Goal: Task Accomplishment & Management: Manage account settings

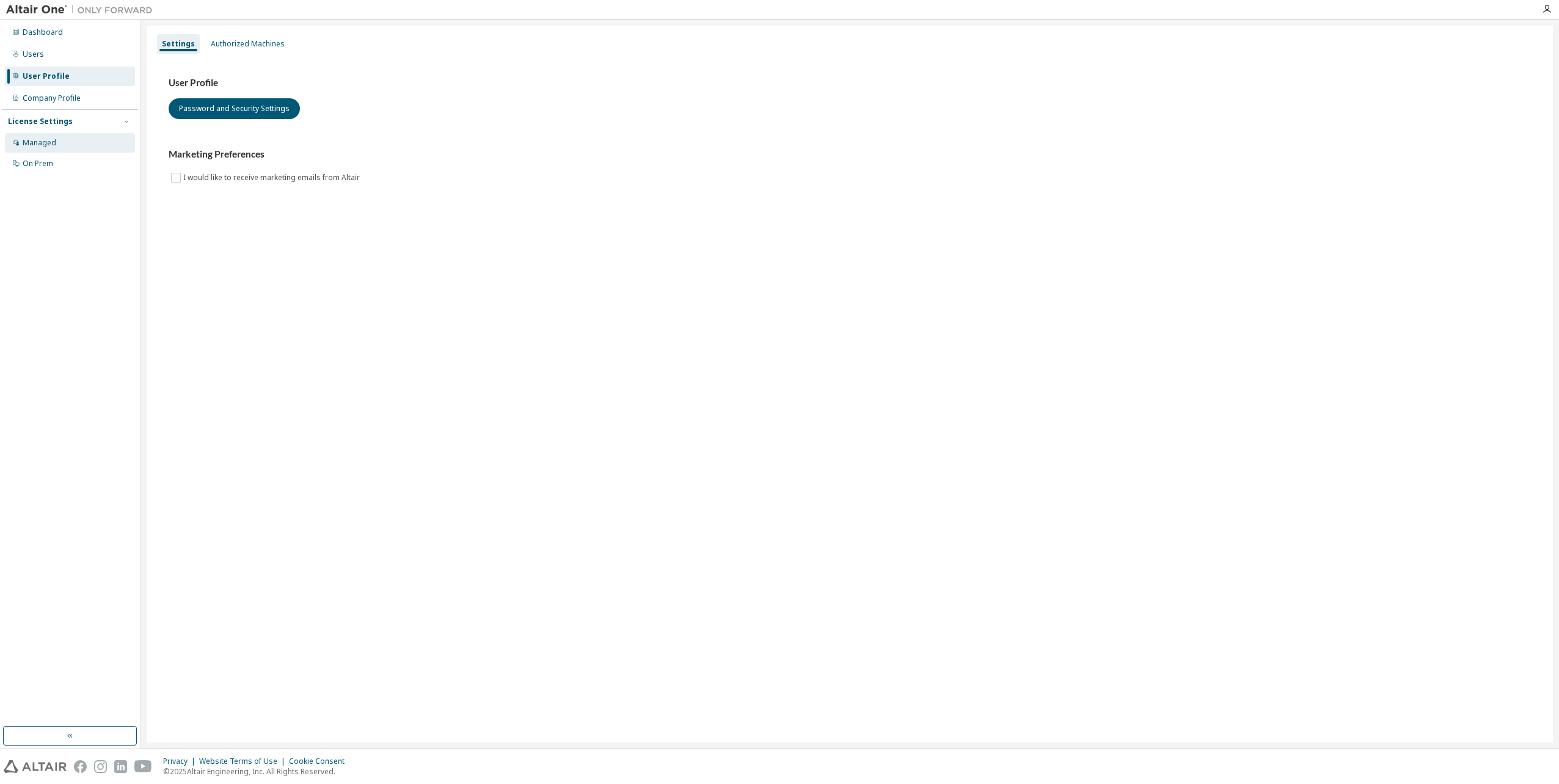
click at [51, 143] on div "Managed" at bounding box center [40, 143] width 34 height 10
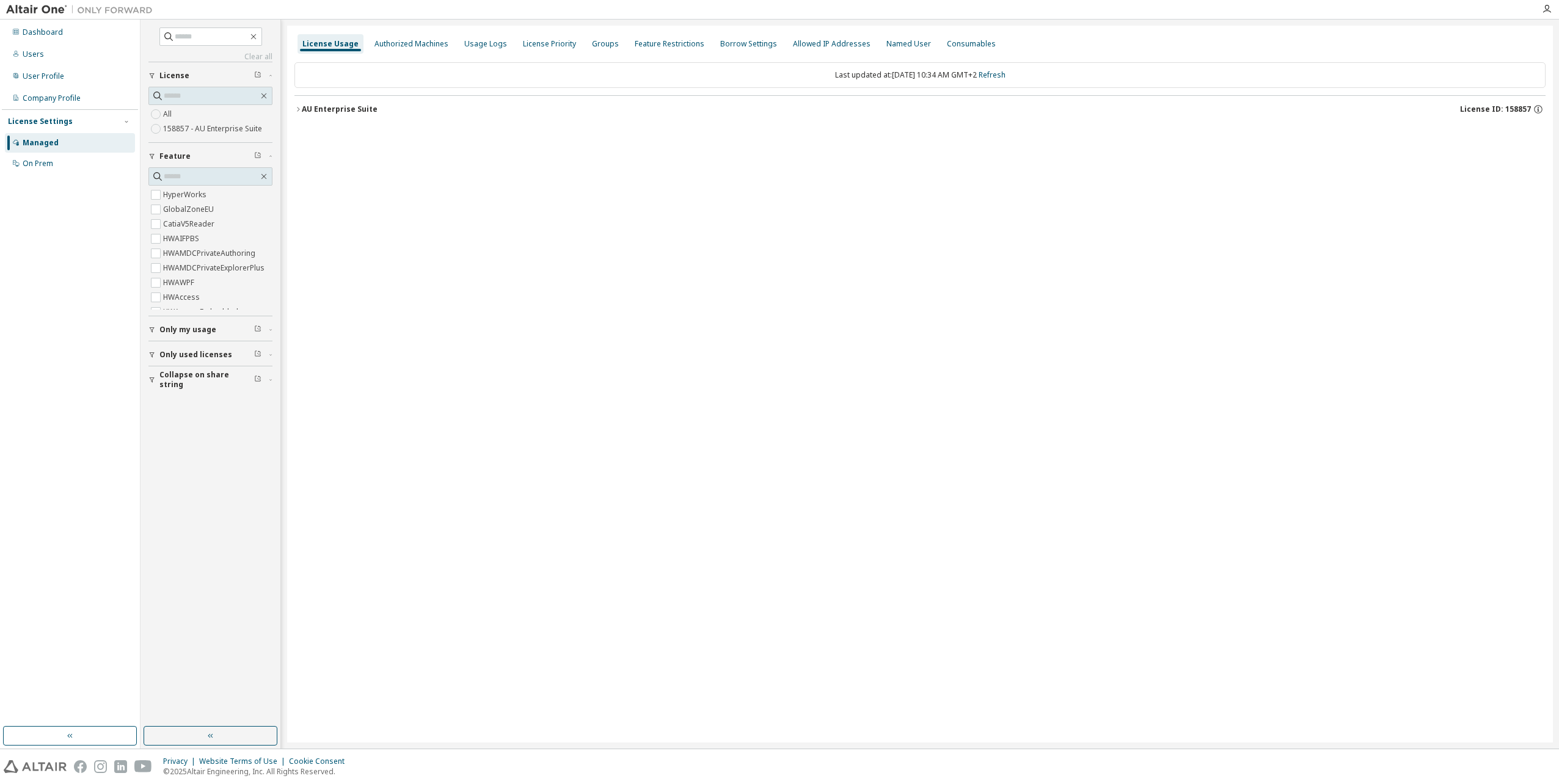
click at [192, 129] on label "158857 - AU Enterprise Suite" at bounding box center [213, 128] width 102 height 15
click at [298, 109] on icon "button" at bounding box center [298, 109] width 2 height 4
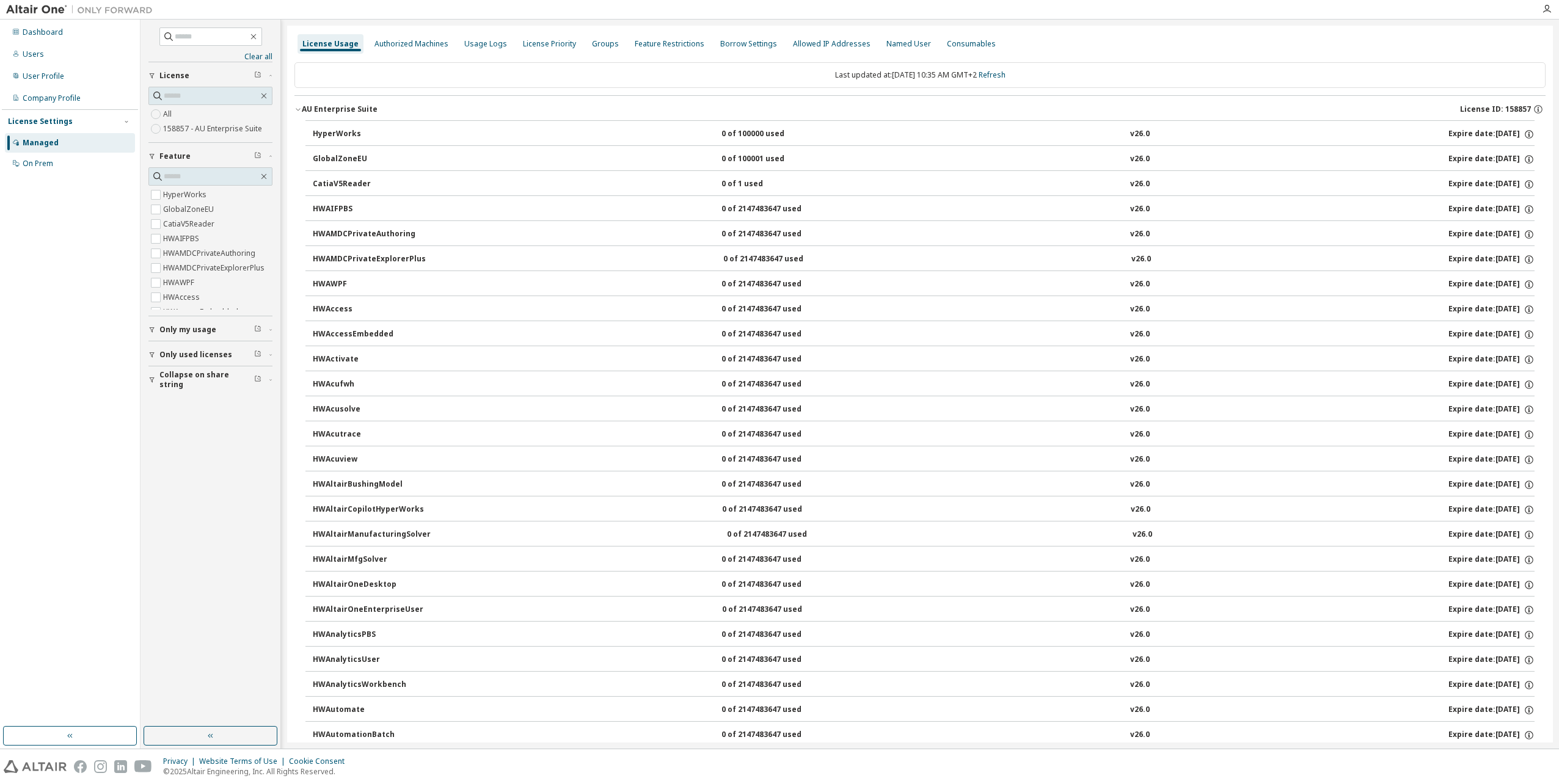
click at [298, 109] on icon "button" at bounding box center [297, 109] width 7 height 7
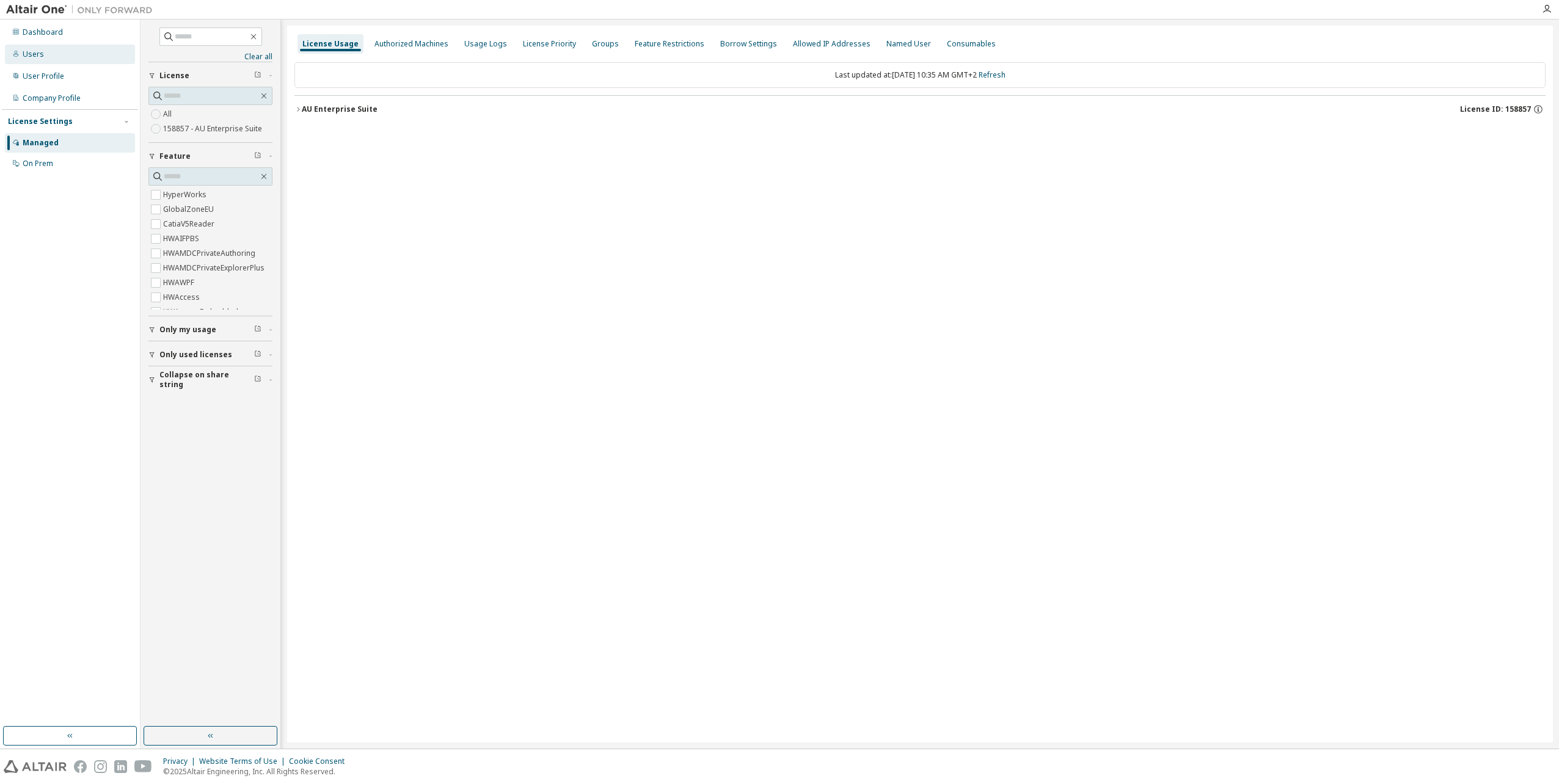
click at [44, 56] on div "Users" at bounding box center [70, 54] width 130 height 20
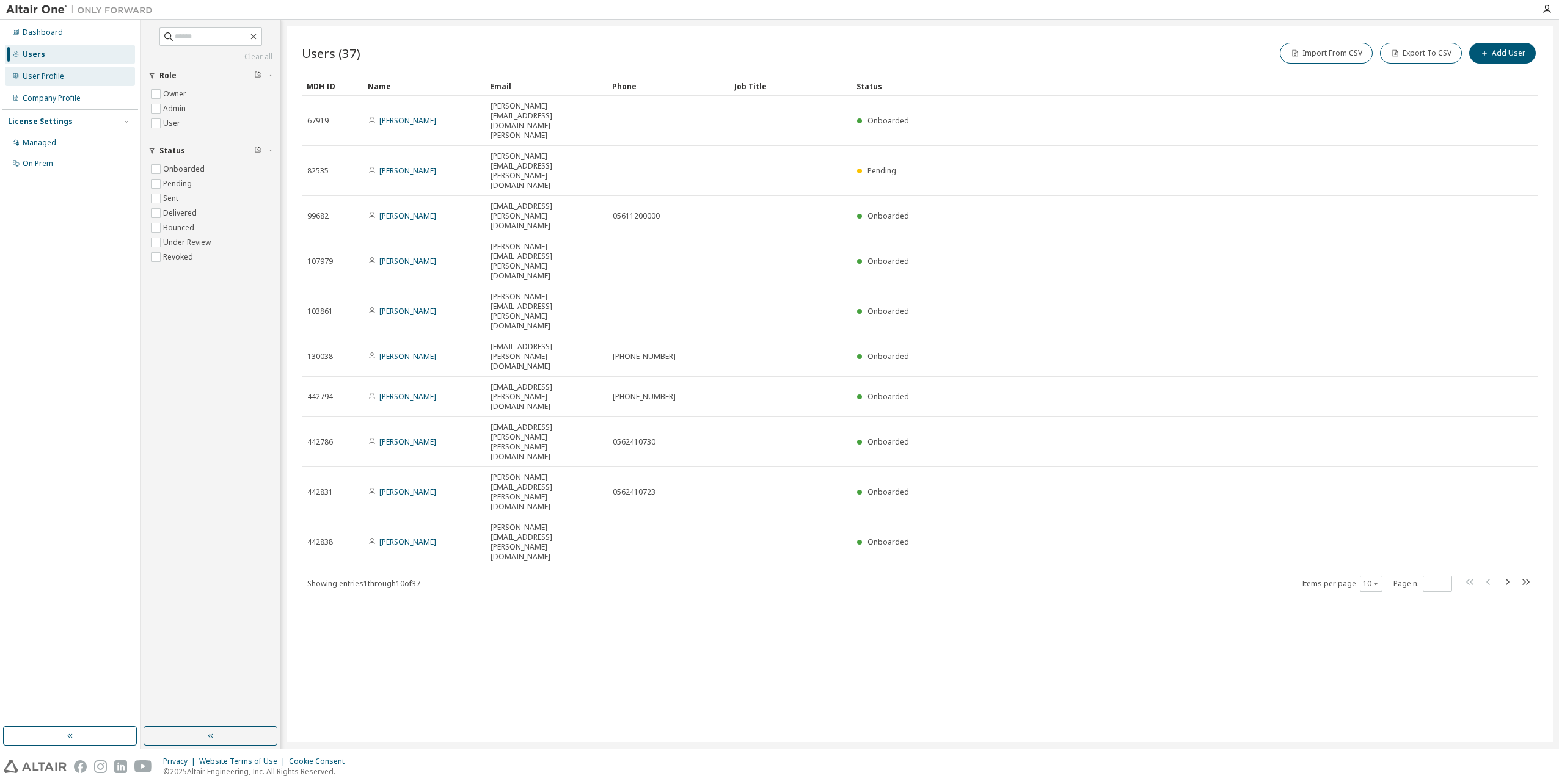
click at [38, 77] on div "User Profile" at bounding box center [43, 76] width 41 height 10
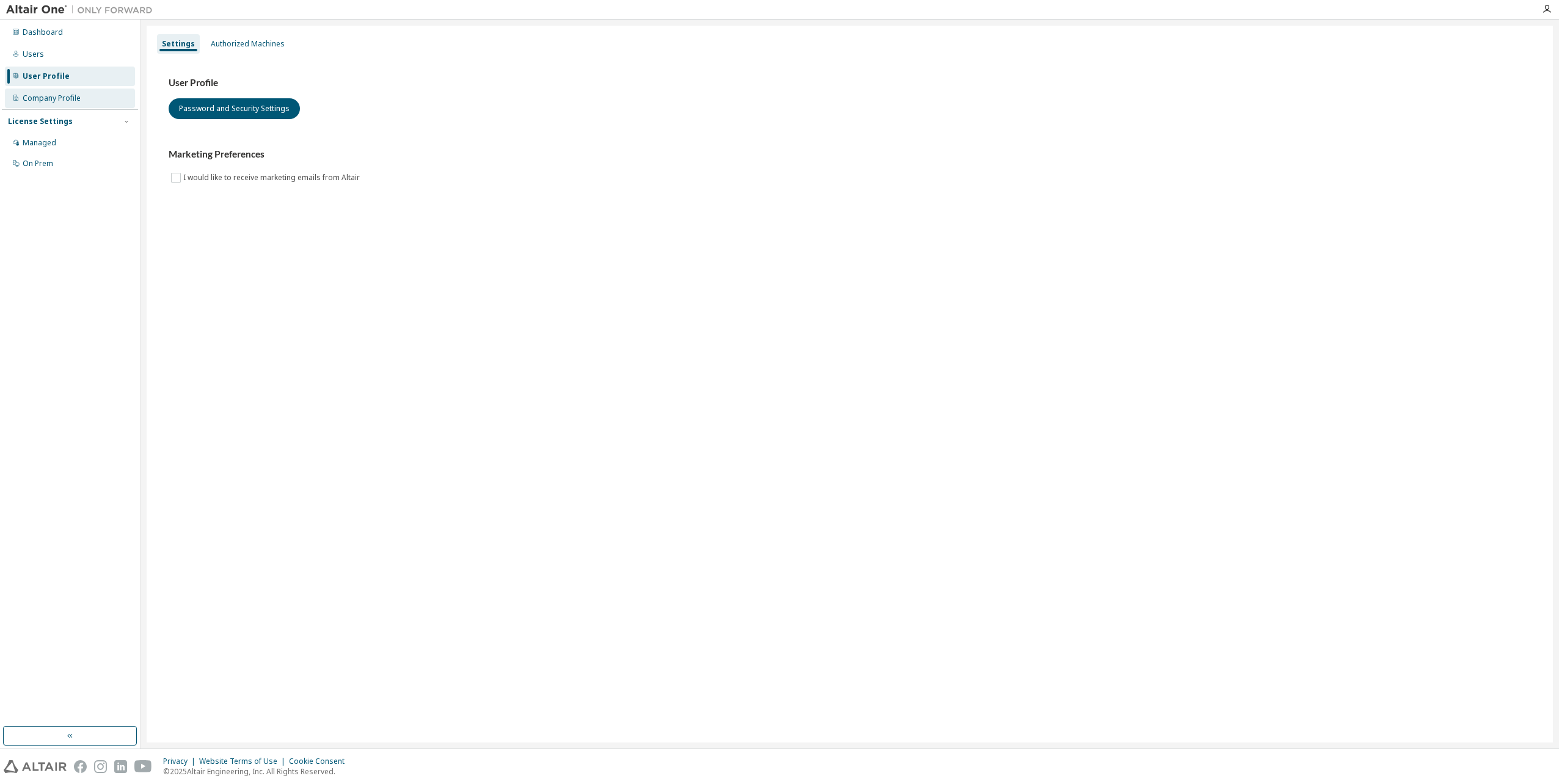
click at [41, 99] on div "Company Profile" at bounding box center [51, 99] width 58 height 10
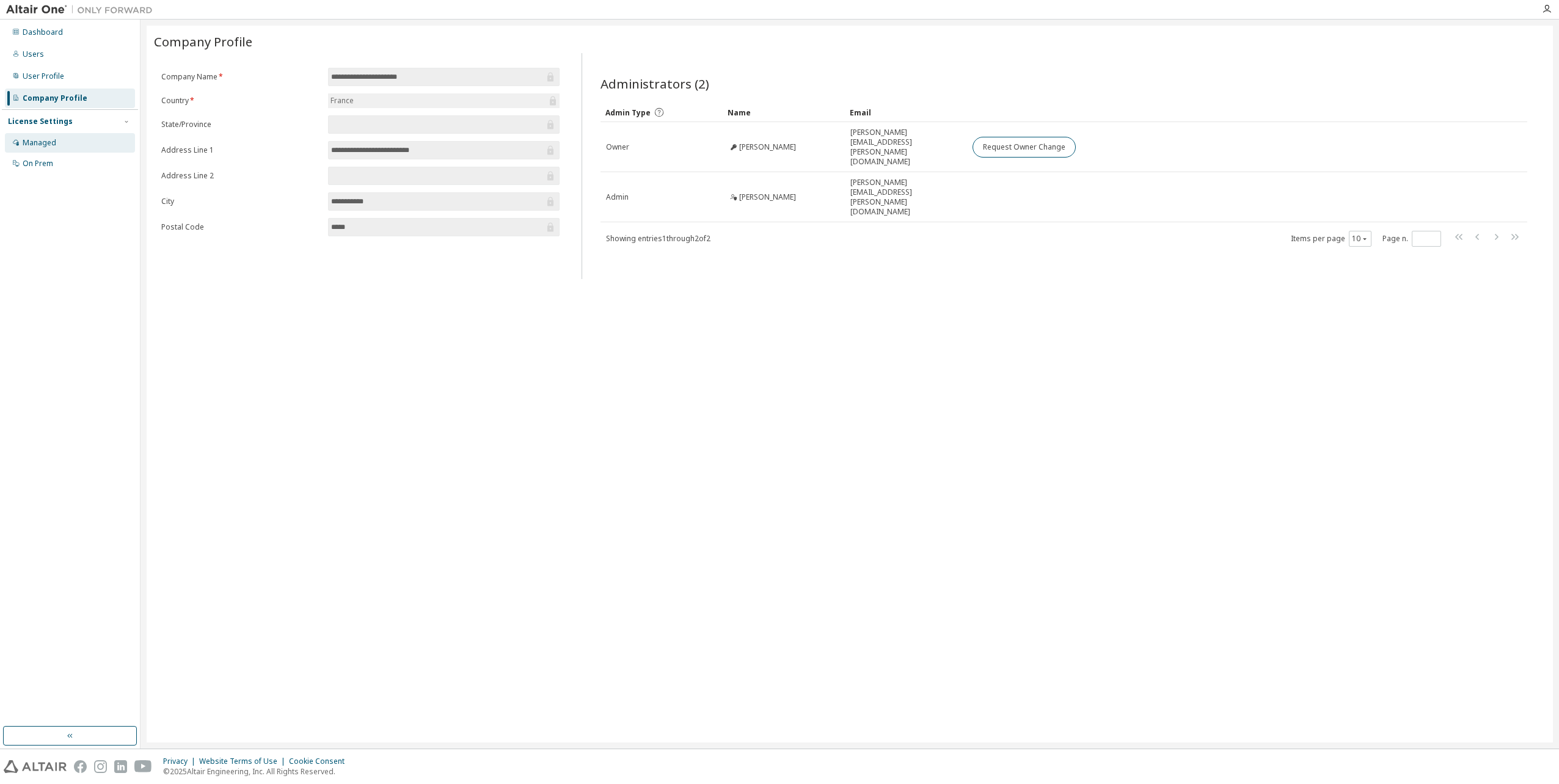
click at [33, 141] on div "Managed" at bounding box center [40, 143] width 34 height 10
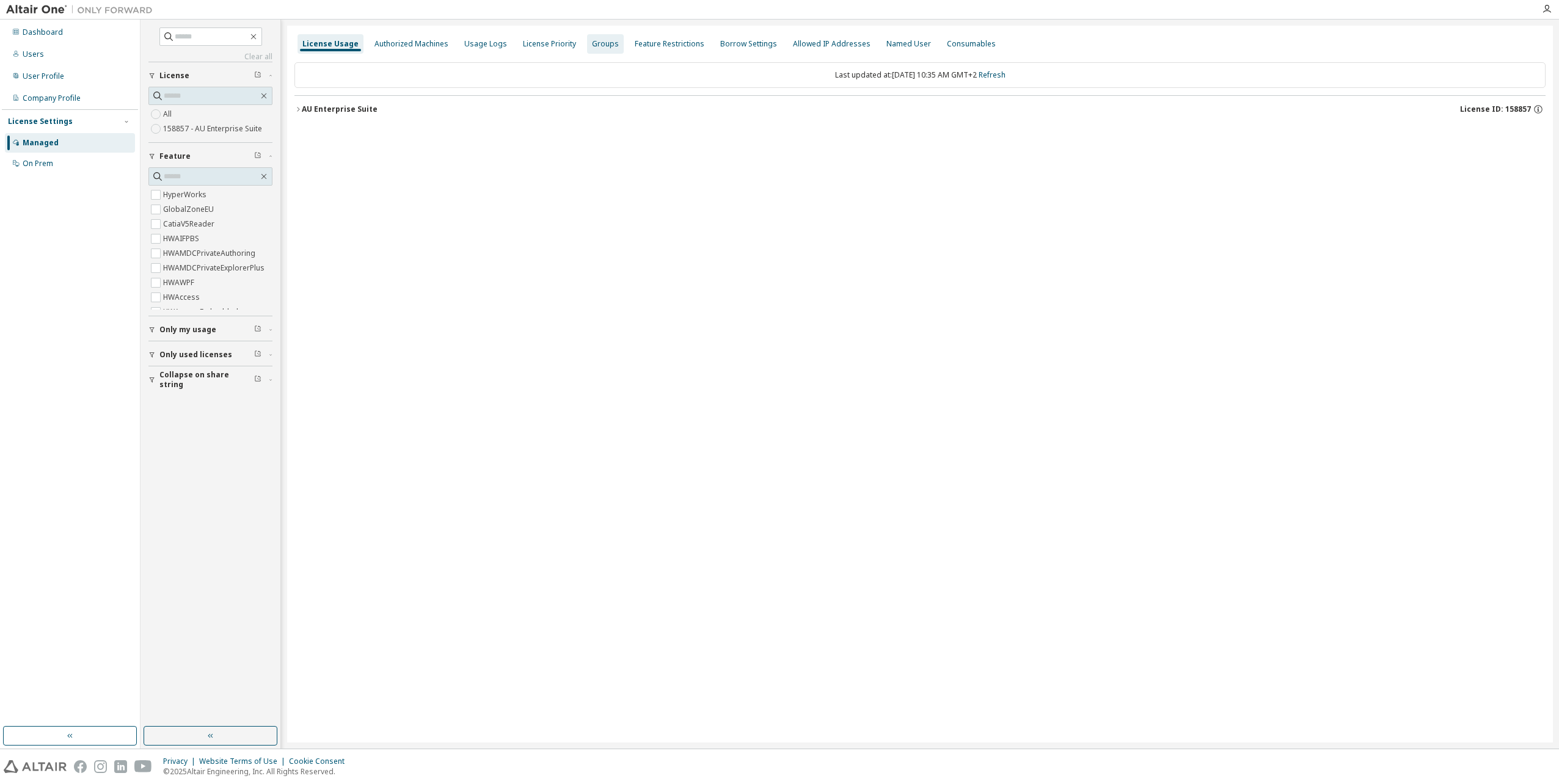
click at [592, 44] on div "Groups" at bounding box center [605, 44] width 27 height 10
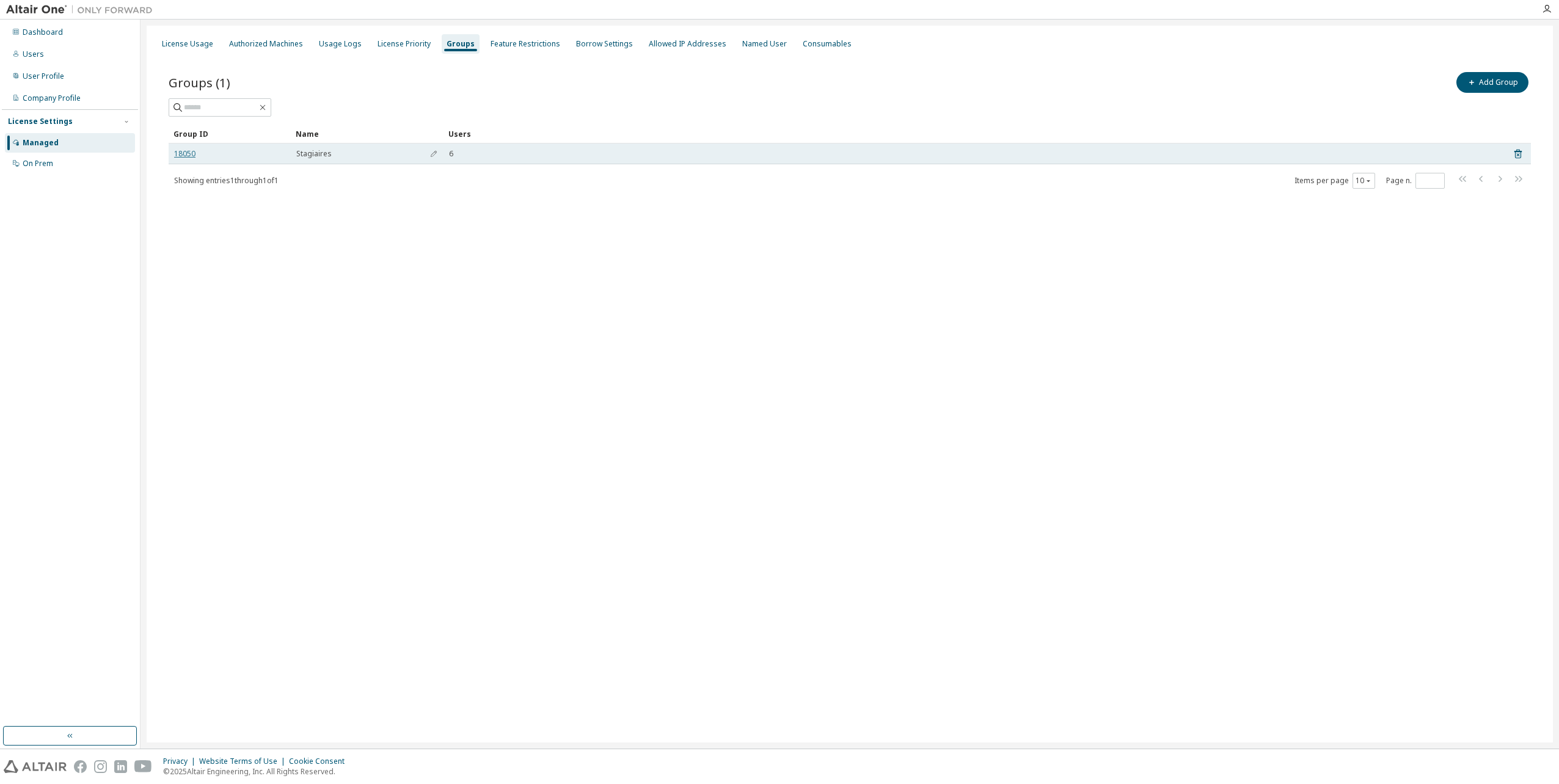
click at [188, 153] on link "18050" at bounding box center [185, 154] width 22 height 10
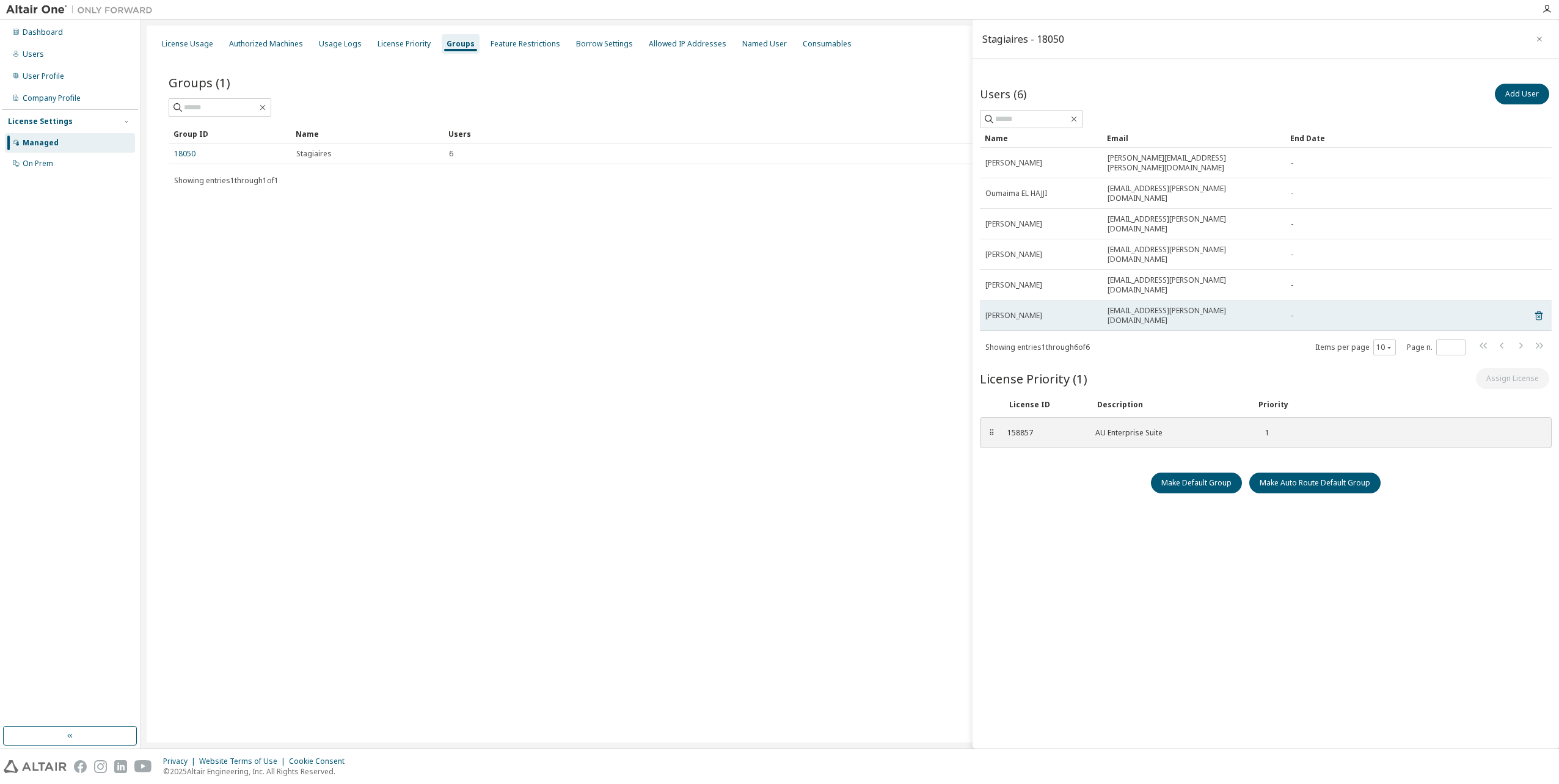
click at [1031, 311] on span "[PERSON_NAME]" at bounding box center [1015, 316] width 57 height 10
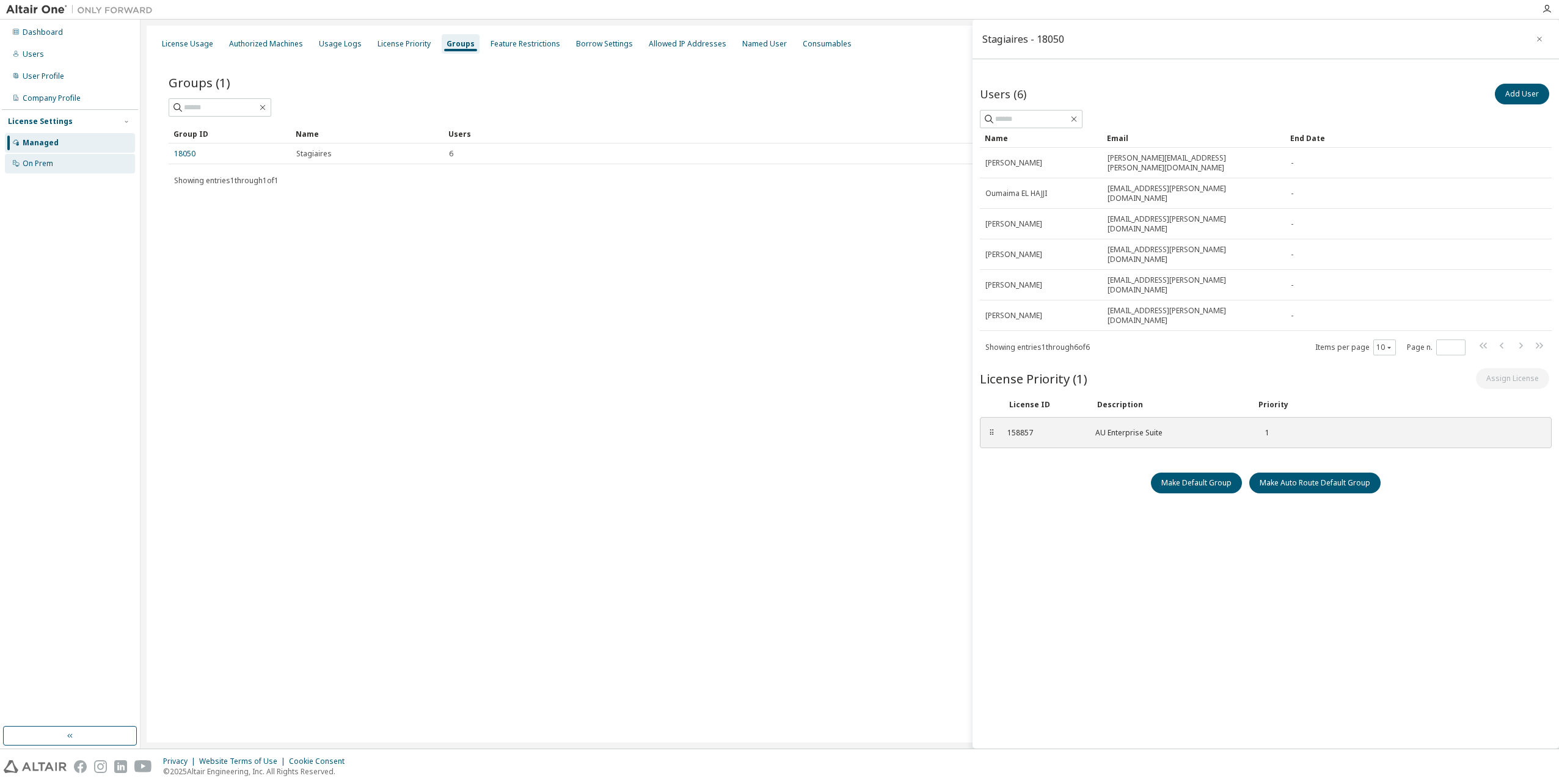
click at [40, 167] on div "On Prem" at bounding box center [38, 164] width 31 height 10
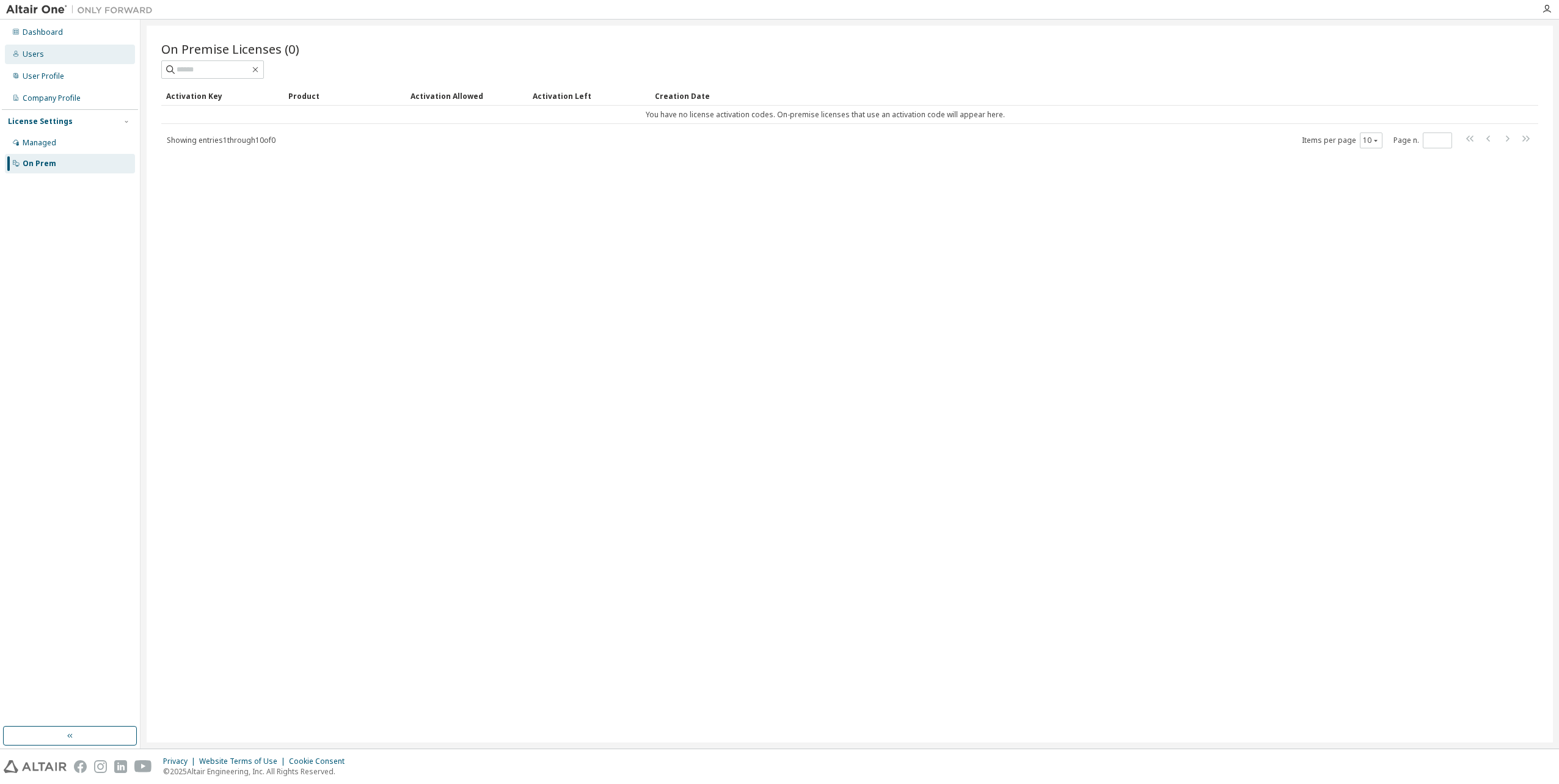
click at [37, 59] on div "Users" at bounding box center [70, 54] width 130 height 20
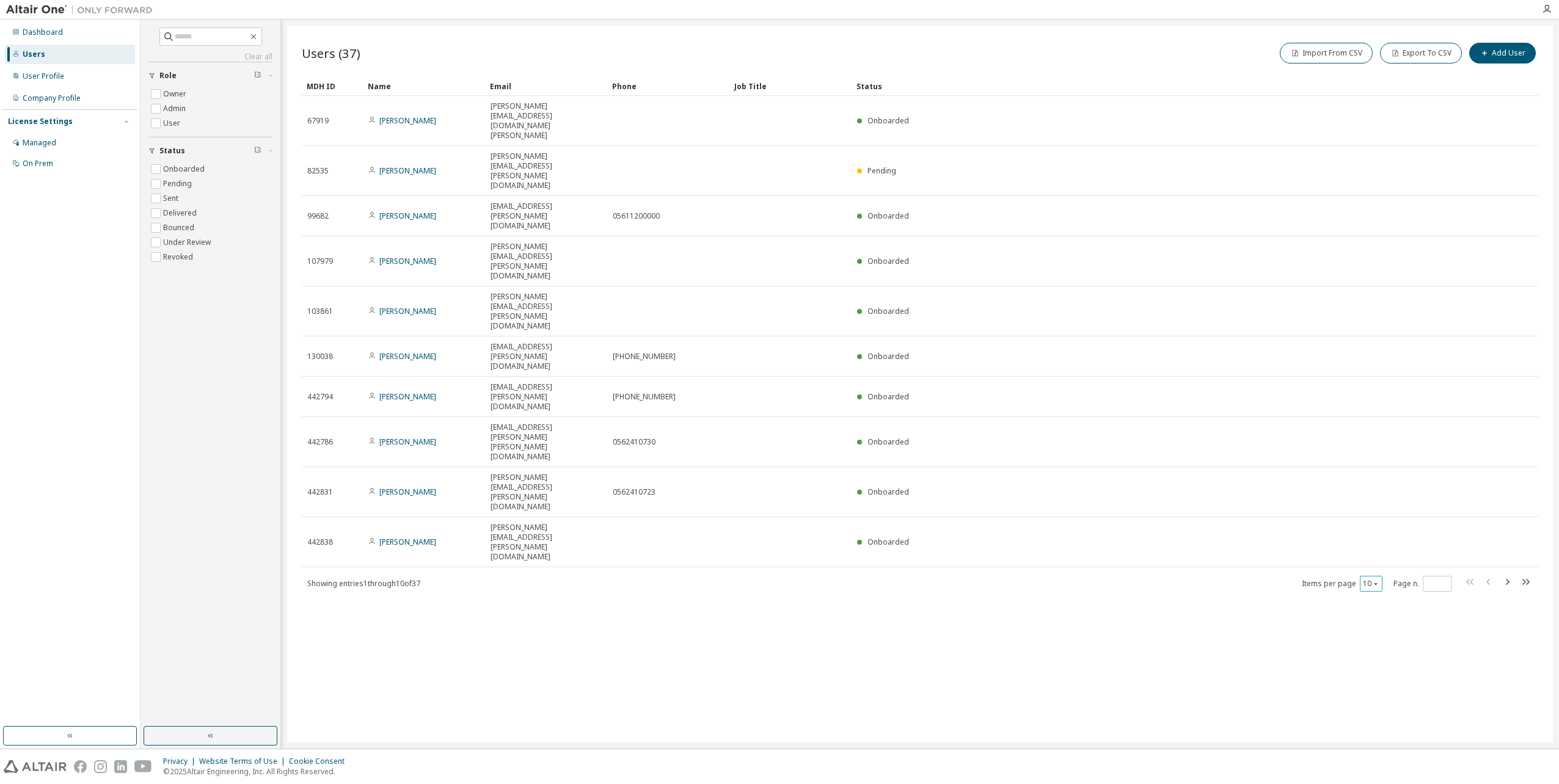
click at [1376, 584] on icon "button" at bounding box center [1376, 585] width 4 height 2
click at [1374, 390] on div "100" at bounding box center [1409, 395] width 98 height 15
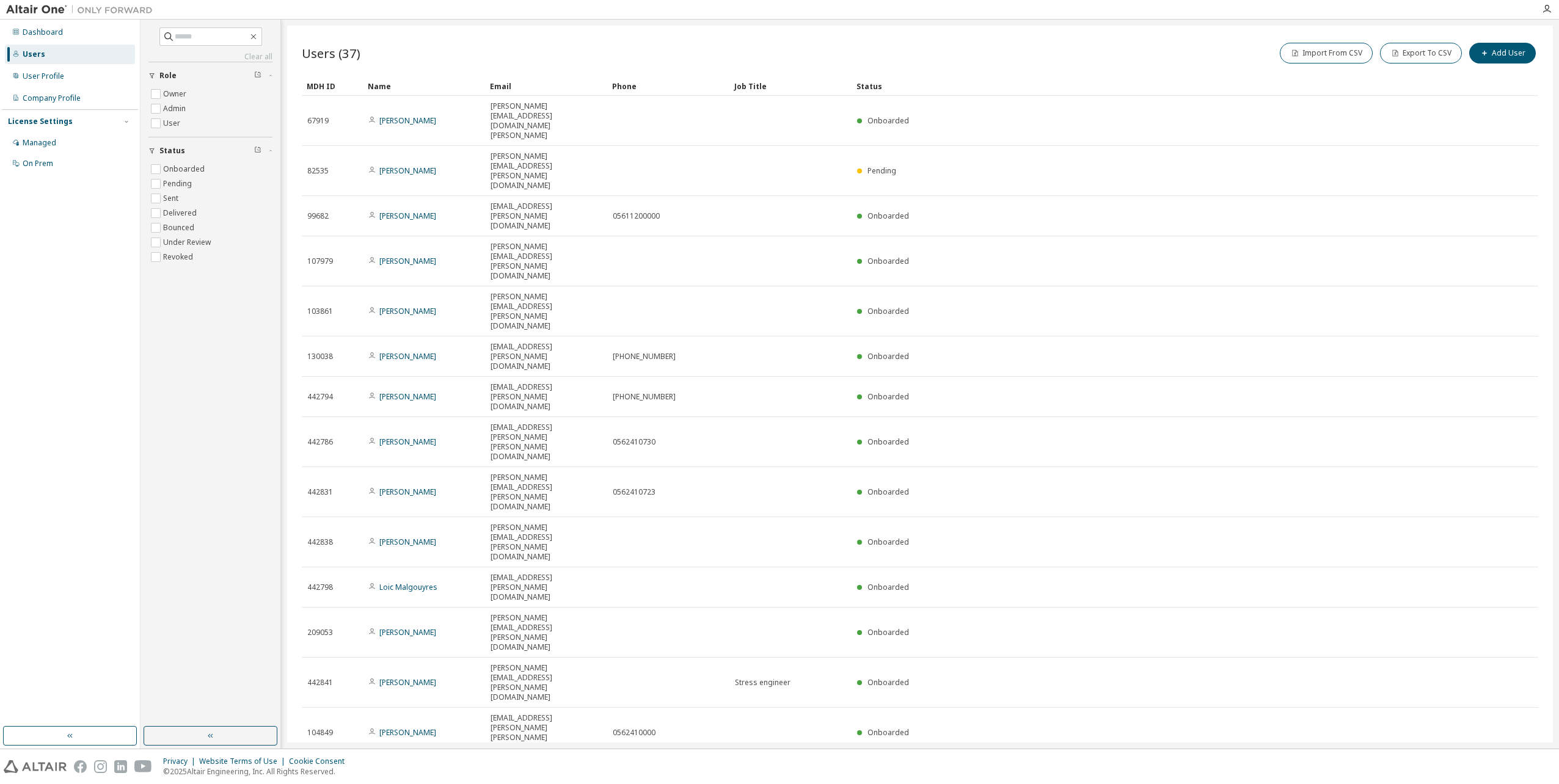
click at [377, 84] on div "Name" at bounding box center [424, 86] width 113 height 20
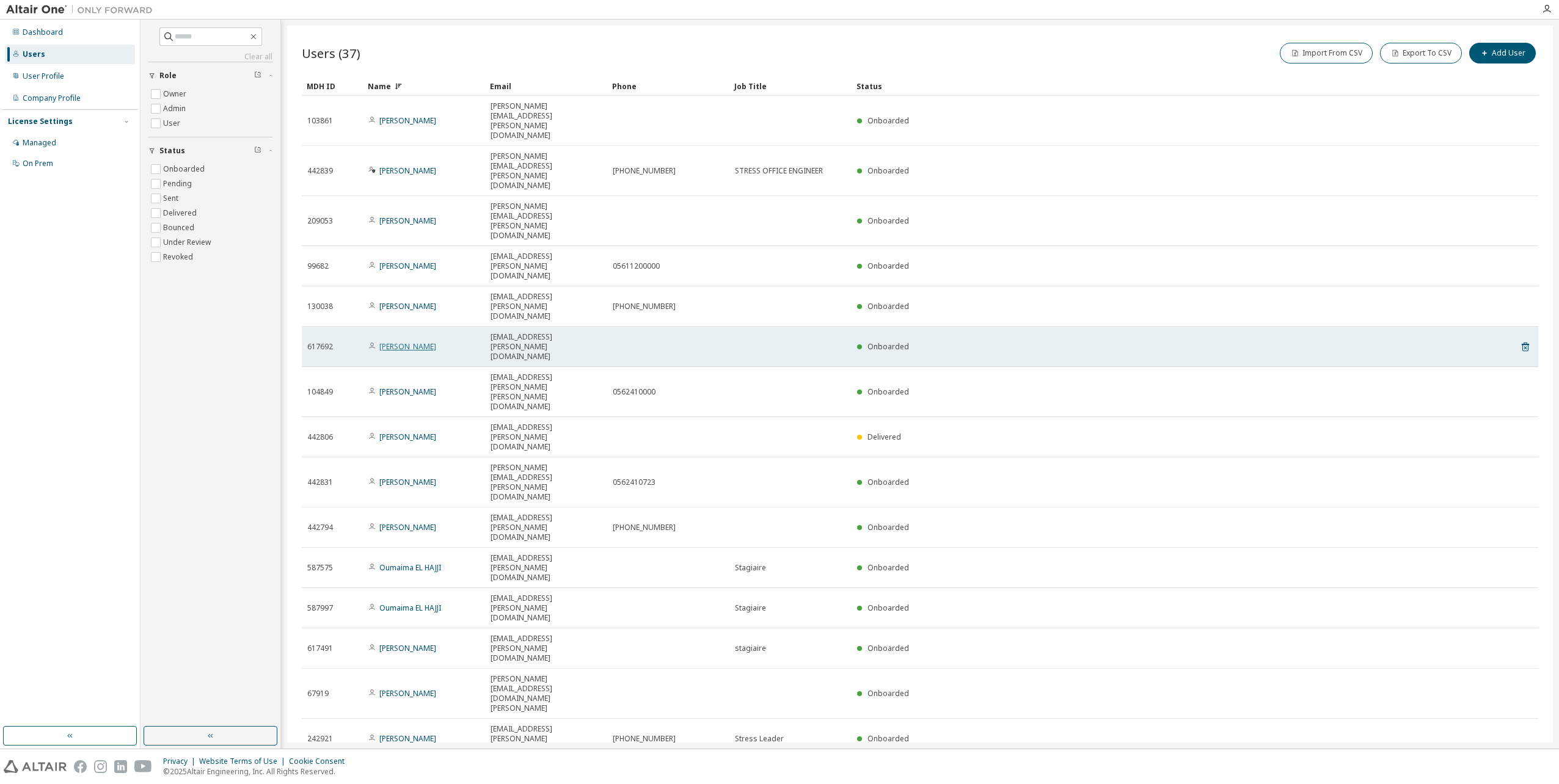
click at [434, 342] on link "[PERSON_NAME]" at bounding box center [408, 347] width 57 height 11
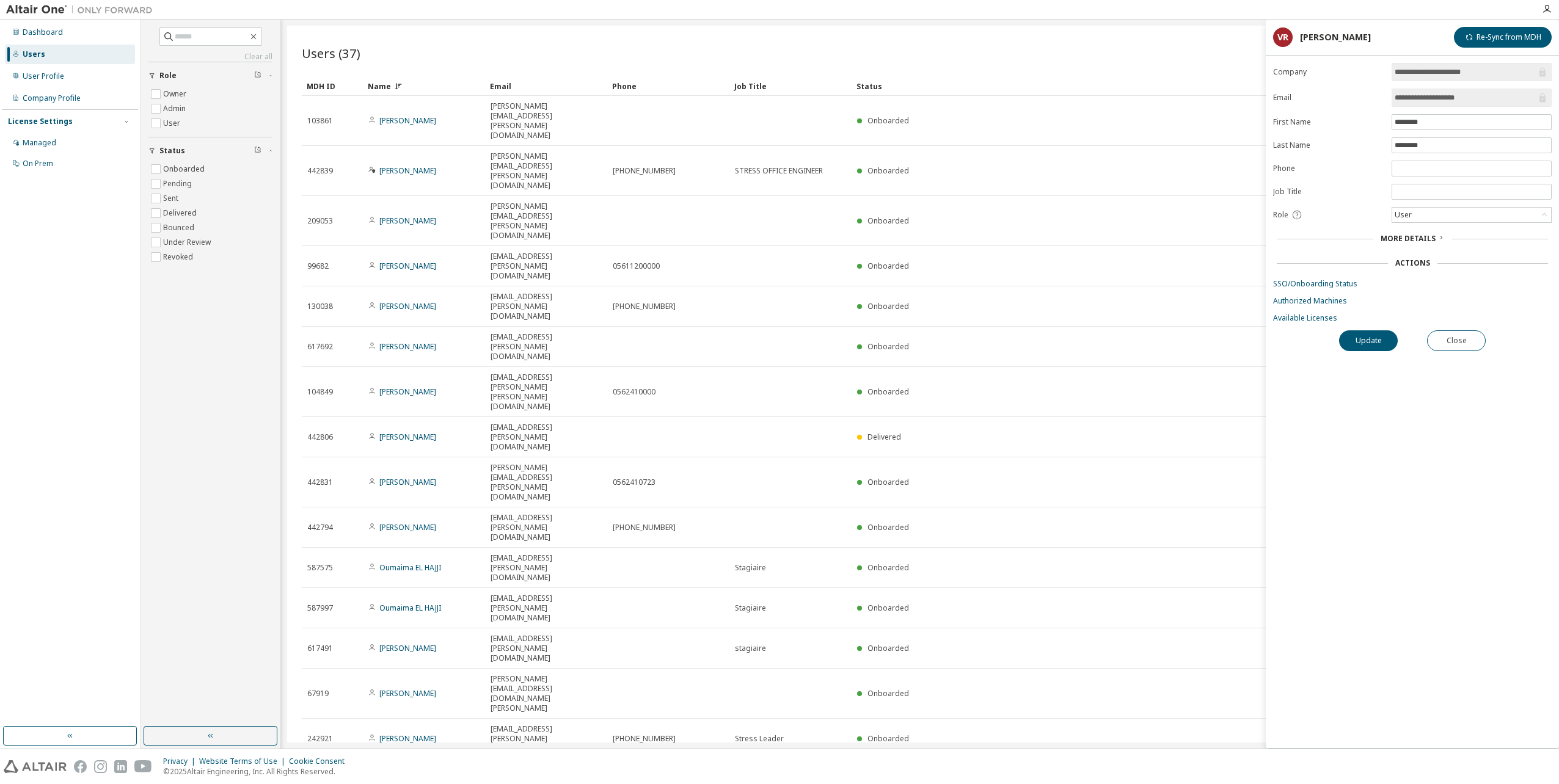
click at [1411, 239] on span "More Details" at bounding box center [1409, 238] width 55 height 11
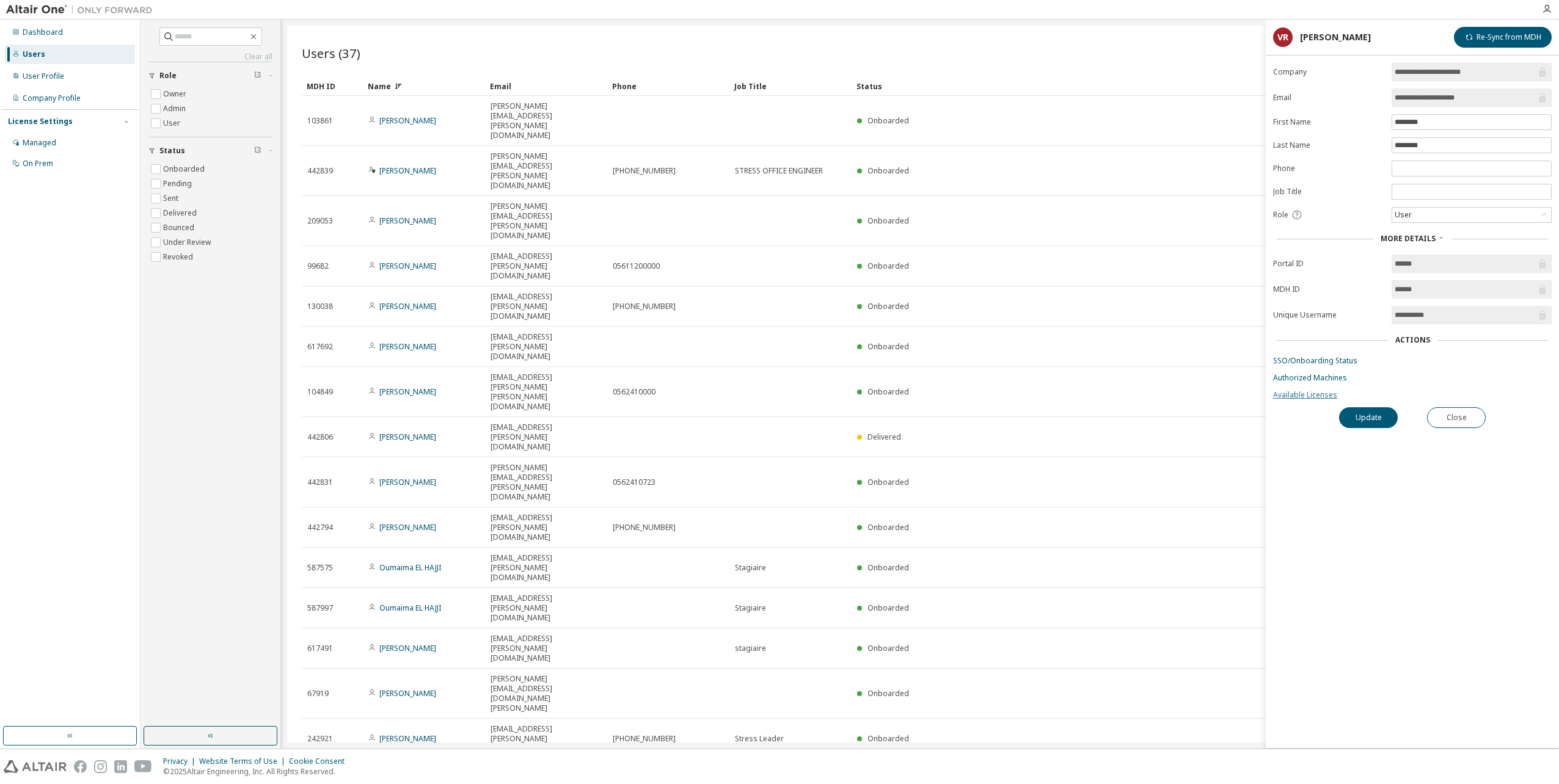
click at [1306, 392] on link "Available Licenses" at bounding box center [1413, 395] width 279 height 10
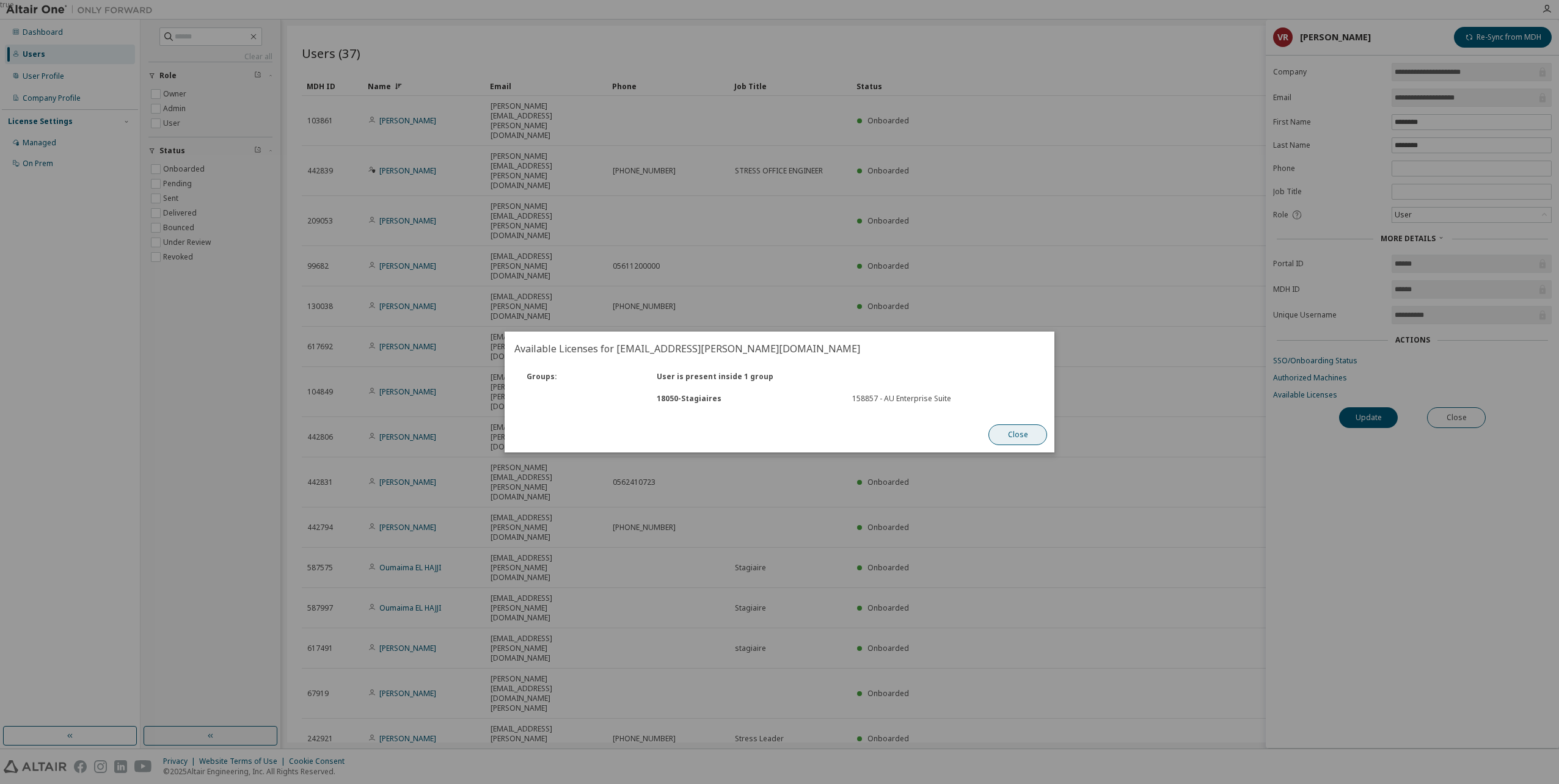
click at [1027, 440] on button "Close" at bounding box center [1018, 434] width 58 height 21
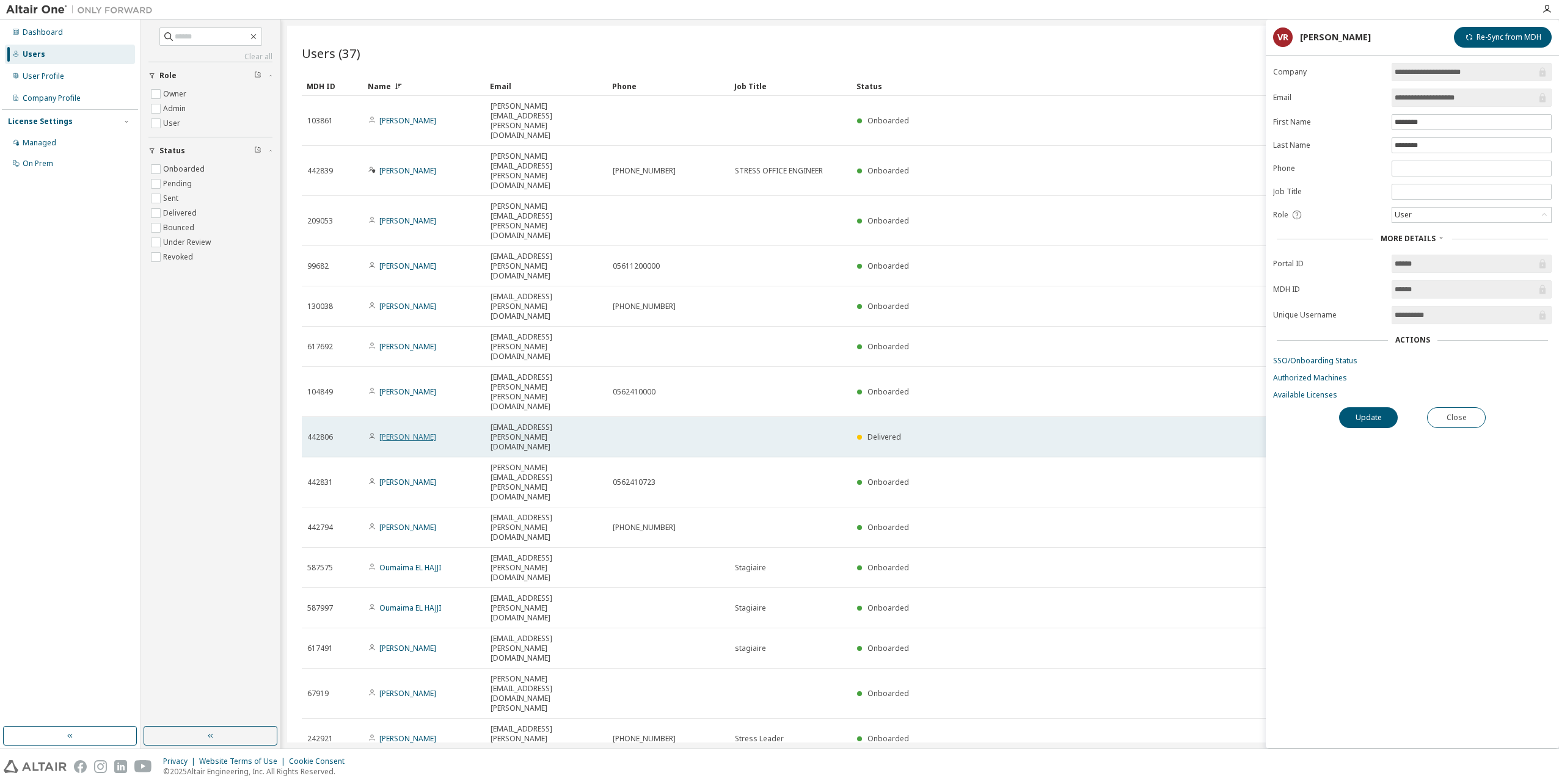
click at [420, 431] on link "[PERSON_NAME]" at bounding box center [408, 436] width 57 height 11
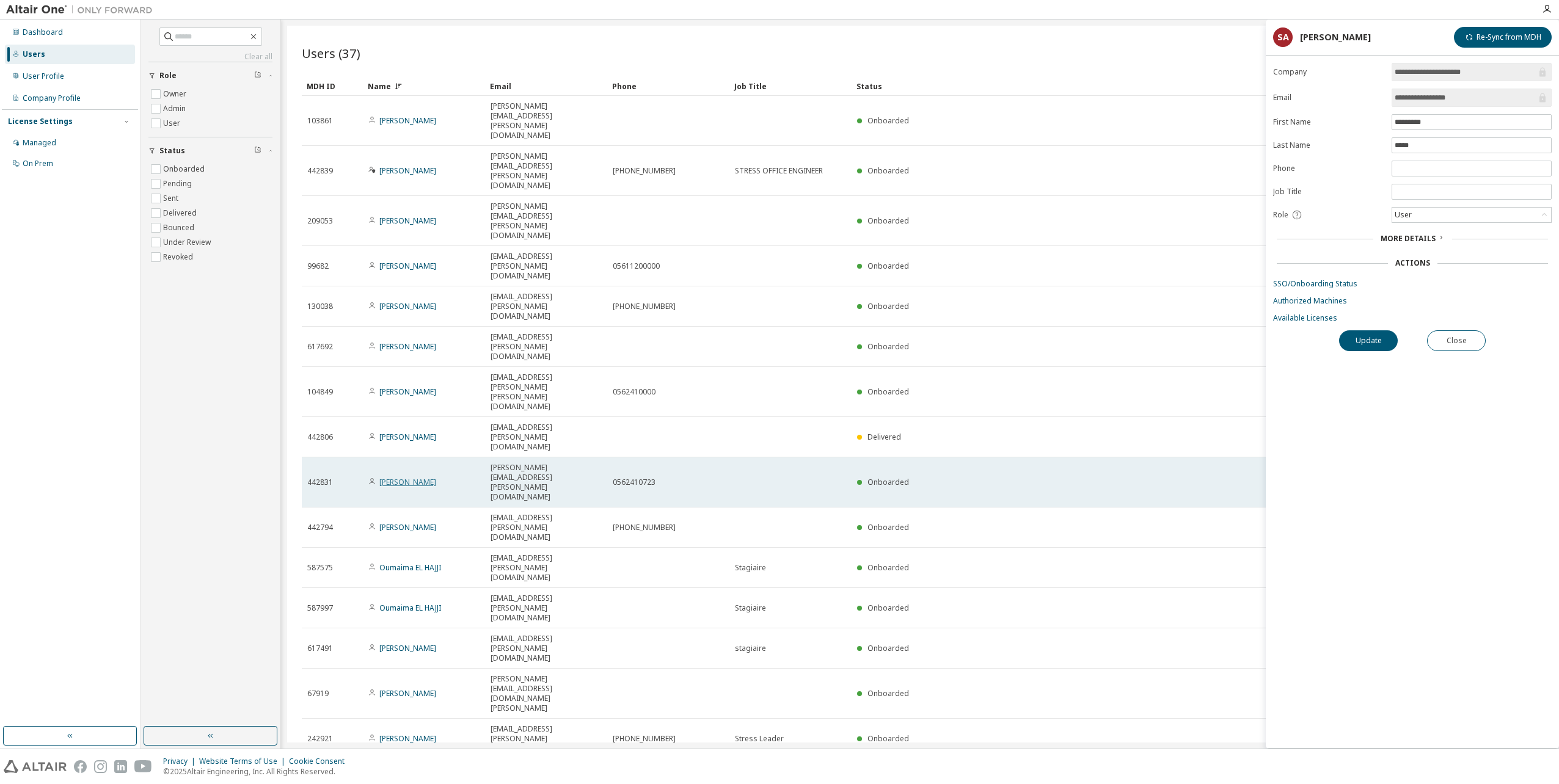
click at [395, 477] on link "[PERSON_NAME]" at bounding box center [408, 482] width 57 height 11
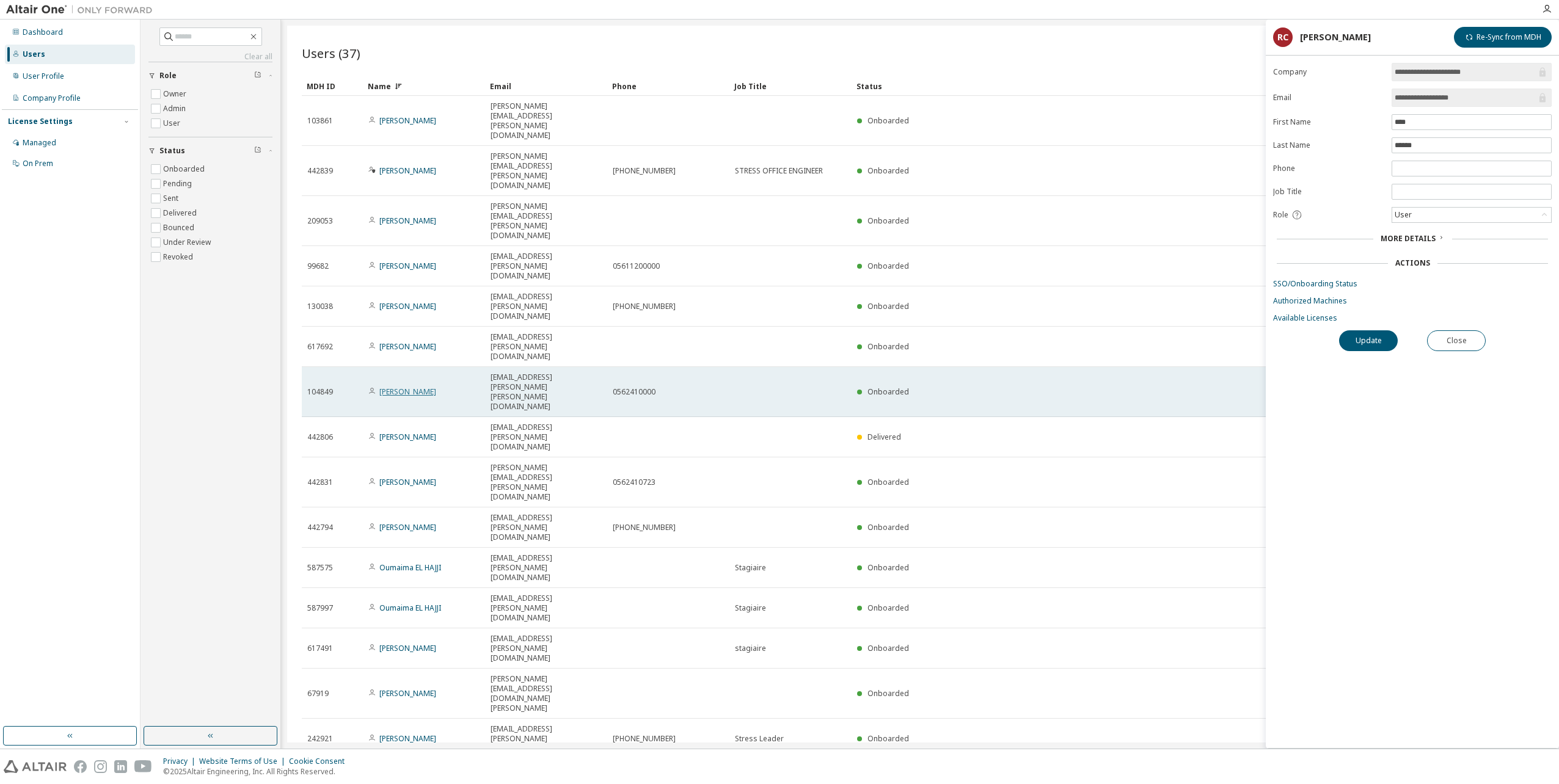
click at [401, 387] on link "[PERSON_NAME]" at bounding box center [408, 392] width 57 height 11
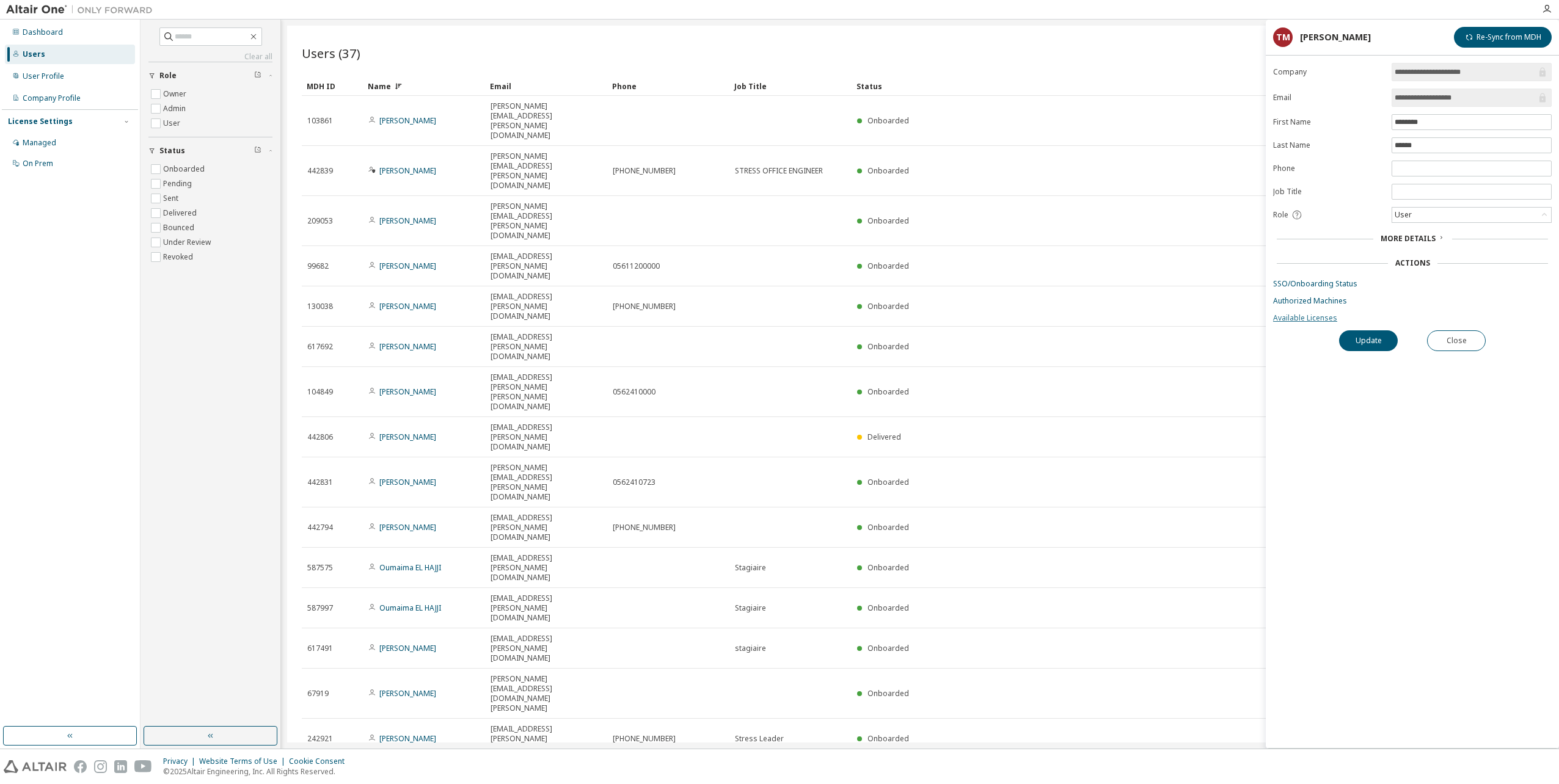
click at [1315, 319] on link "Available Licenses" at bounding box center [1413, 318] width 279 height 10
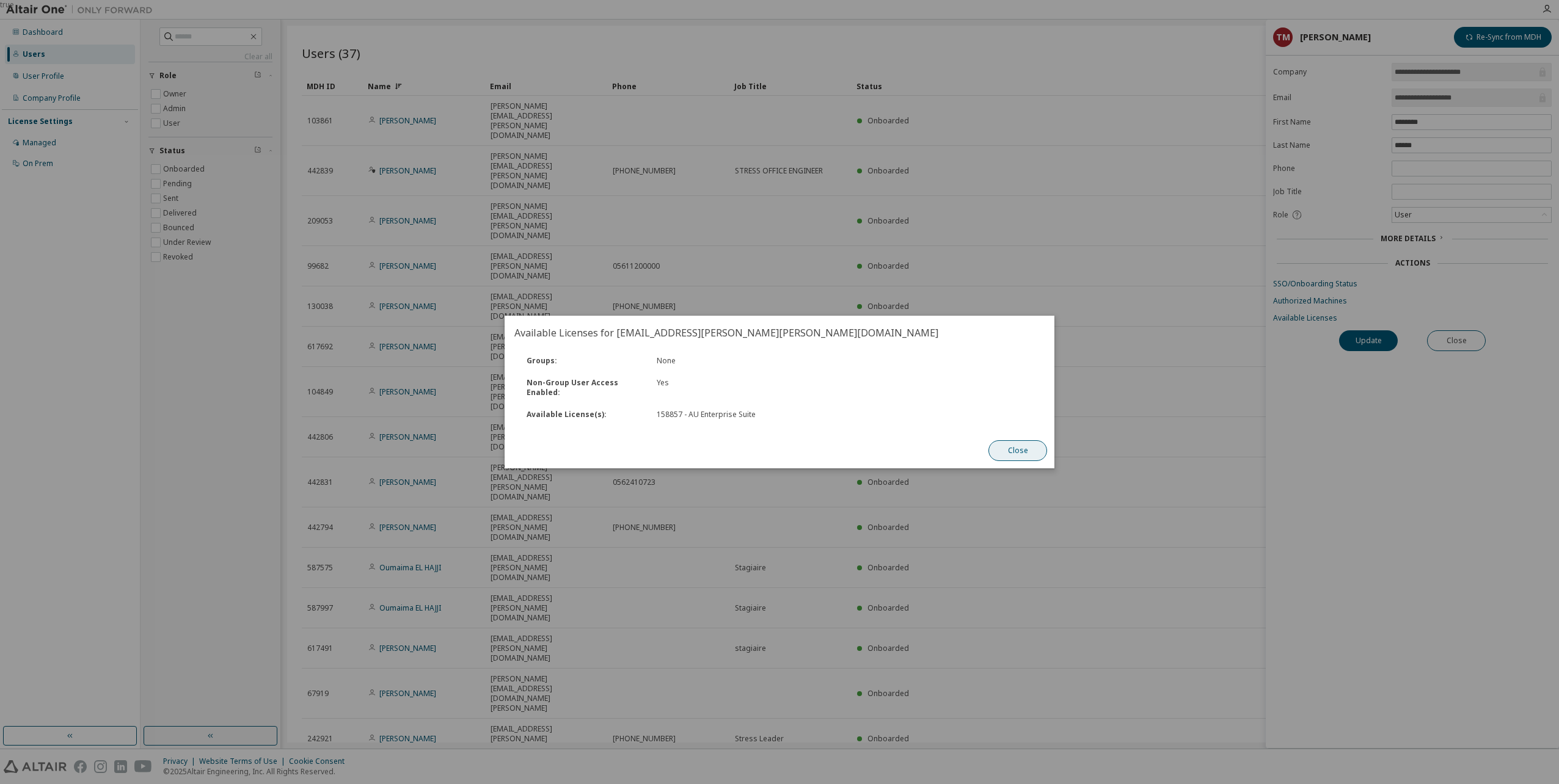
click at [1020, 451] on button "Close" at bounding box center [1018, 450] width 58 height 21
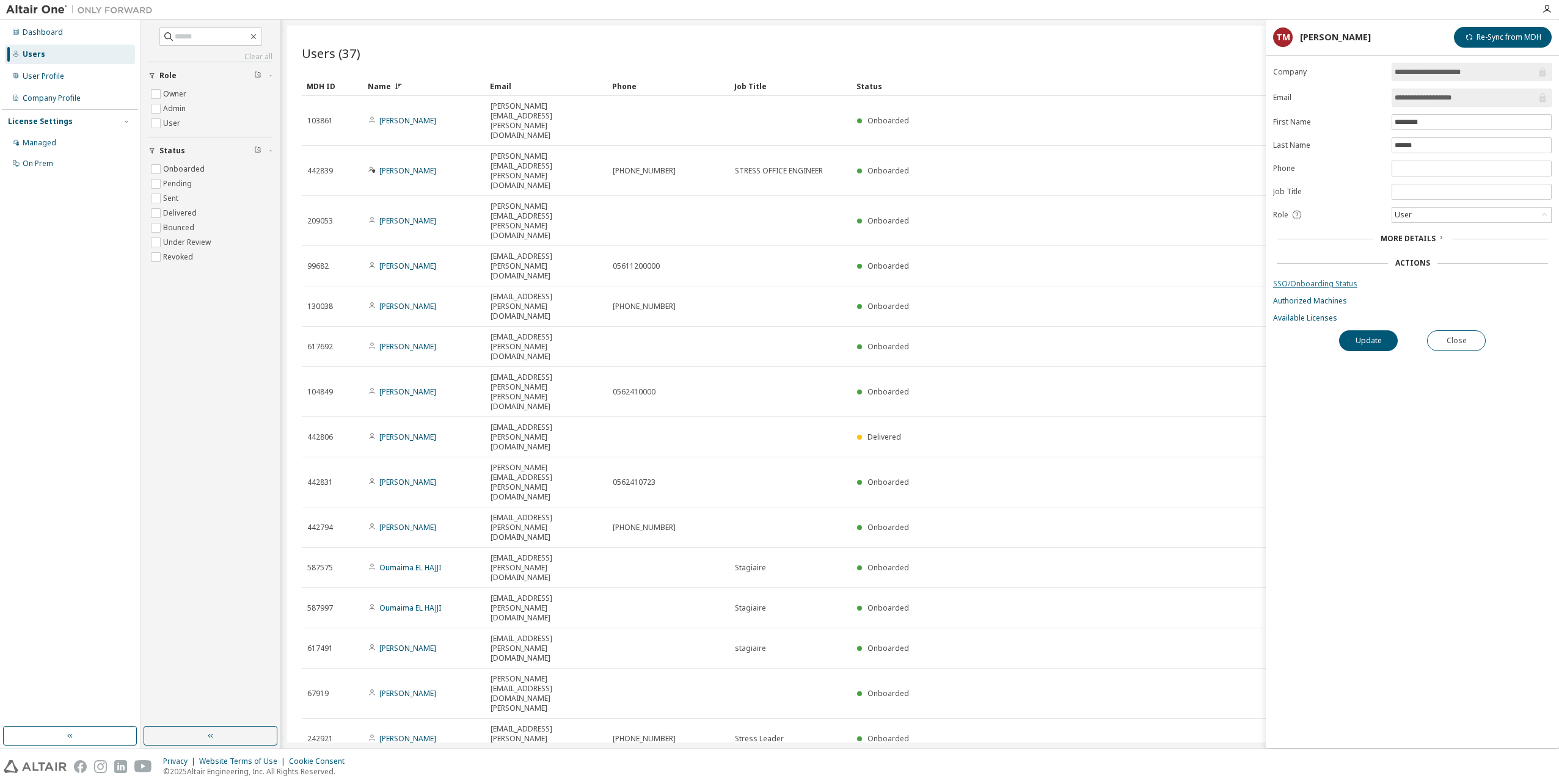
click at [1305, 282] on link "SSO/Onboarding Status" at bounding box center [1413, 284] width 279 height 10
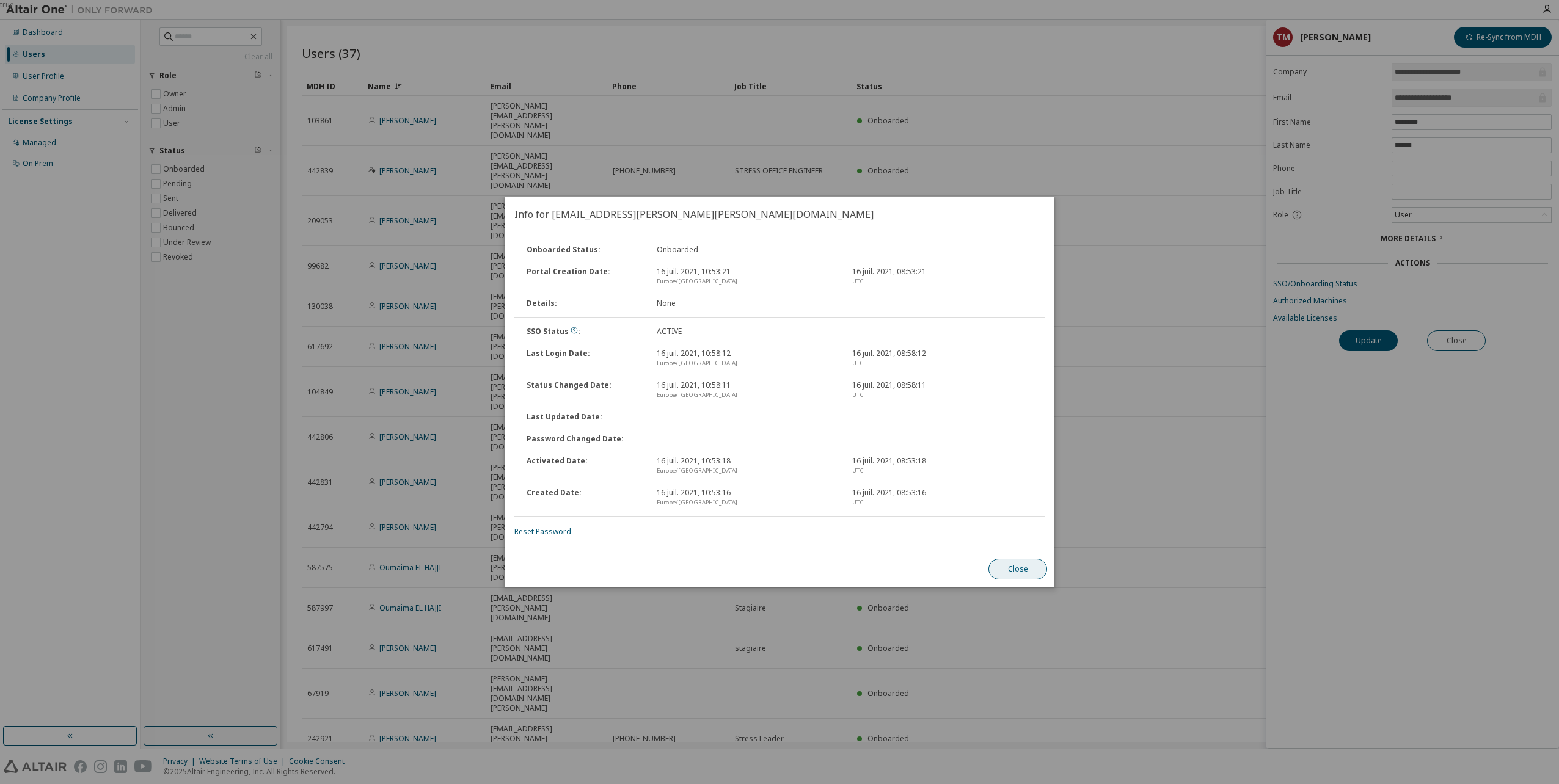
click at [1006, 570] on button "Close" at bounding box center [1018, 569] width 58 height 21
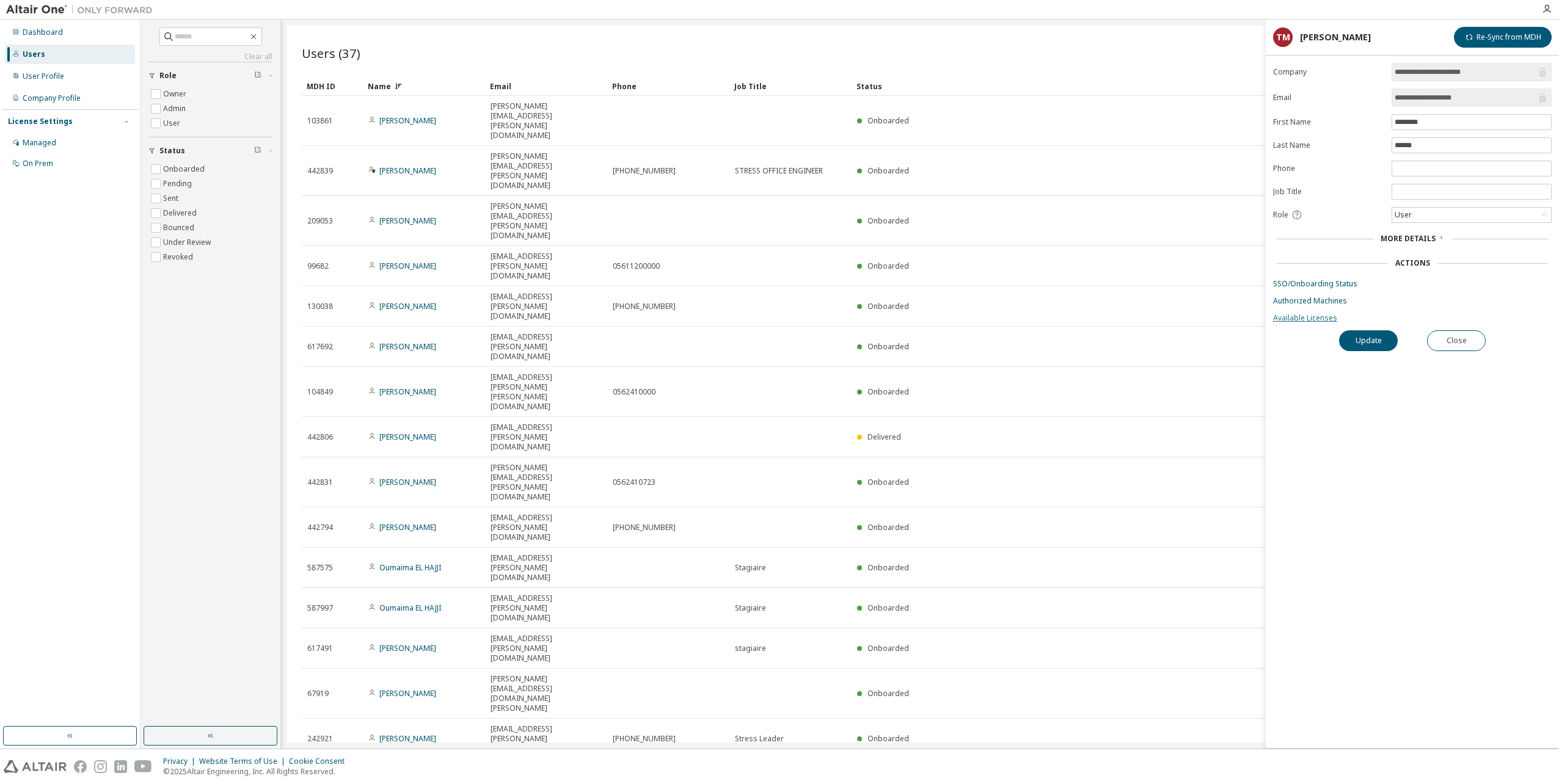
click at [1309, 318] on link "Available Licenses" at bounding box center [1413, 318] width 279 height 10
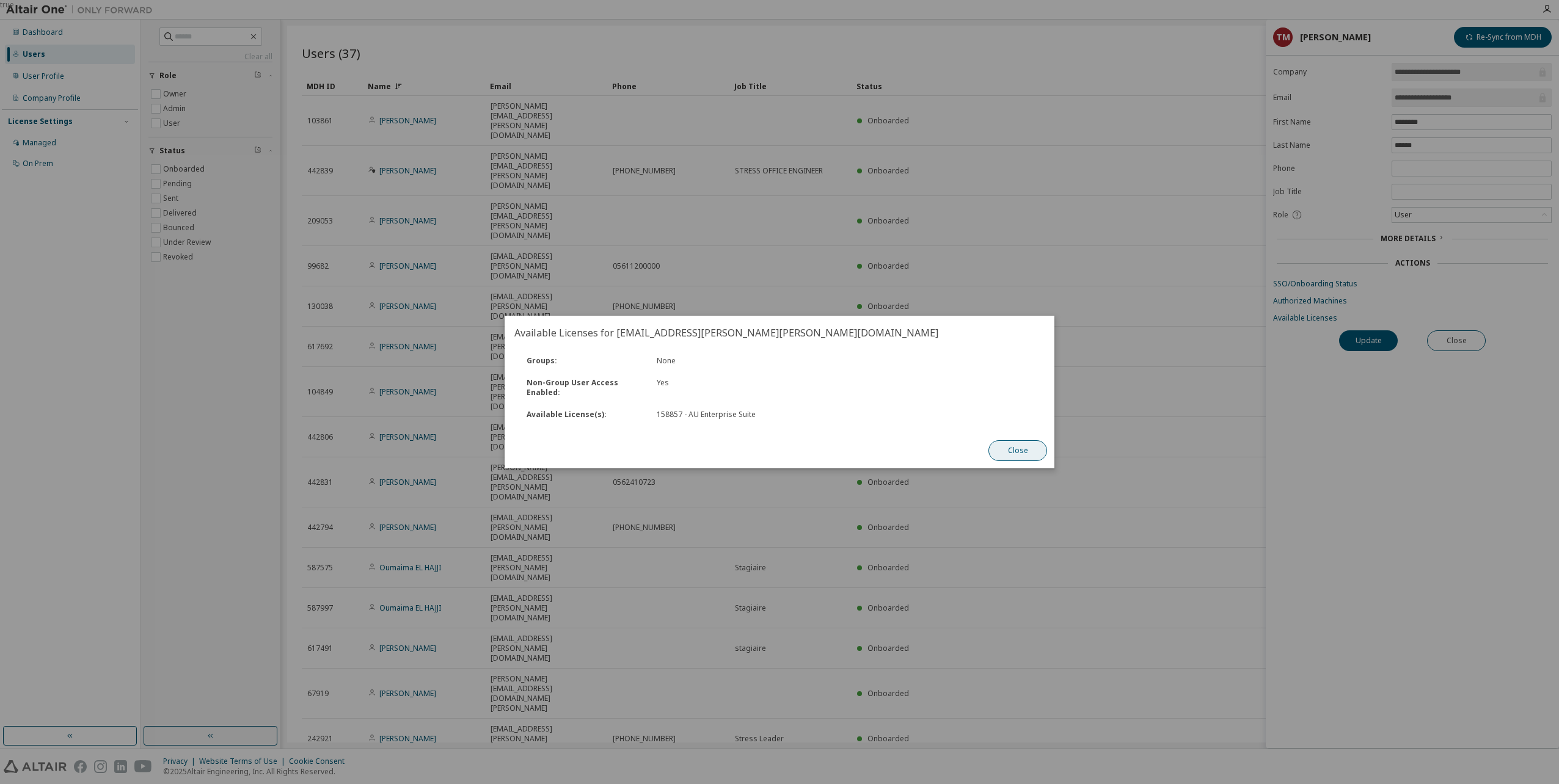
click at [1005, 450] on button "Close" at bounding box center [1018, 450] width 58 height 21
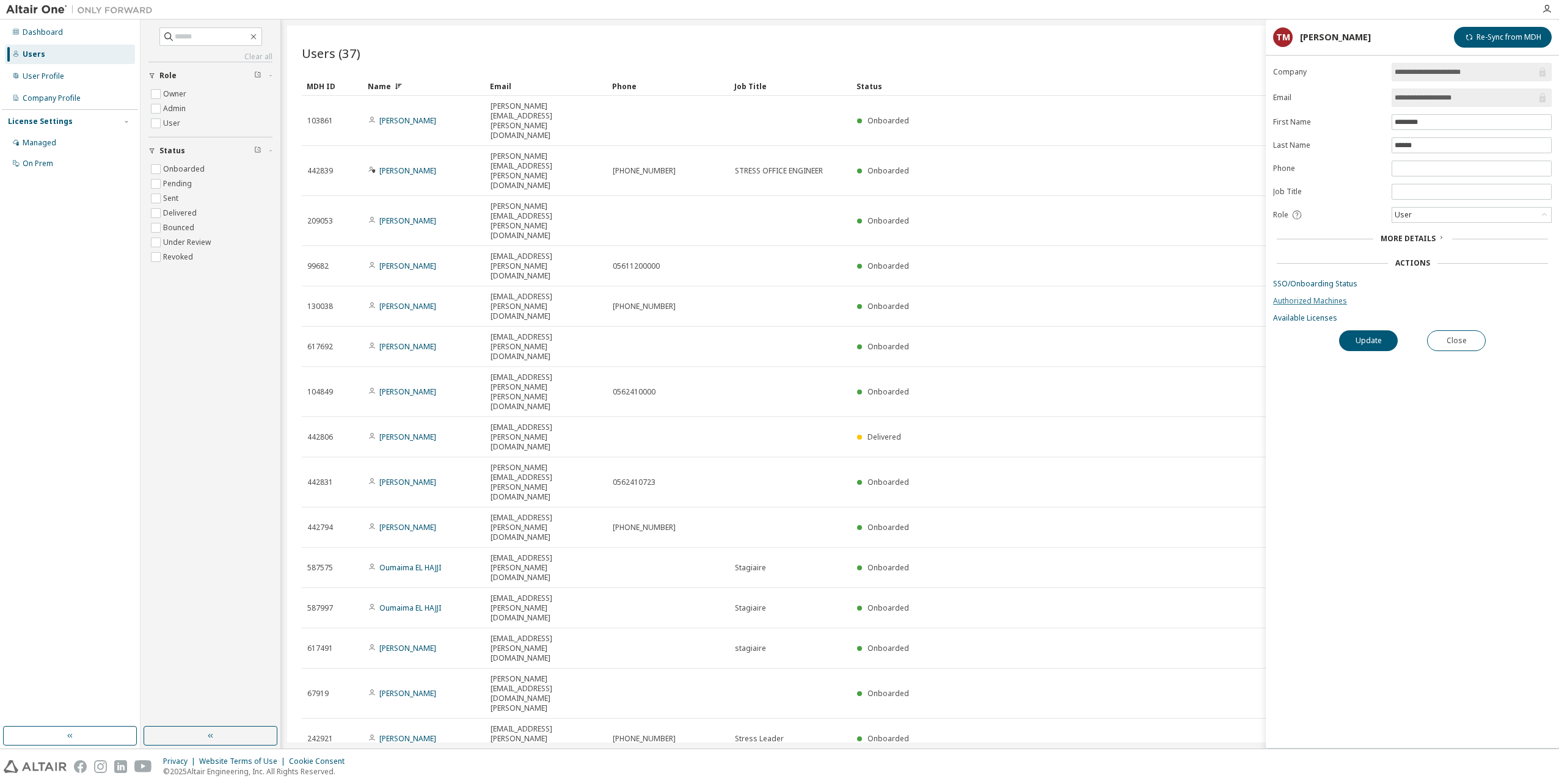
click at [1284, 300] on link "Authorized Machines" at bounding box center [1413, 301] width 279 height 10
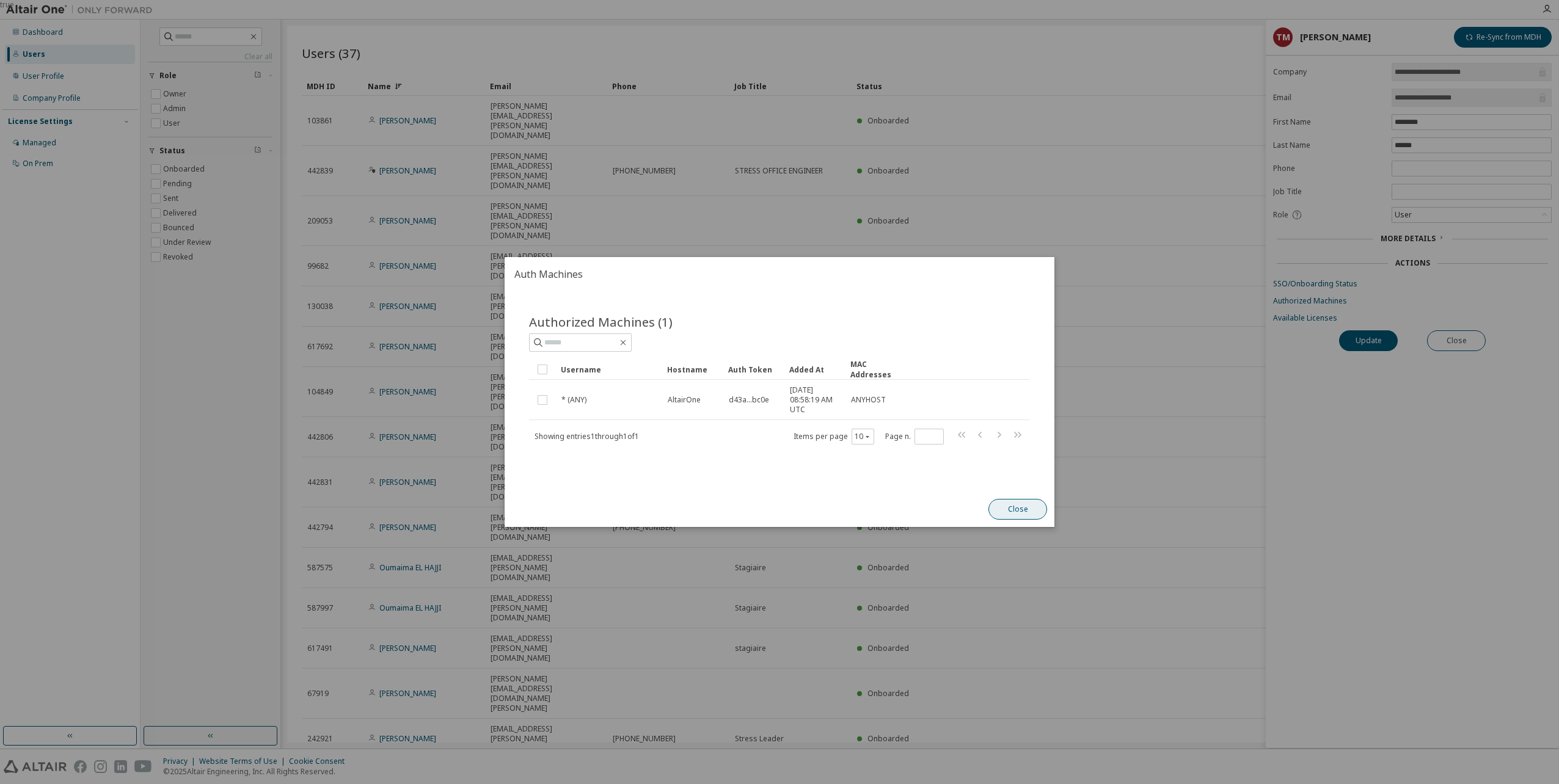
click at [1017, 507] on button "Close" at bounding box center [1018, 509] width 58 height 21
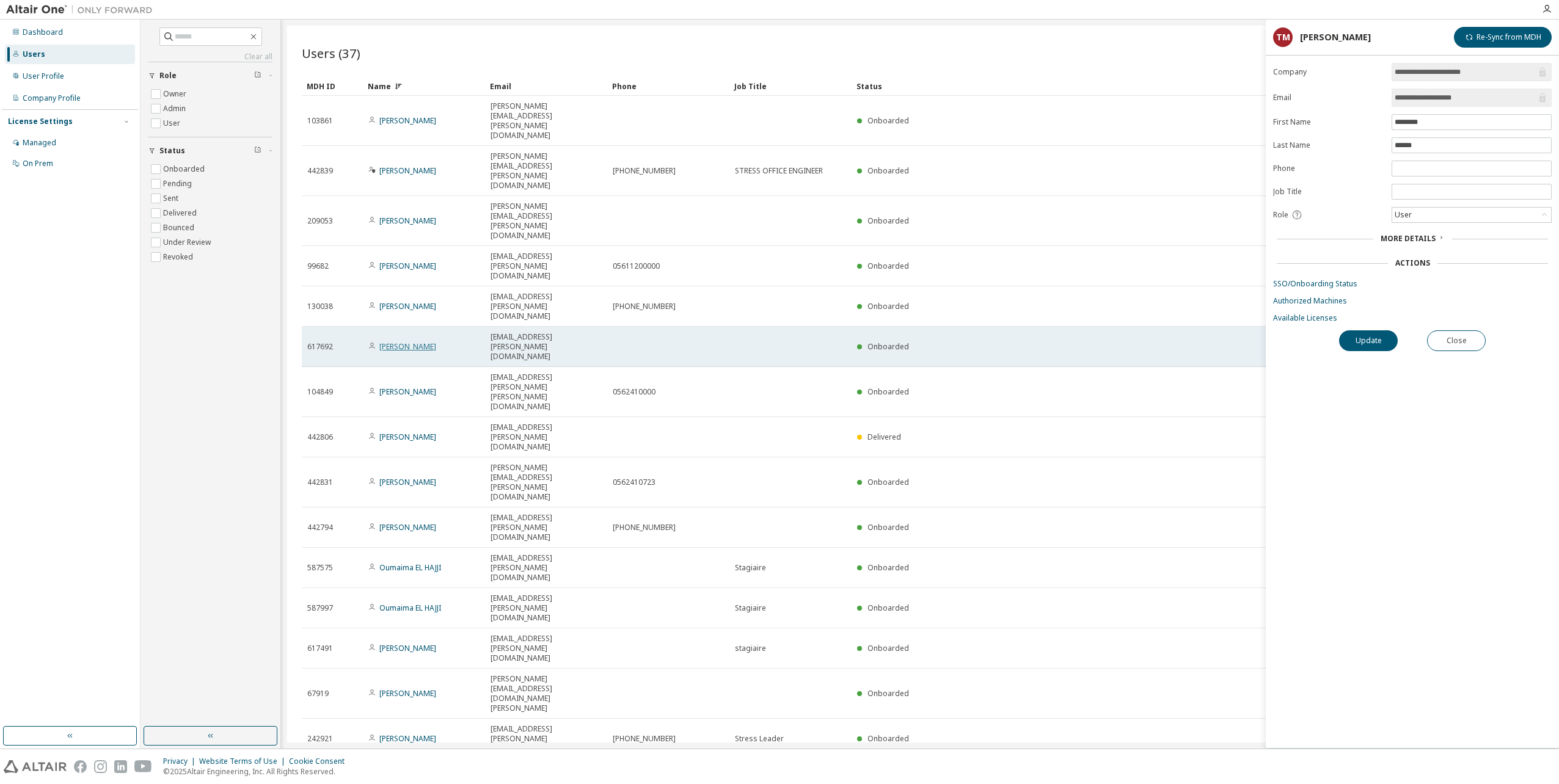
click at [410, 342] on link "[PERSON_NAME]" at bounding box center [408, 347] width 57 height 11
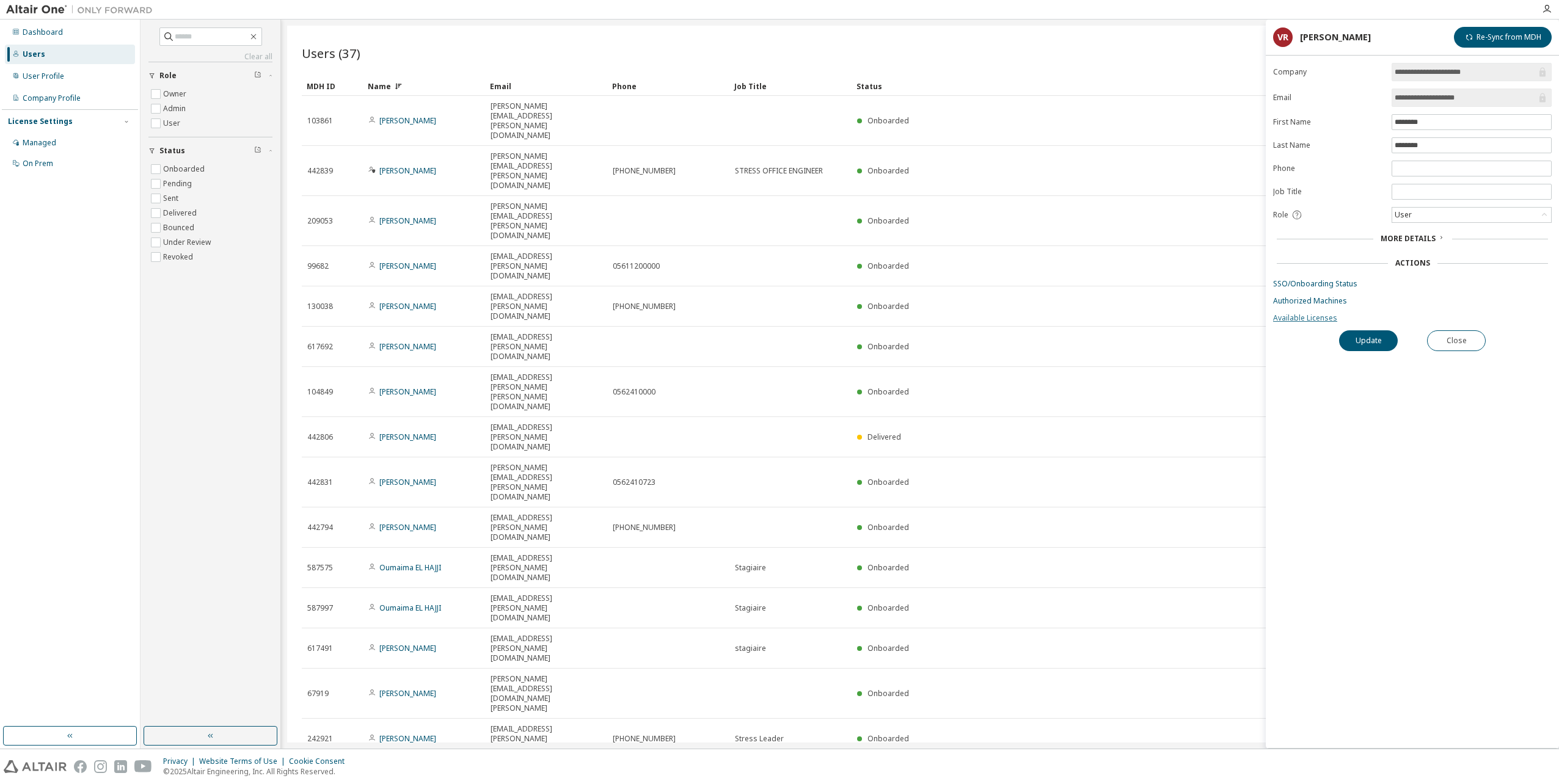
click at [1300, 315] on link "Available Licenses" at bounding box center [1413, 318] width 279 height 10
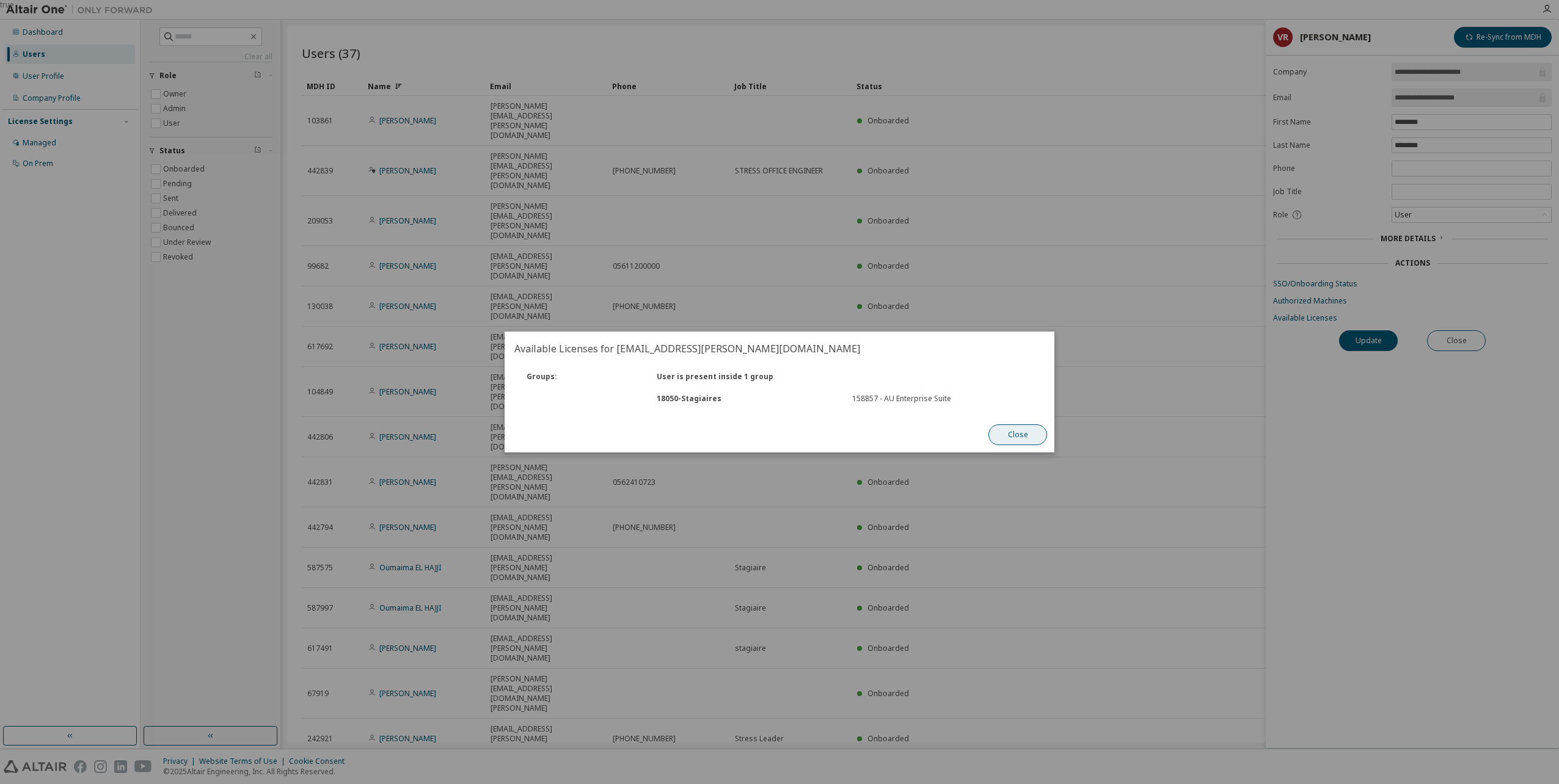
click at [1025, 430] on button "Close" at bounding box center [1018, 434] width 58 height 21
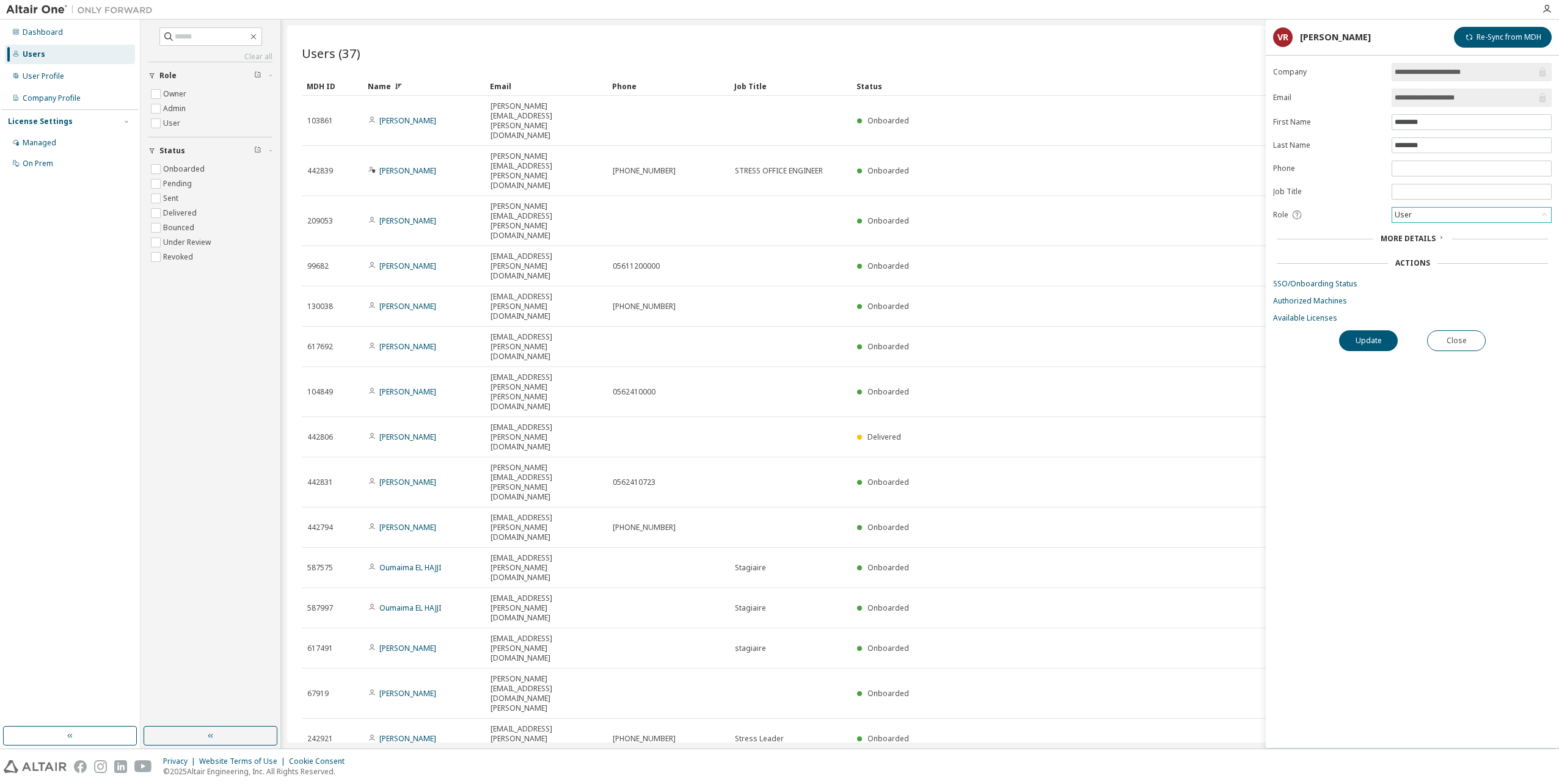
click at [1442, 212] on div "User" at bounding box center [1472, 214] width 159 height 15
click at [1365, 339] on button "Update" at bounding box center [1368, 341] width 58 height 21
click at [45, 139] on div "Managed" at bounding box center [40, 143] width 34 height 10
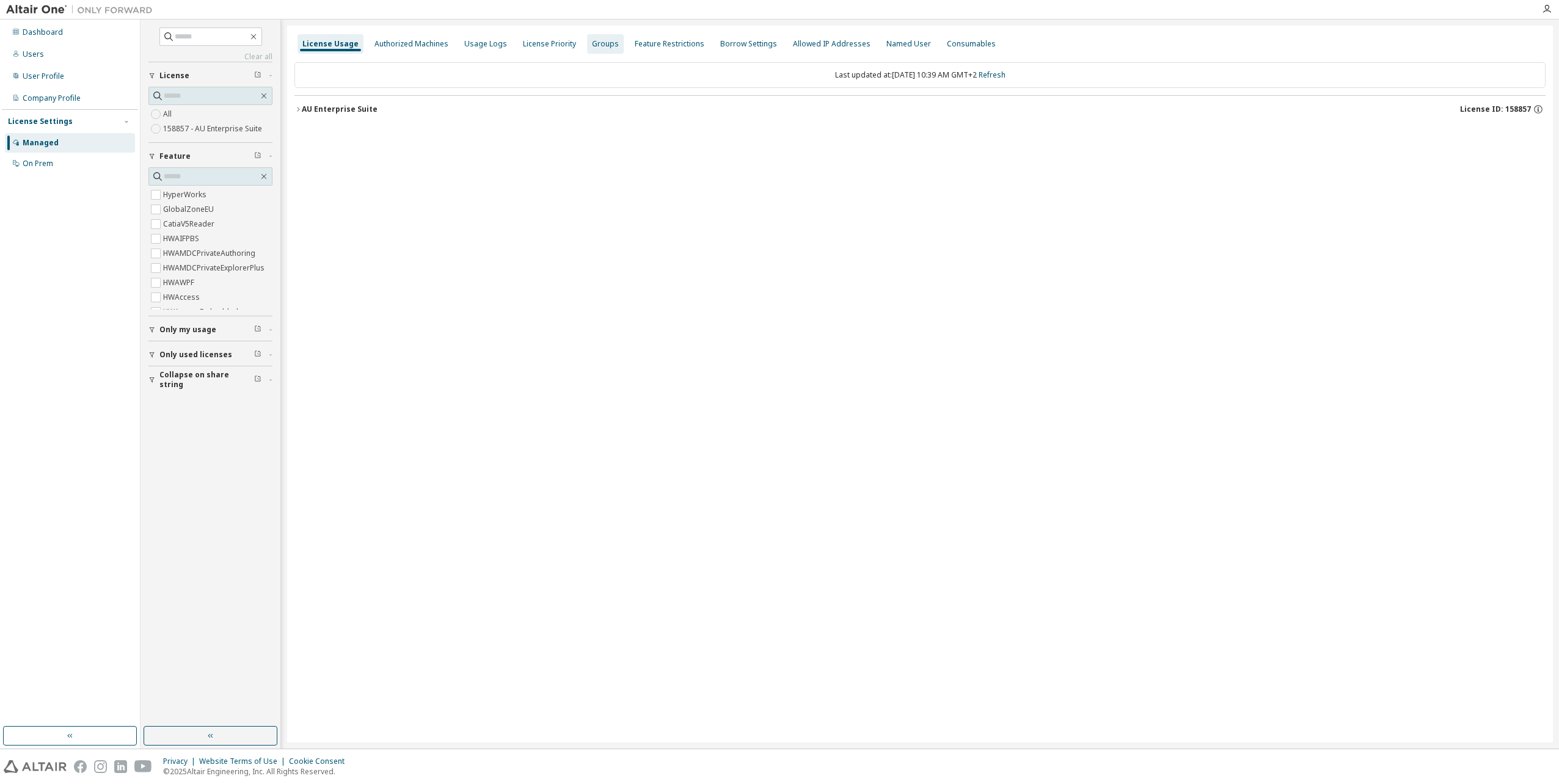
click at [602, 42] on div "Groups" at bounding box center [605, 44] width 27 height 10
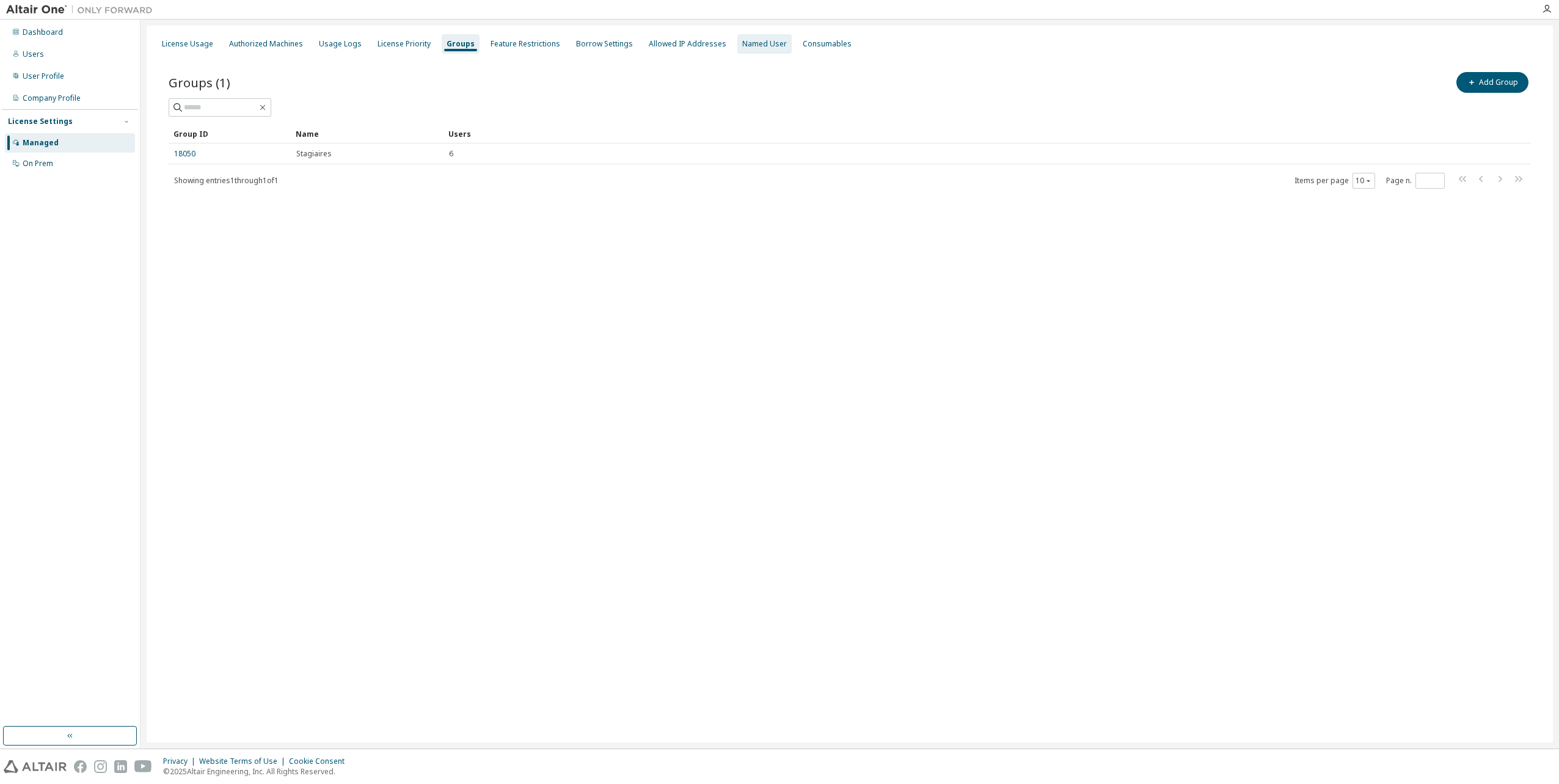
click at [754, 41] on div "Named User" at bounding box center [764, 44] width 44 height 10
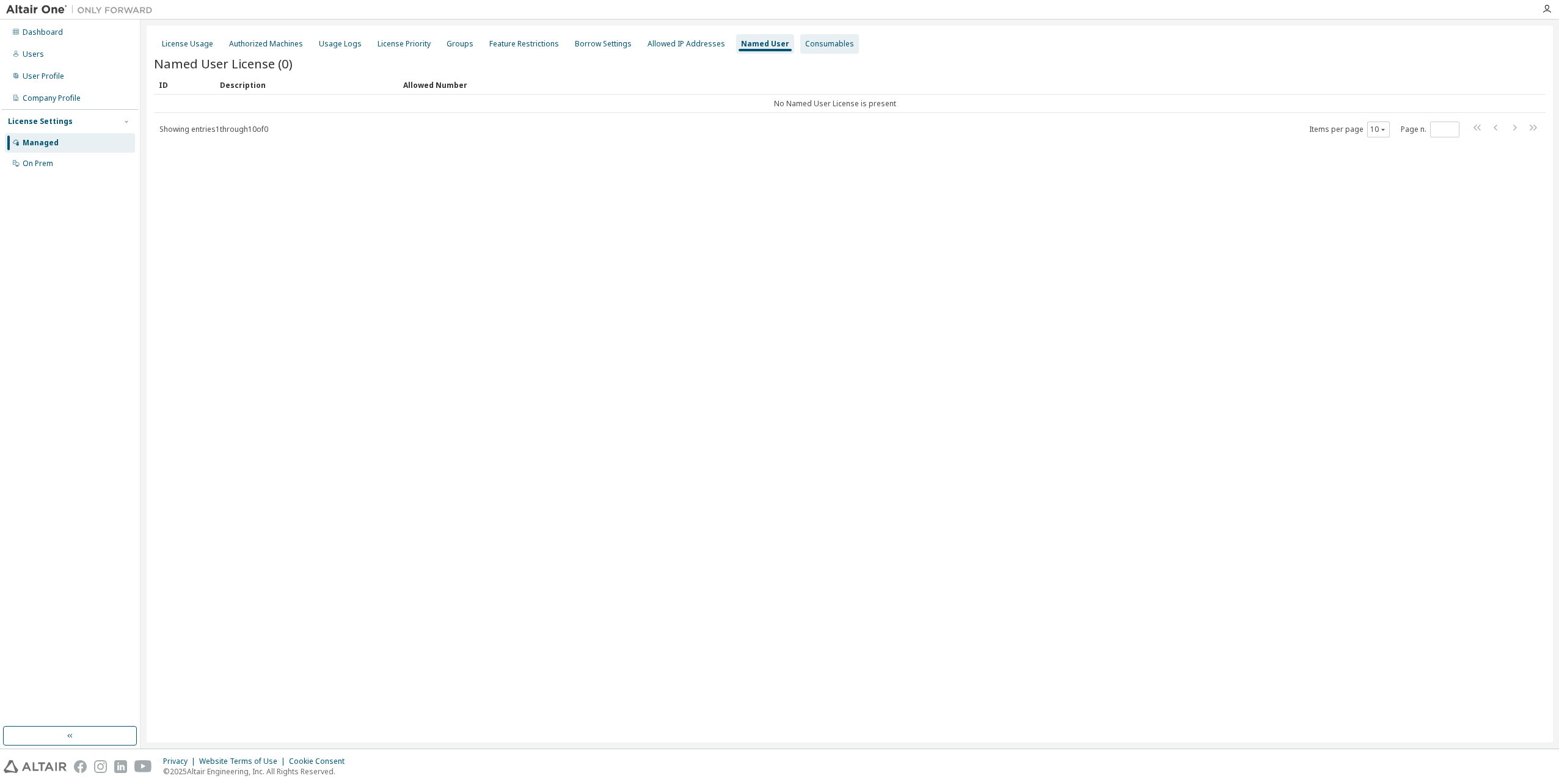
click at [805, 39] on div "Consumables" at bounding box center [829, 44] width 48 height 10
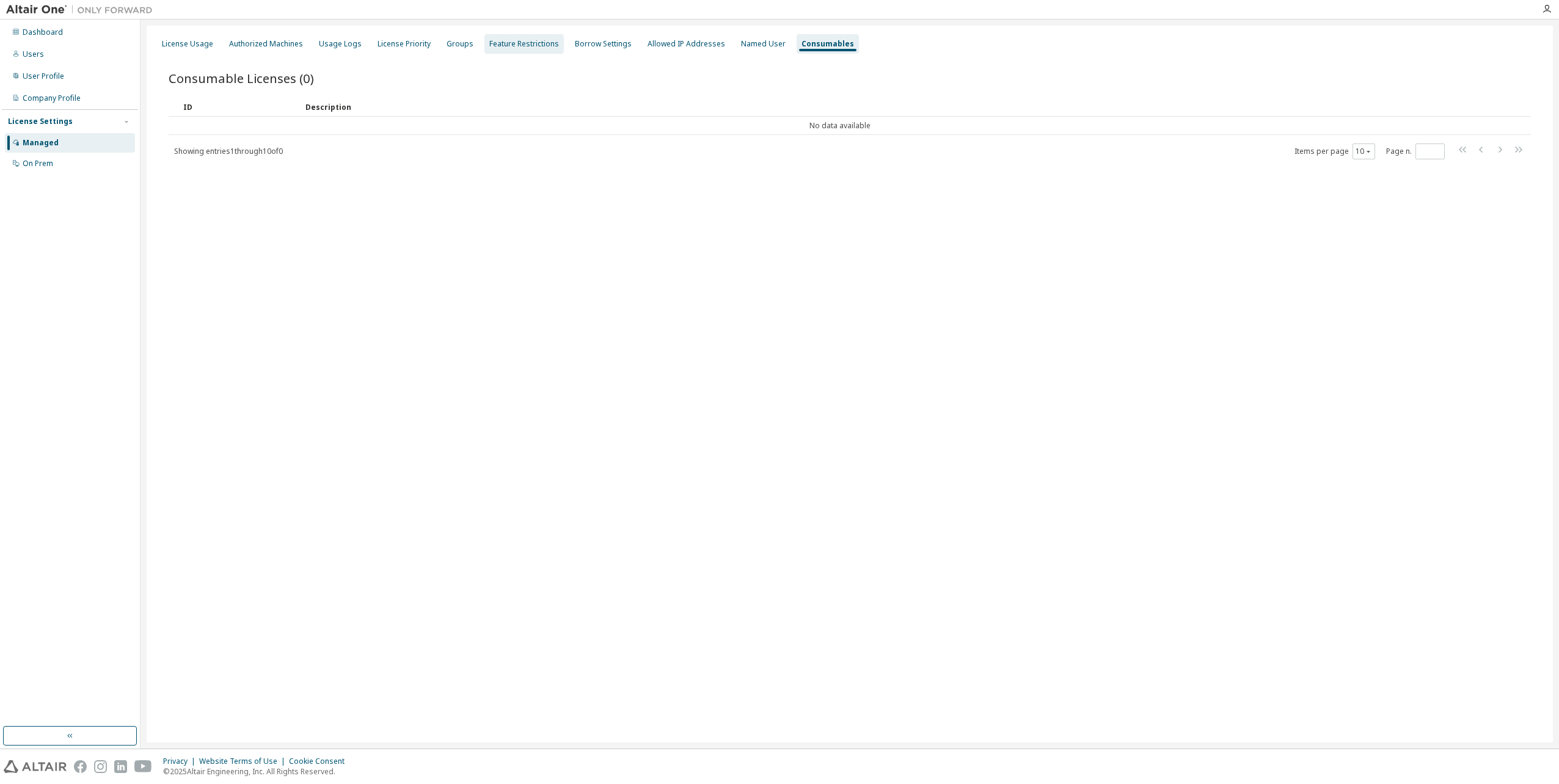
click at [533, 39] on div "Feature Restrictions" at bounding box center [524, 44] width 70 height 10
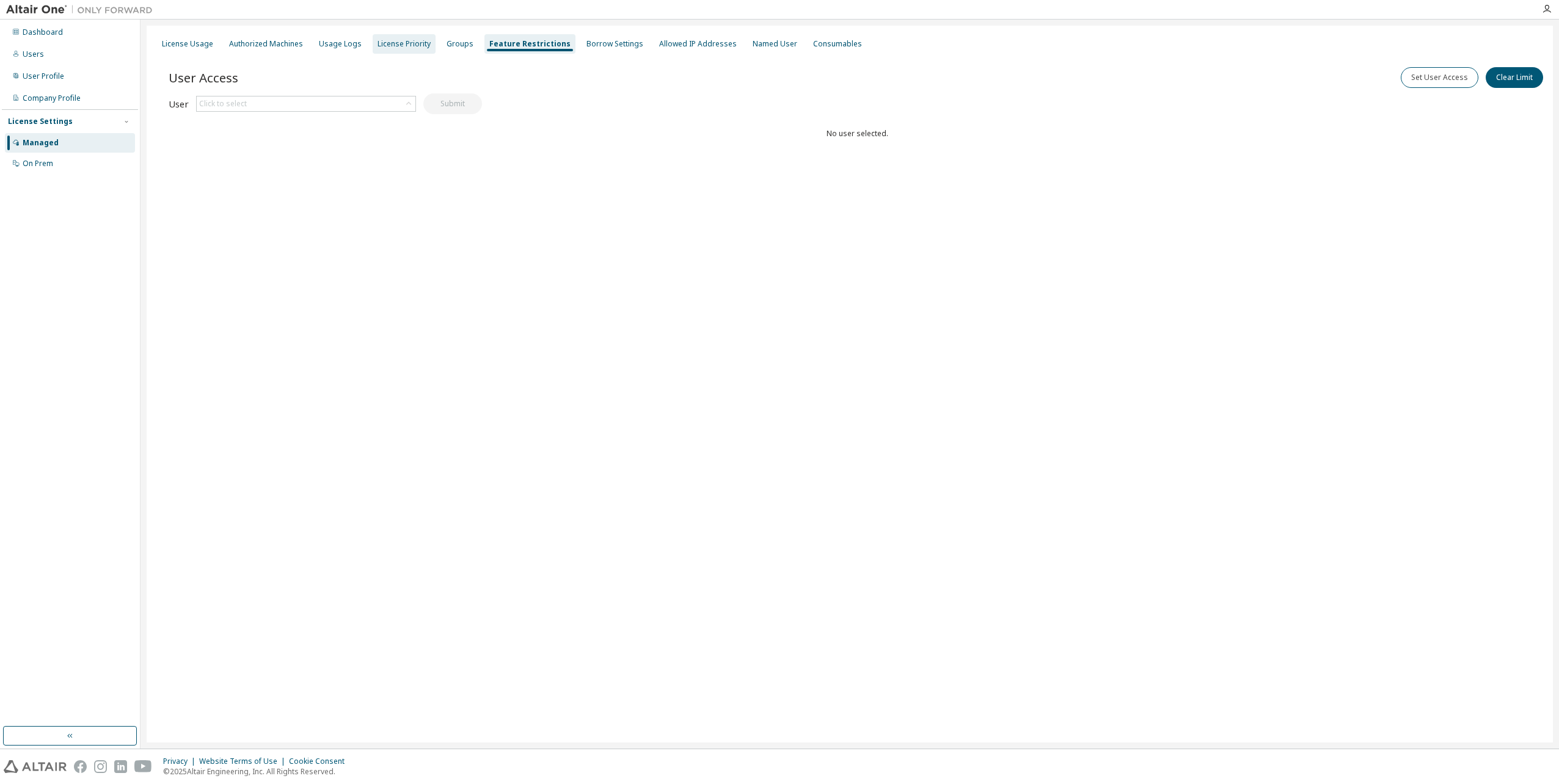
click at [406, 42] on div "License Priority" at bounding box center [404, 44] width 53 height 10
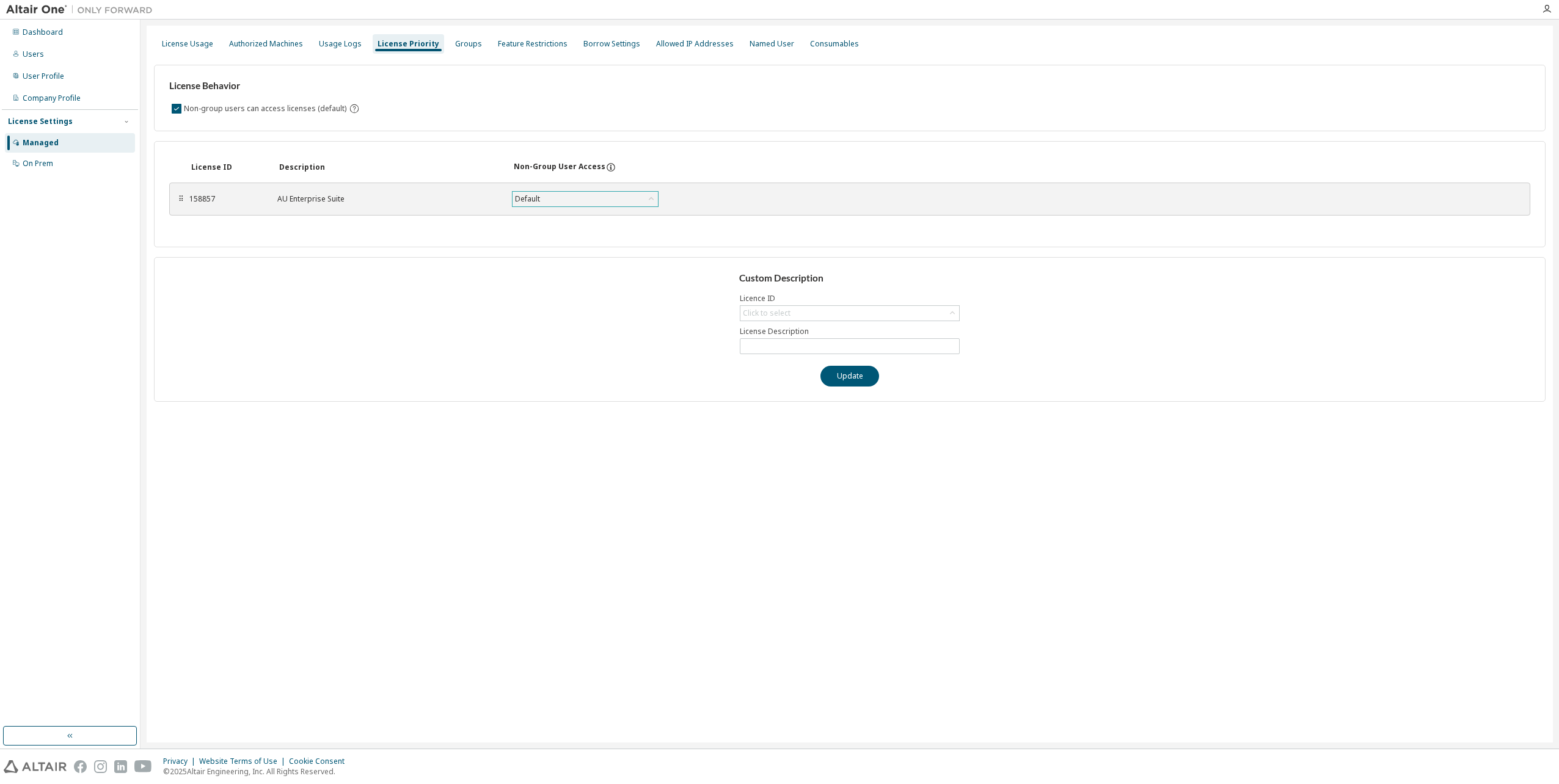
click at [527, 198] on div "Default" at bounding box center [528, 199] width 29 height 14
click at [470, 39] on div "Groups" at bounding box center [468, 44] width 37 height 20
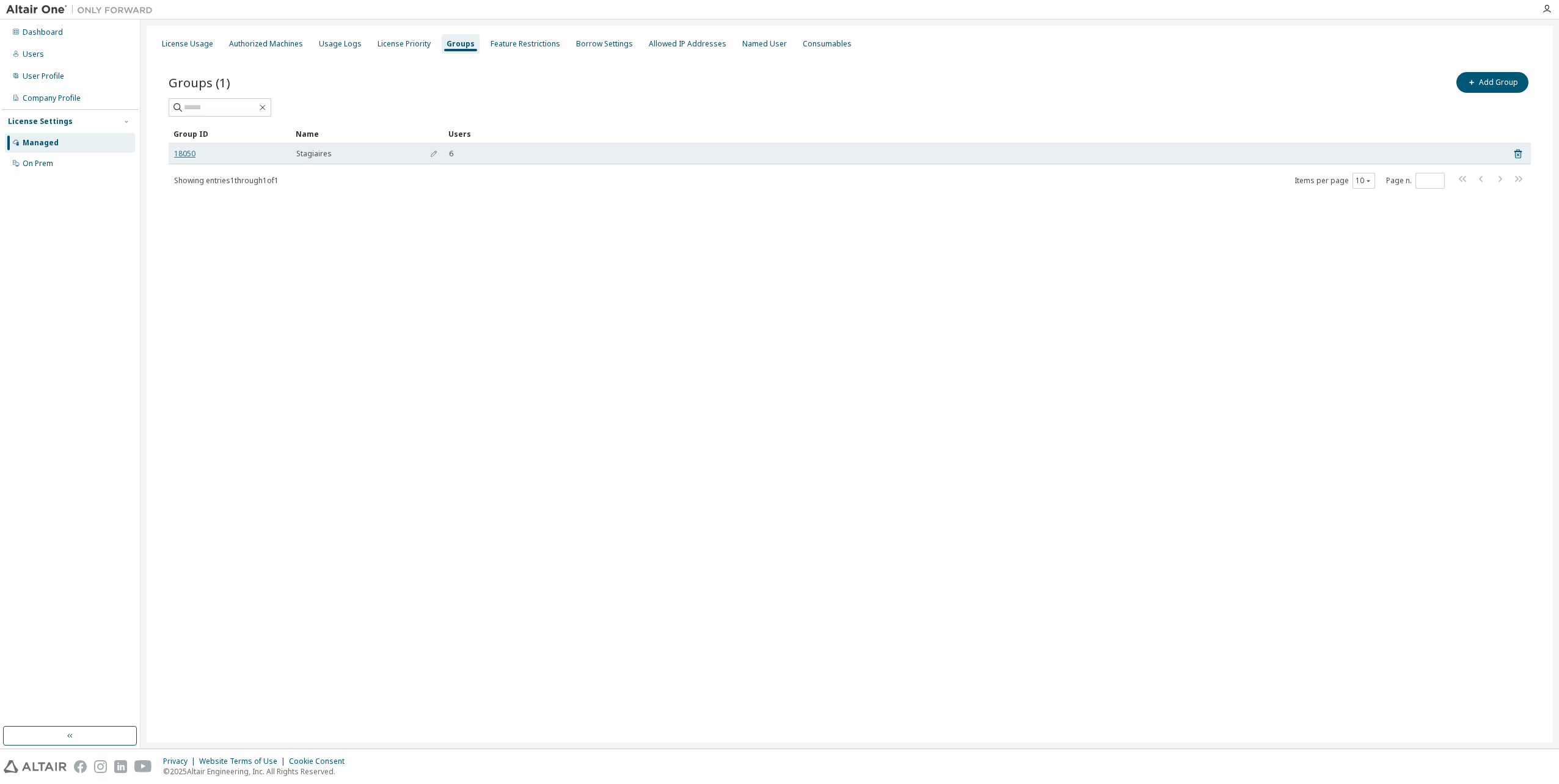
click at [189, 155] on link "18050" at bounding box center [185, 154] width 22 height 10
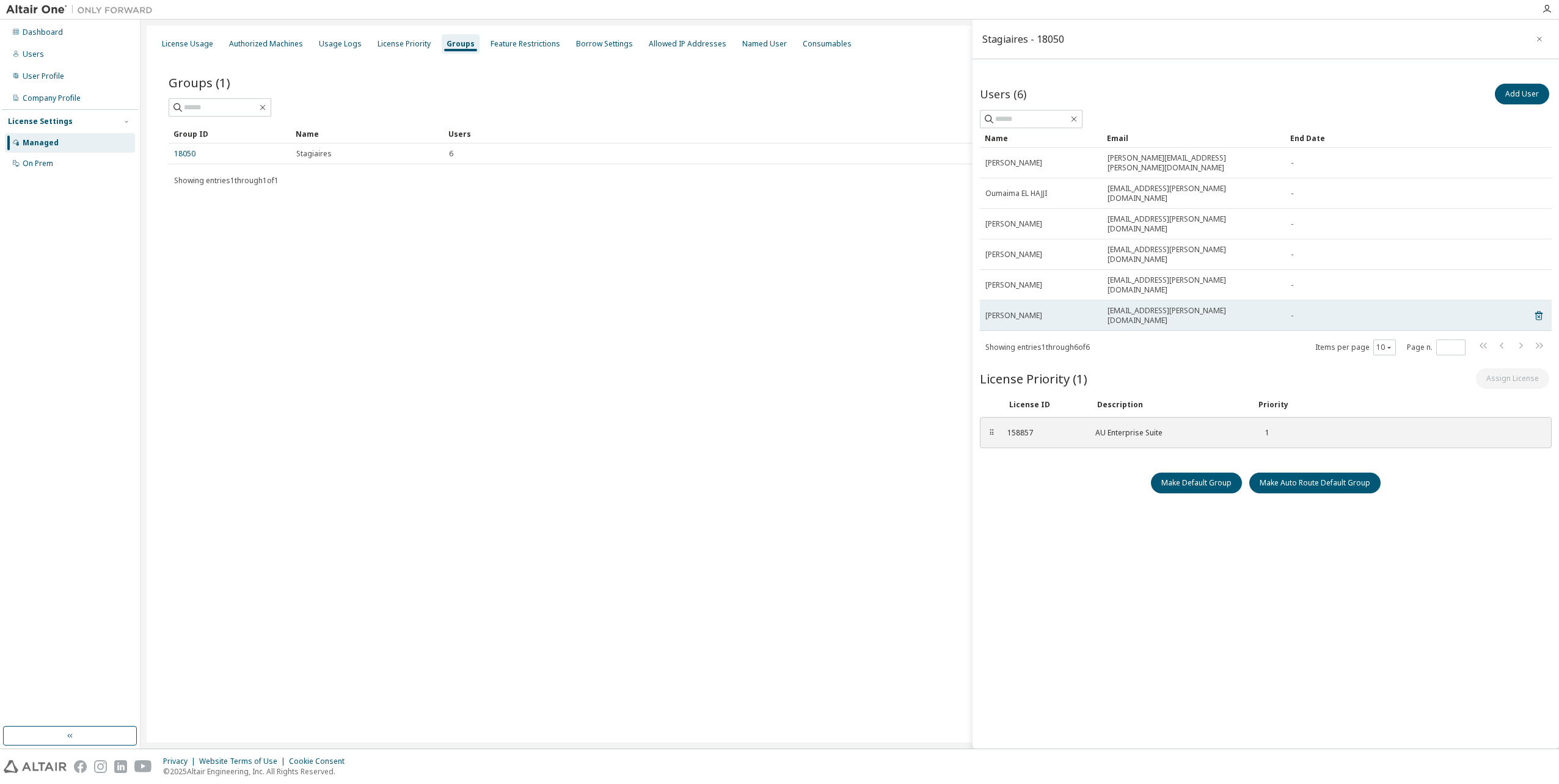
click at [1220, 306] on div "[EMAIL_ADDRESS][PERSON_NAME][DOMAIN_NAME]" at bounding box center [1193, 316] width 172 height 20
click at [1021, 311] on span "[PERSON_NAME]" at bounding box center [1015, 316] width 57 height 10
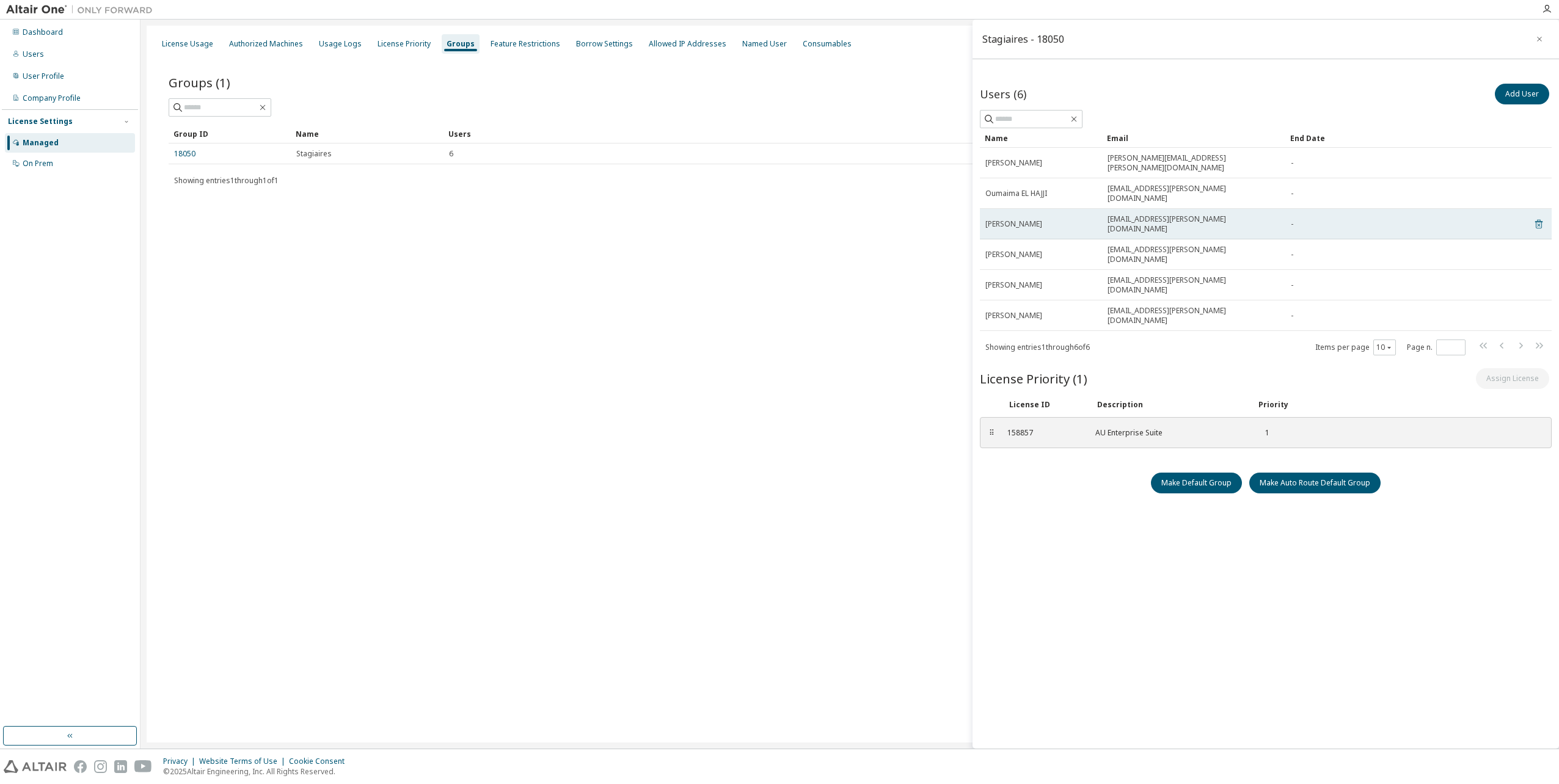
click at [1537, 220] on icon at bounding box center [1538, 224] width 7 height 9
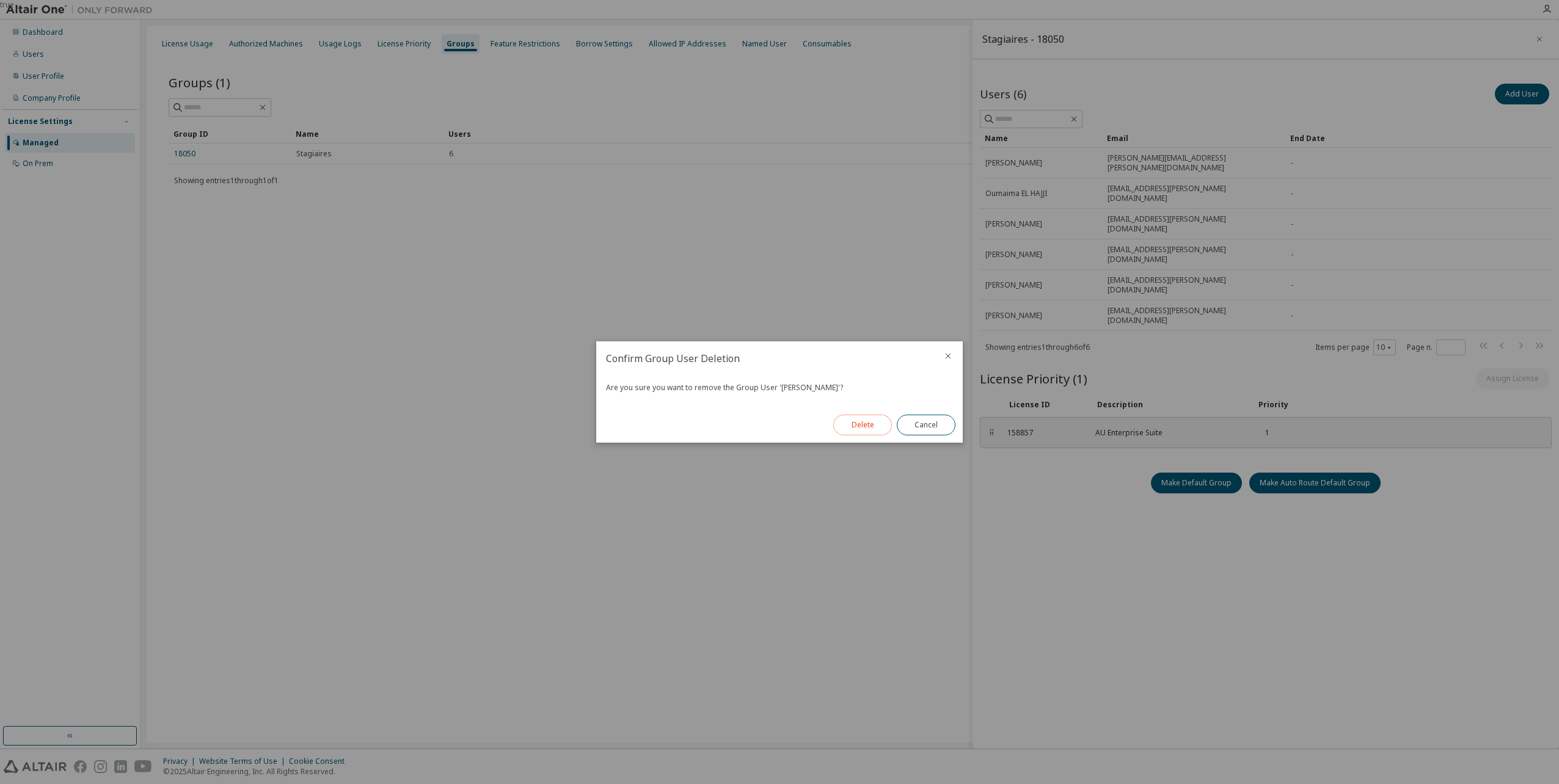
click at [864, 422] on button "Delete" at bounding box center [862, 425] width 58 height 21
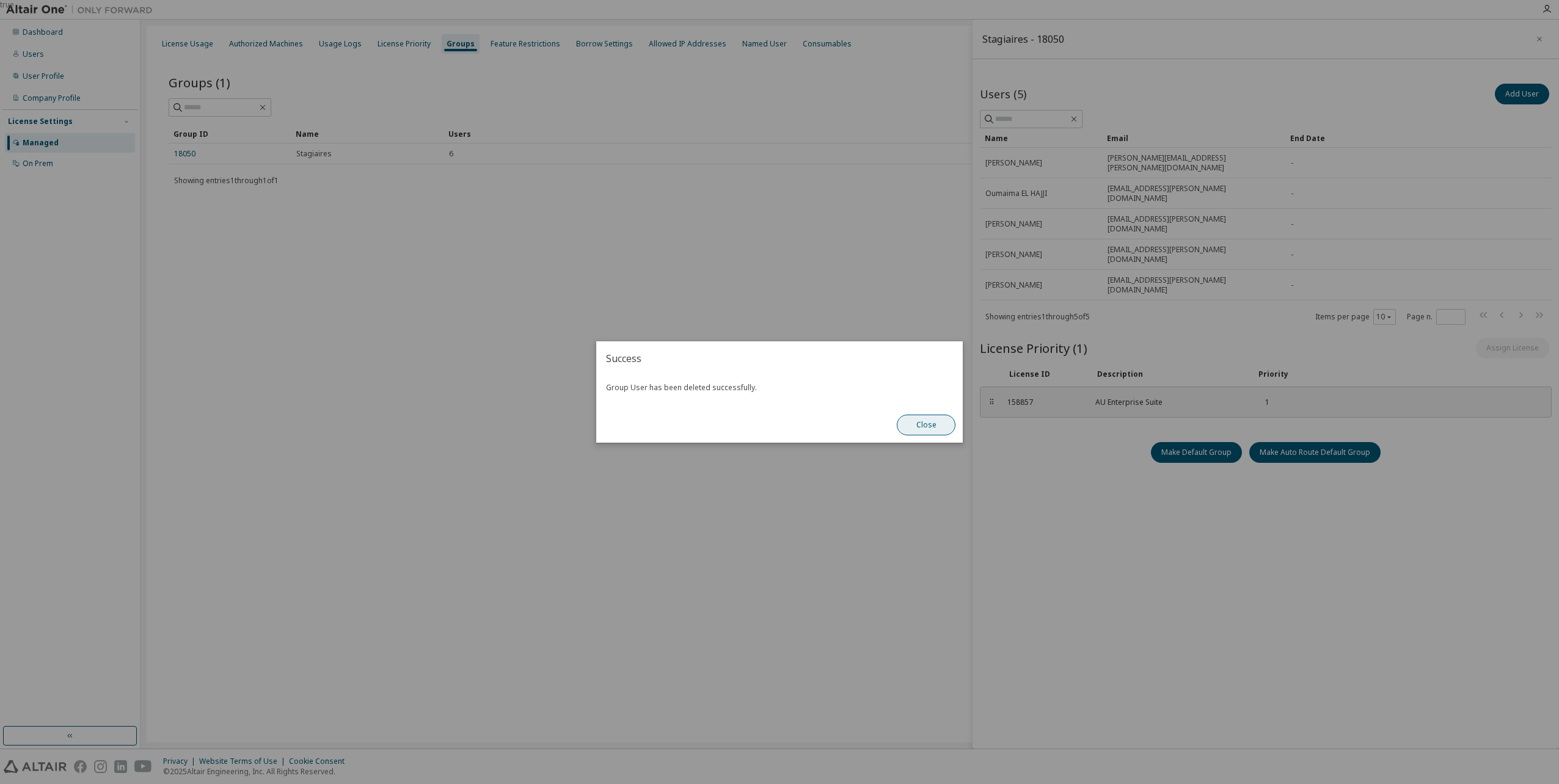
click at [920, 430] on button "Close" at bounding box center [926, 425] width 58 height 21
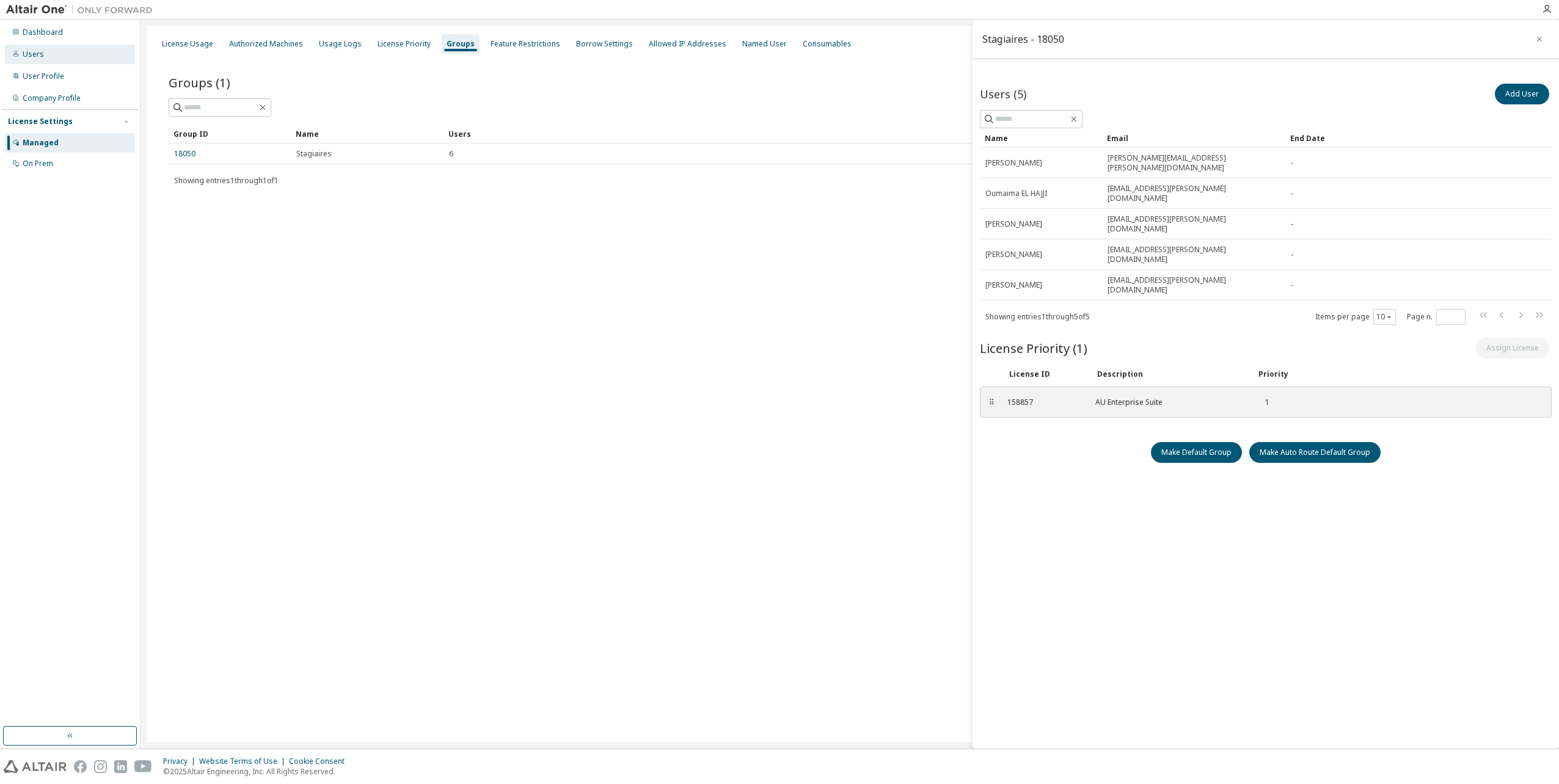
click at [45, 53] on div "Users" at bounding box center [70, 54] width 130 height 20
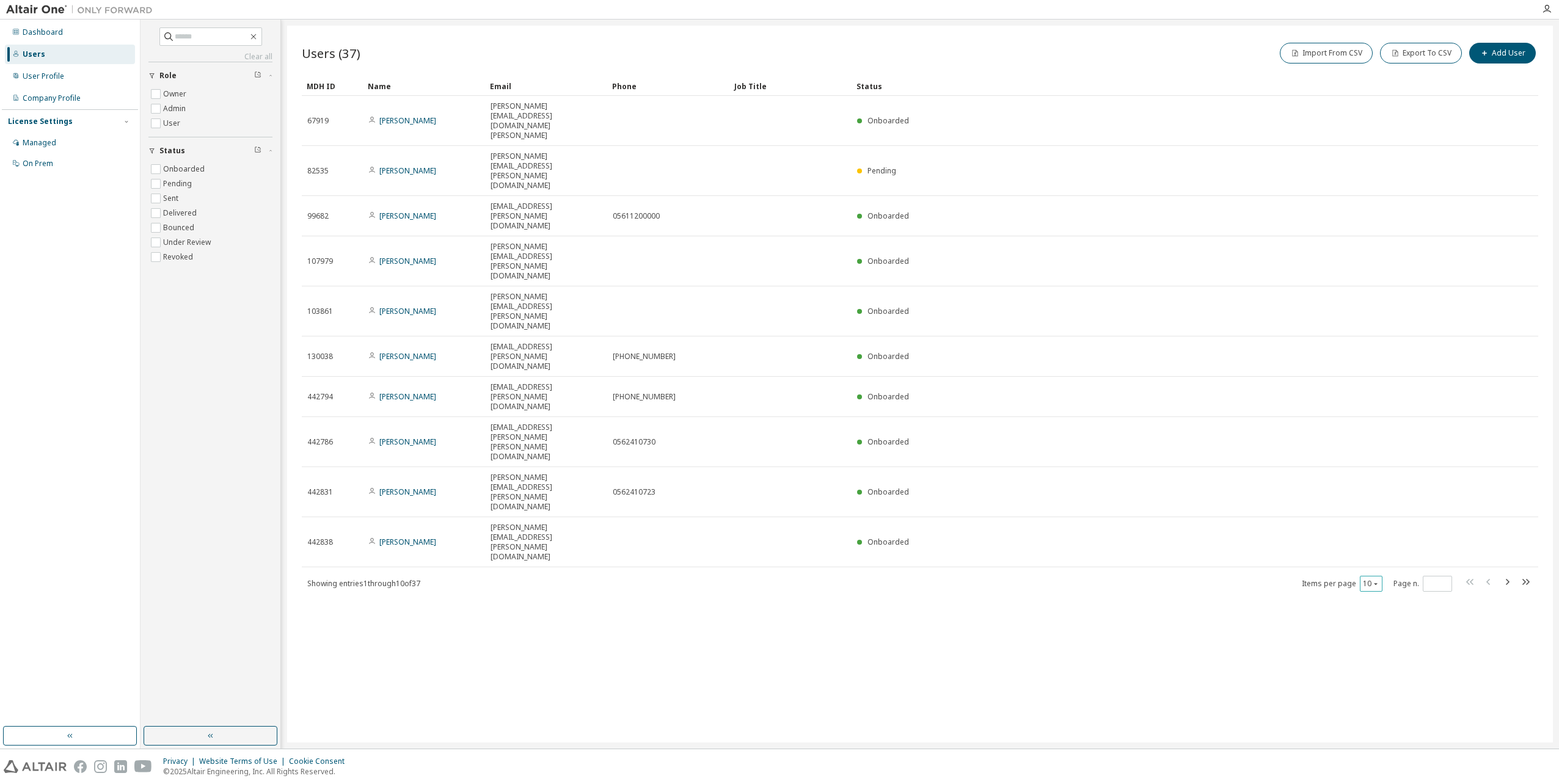
click at [1371, 579] on button "10" at bounding box center [1371, 584] width 17 height 10
click at [1380, 392] on div "100" at bounding box center [1409, 395] width 98 height 15
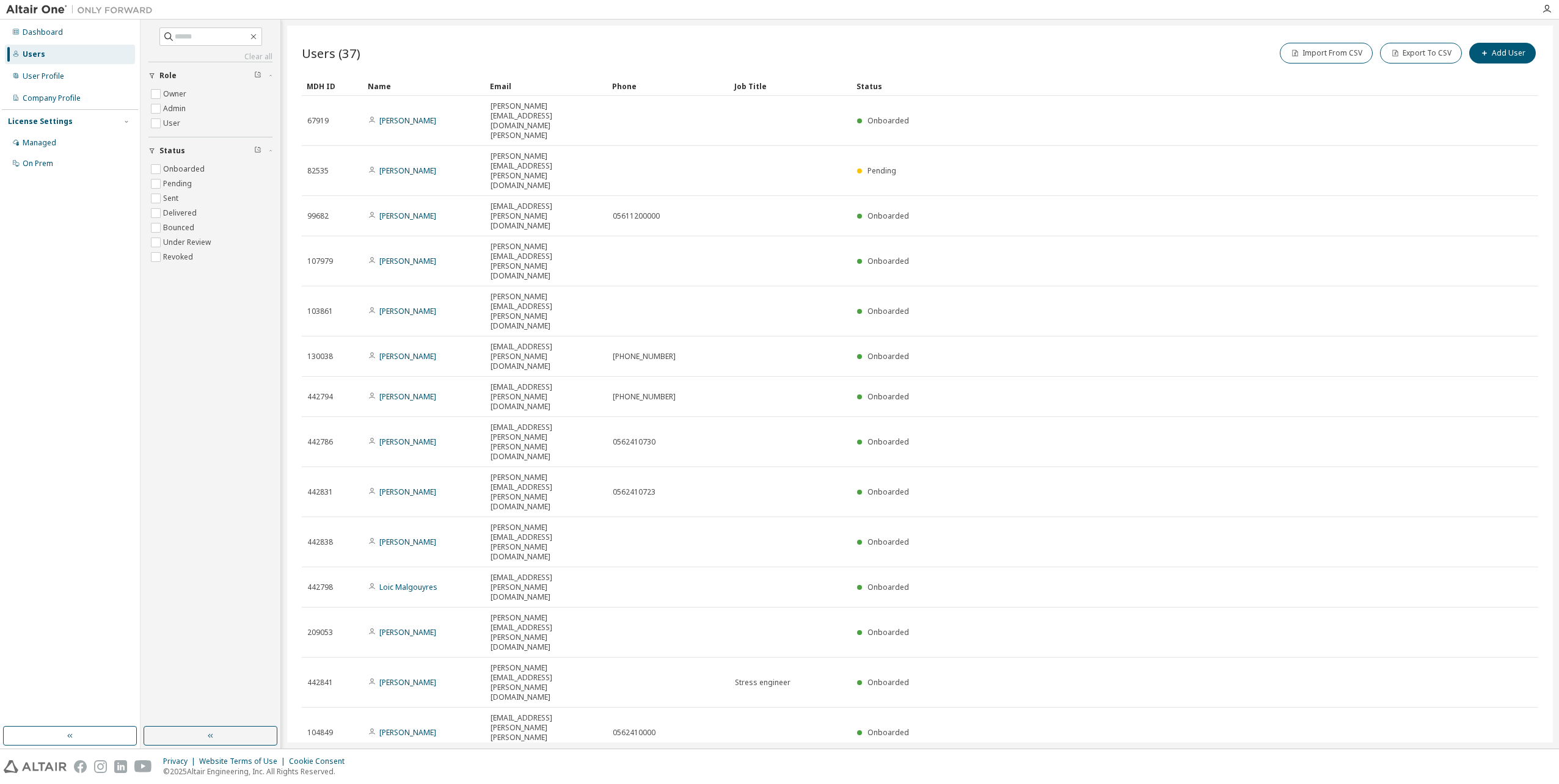
click at [395, 82] on div "Name" at bounding box center [424, 86] width 113 height 20
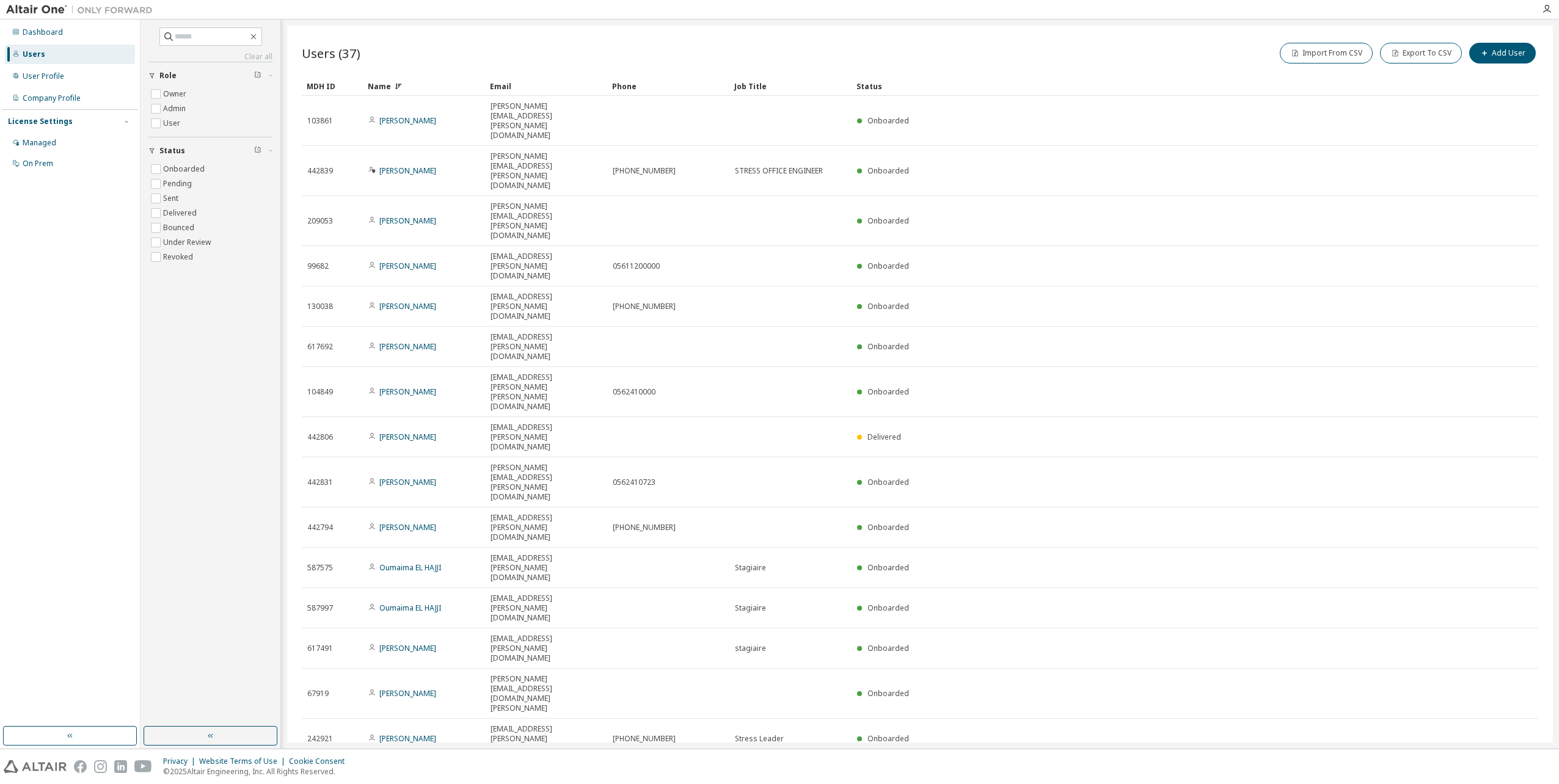
click at [397, 82] on div "Name" at bounding box center [424, 86] width 113 height 20
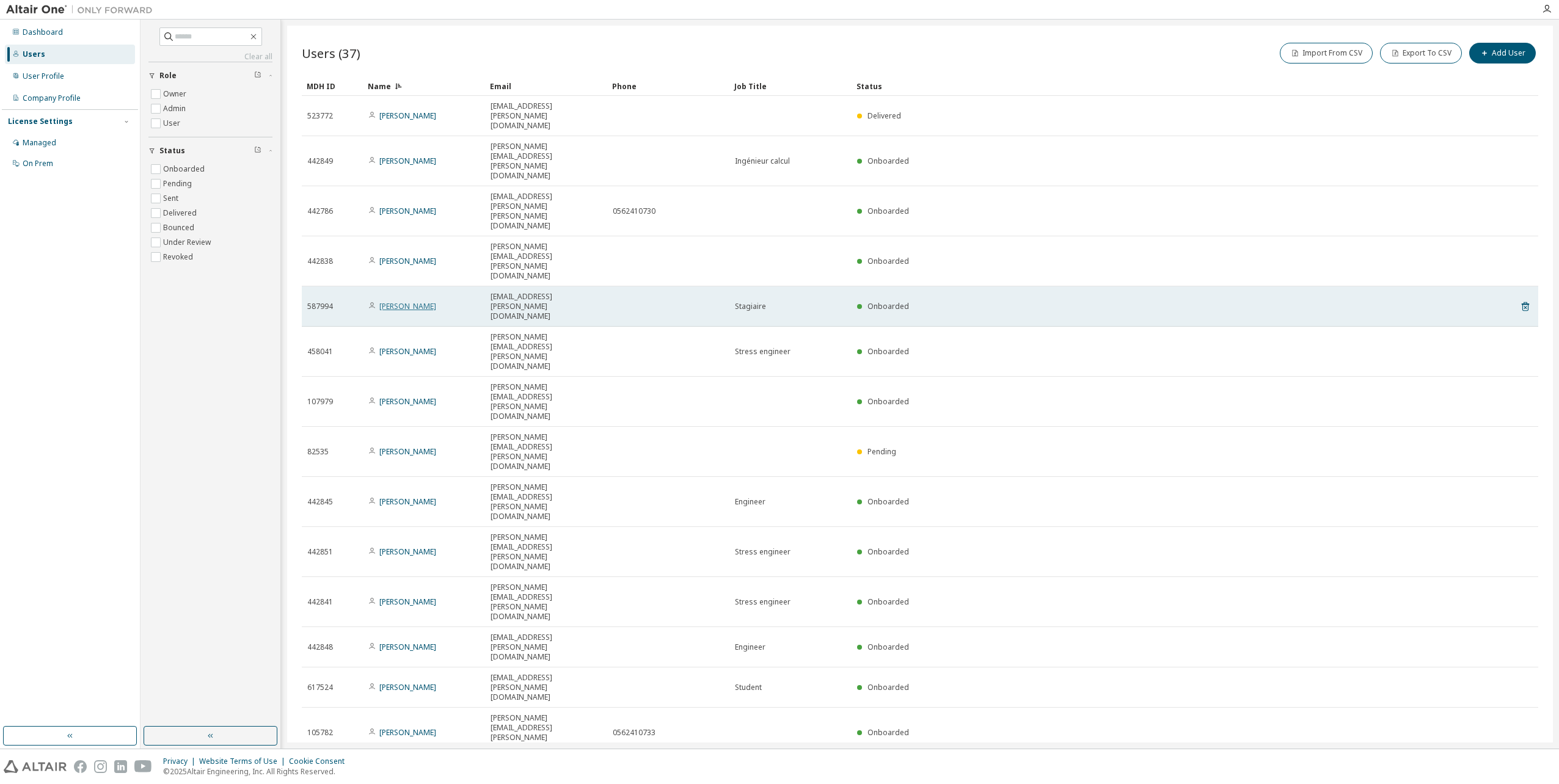
click at [427, 301] on link "[PERSON_NAME]" at bounding box center [408, 306] width 57 height 11
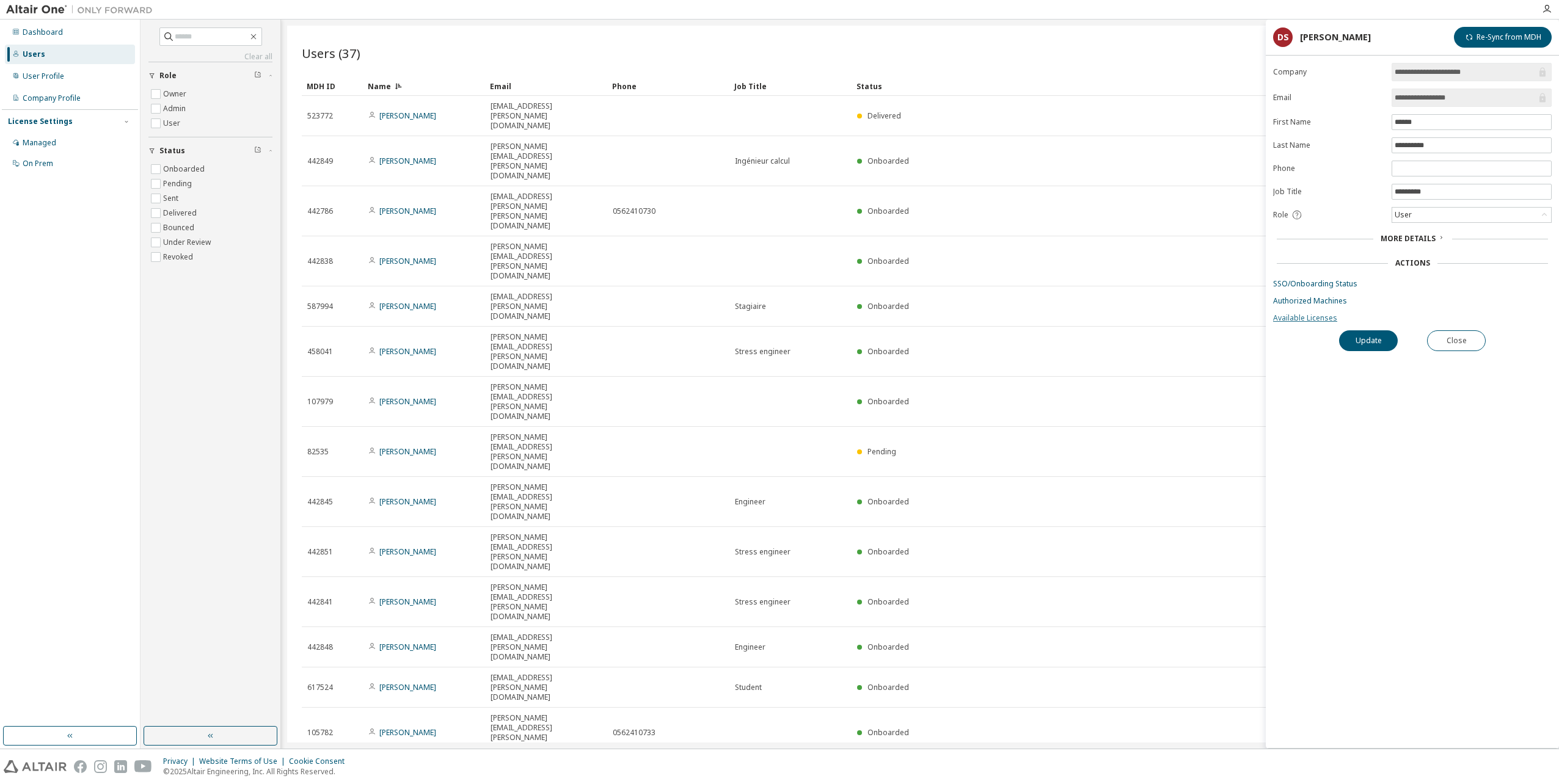
click at [1296, 316] on link "Available Licenses" at bounding box center [1413, 318] width 279 height 10
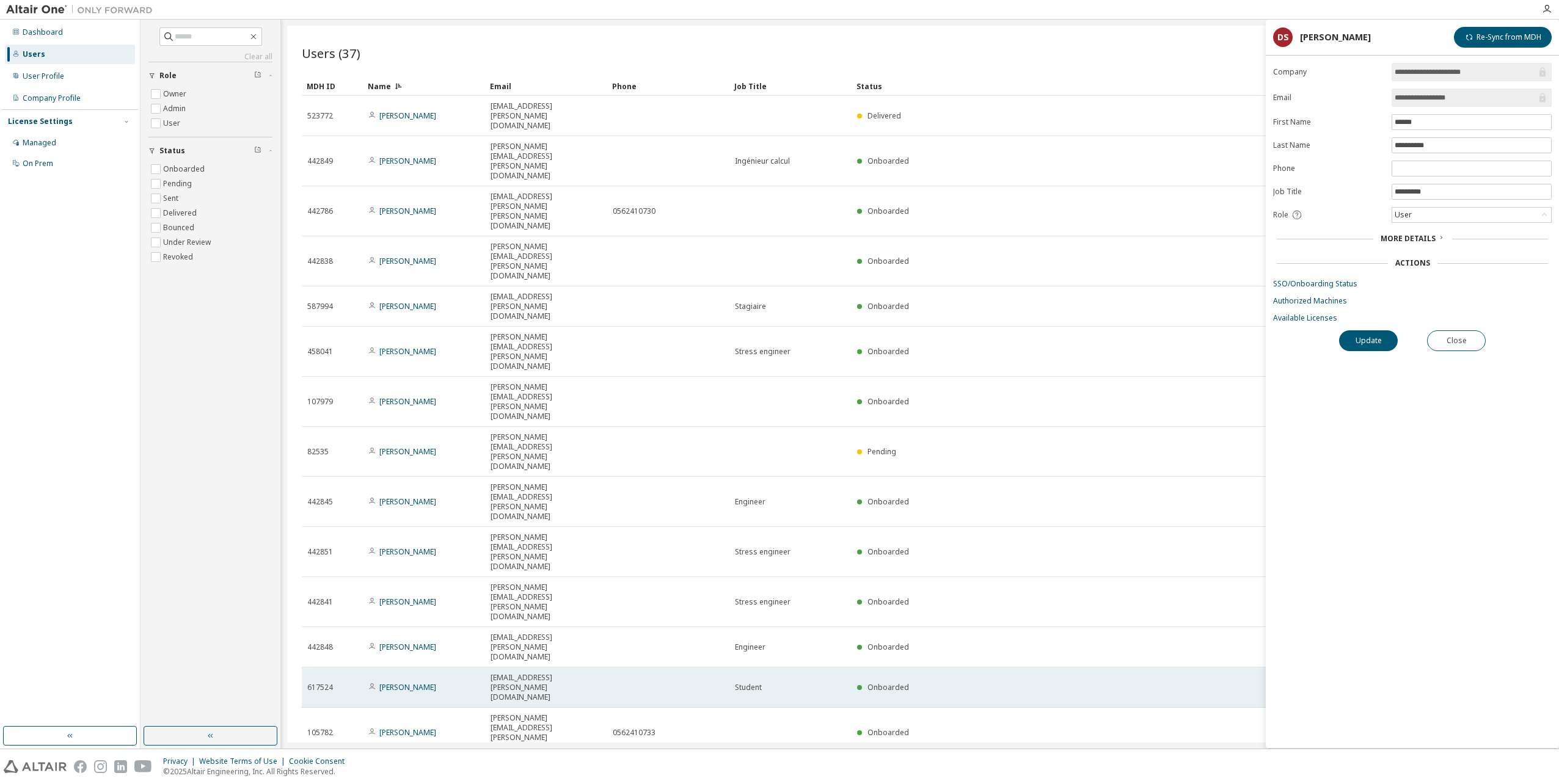
click at [680, 667] on td at bounding box center [669, 687] width 123 height 40
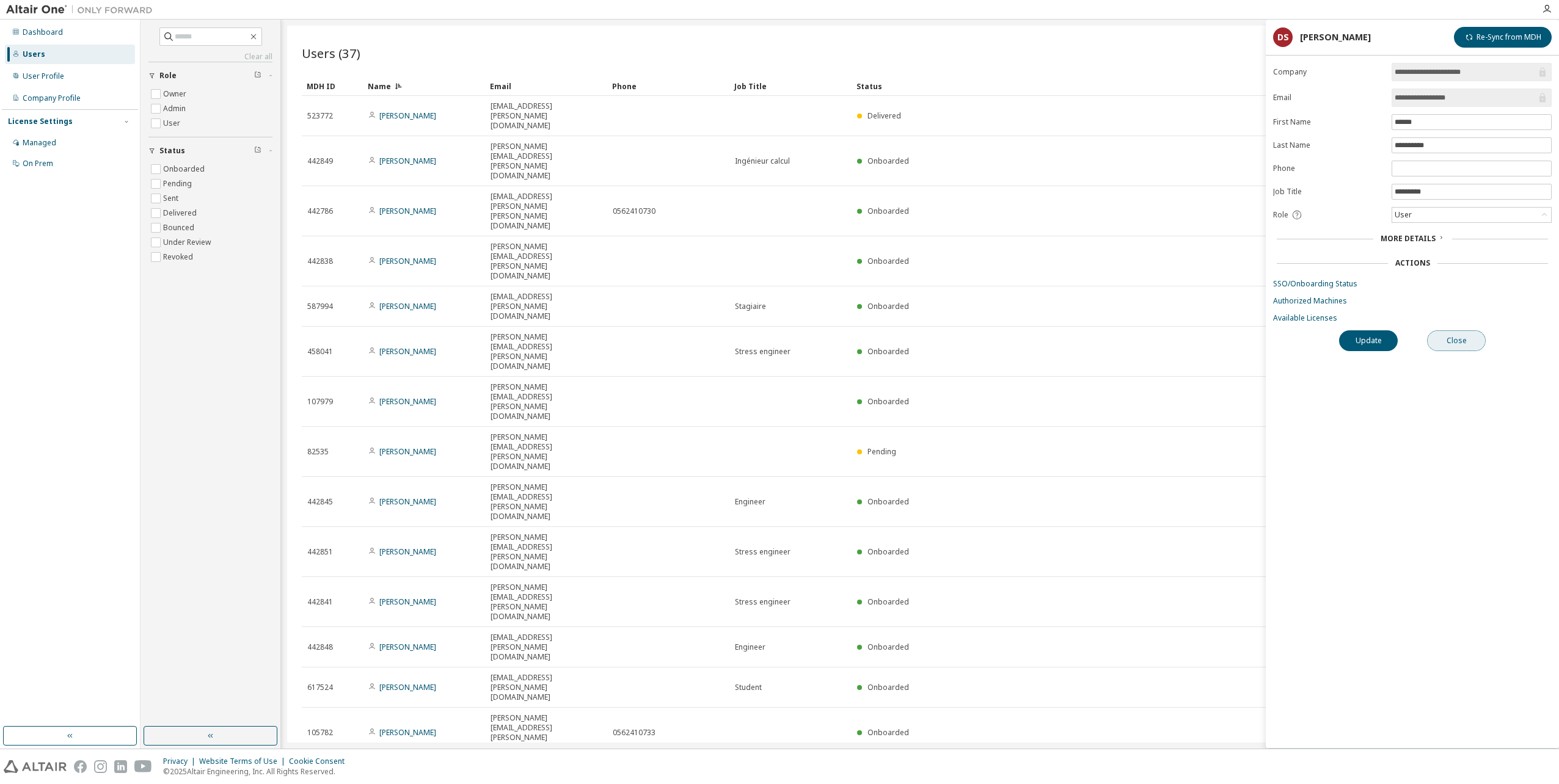
click at [1460, 345] on button "Close" at bounding box center [1456, 341] width 58 height 21
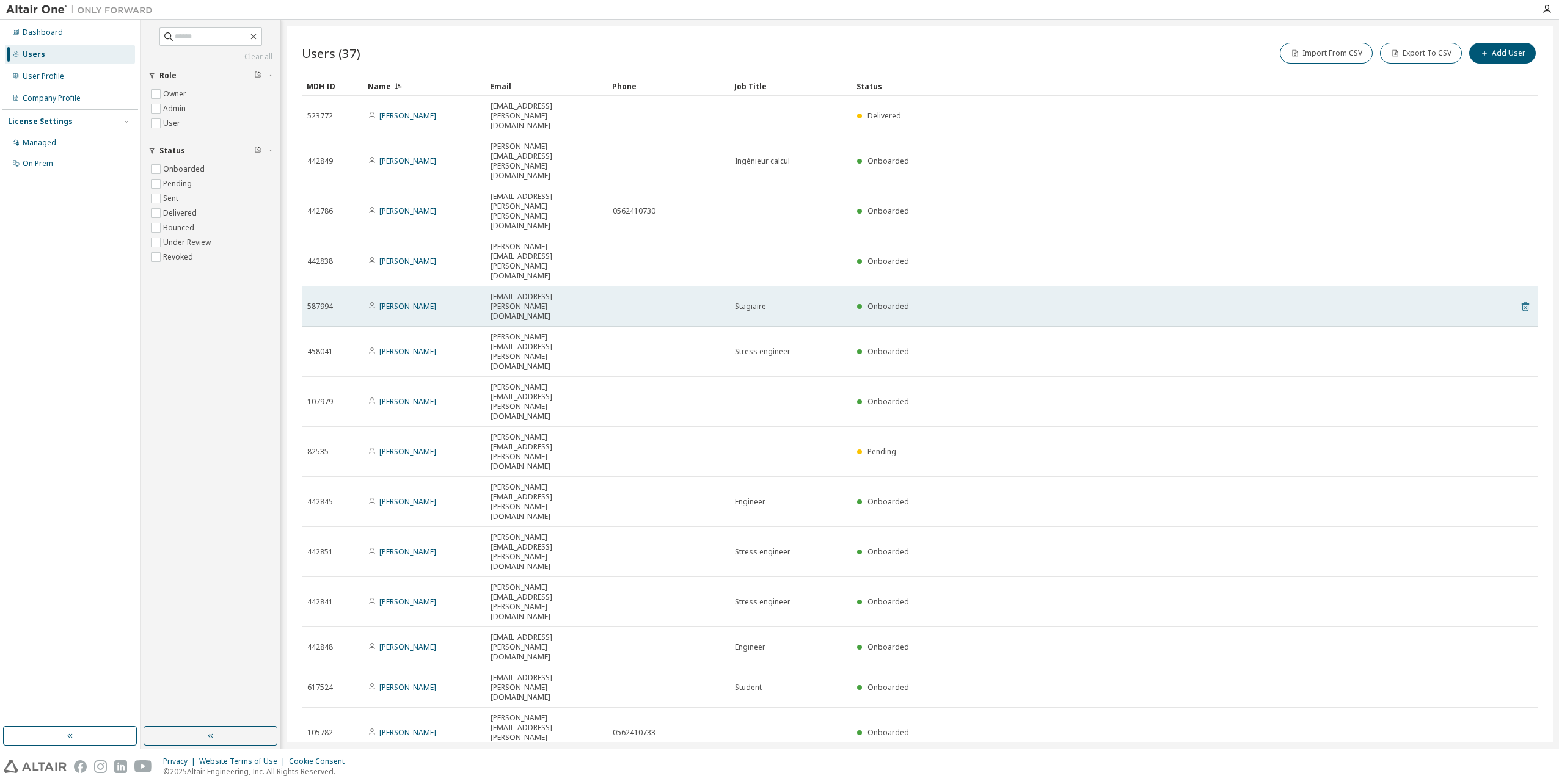
click at [1522, 302] on icon at bounding box center [1525, 306] width 7 height 9
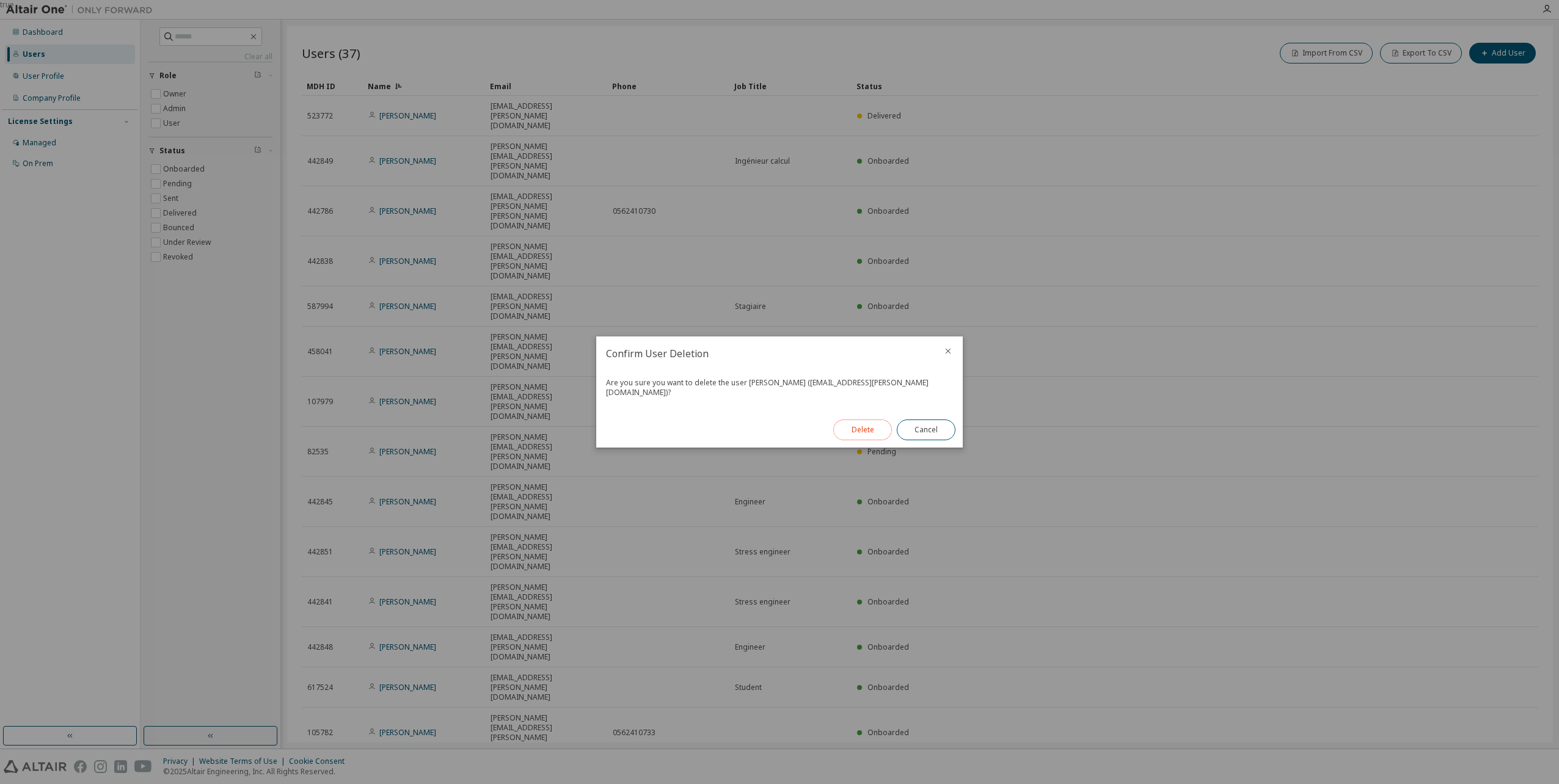
click at [856, 429] on button "Delete" at bounding box center [862, 430] width 58 height 21
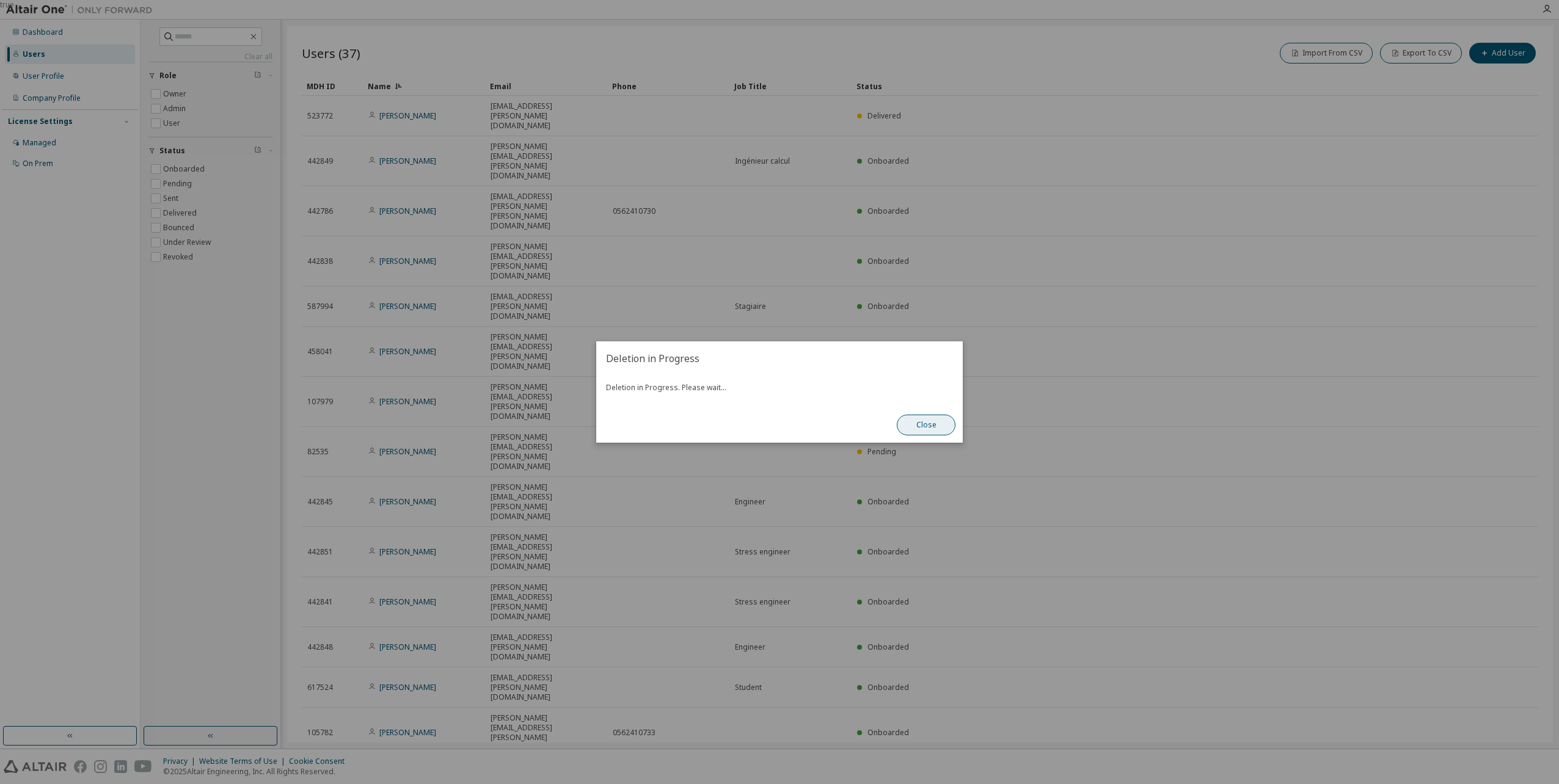
click at [936, 425] on button "Close" at bounding box center [926, 425] width 58 height 21
click at [918, 428] on button "Close" at bounding box center [926, 425] width 58 height 21
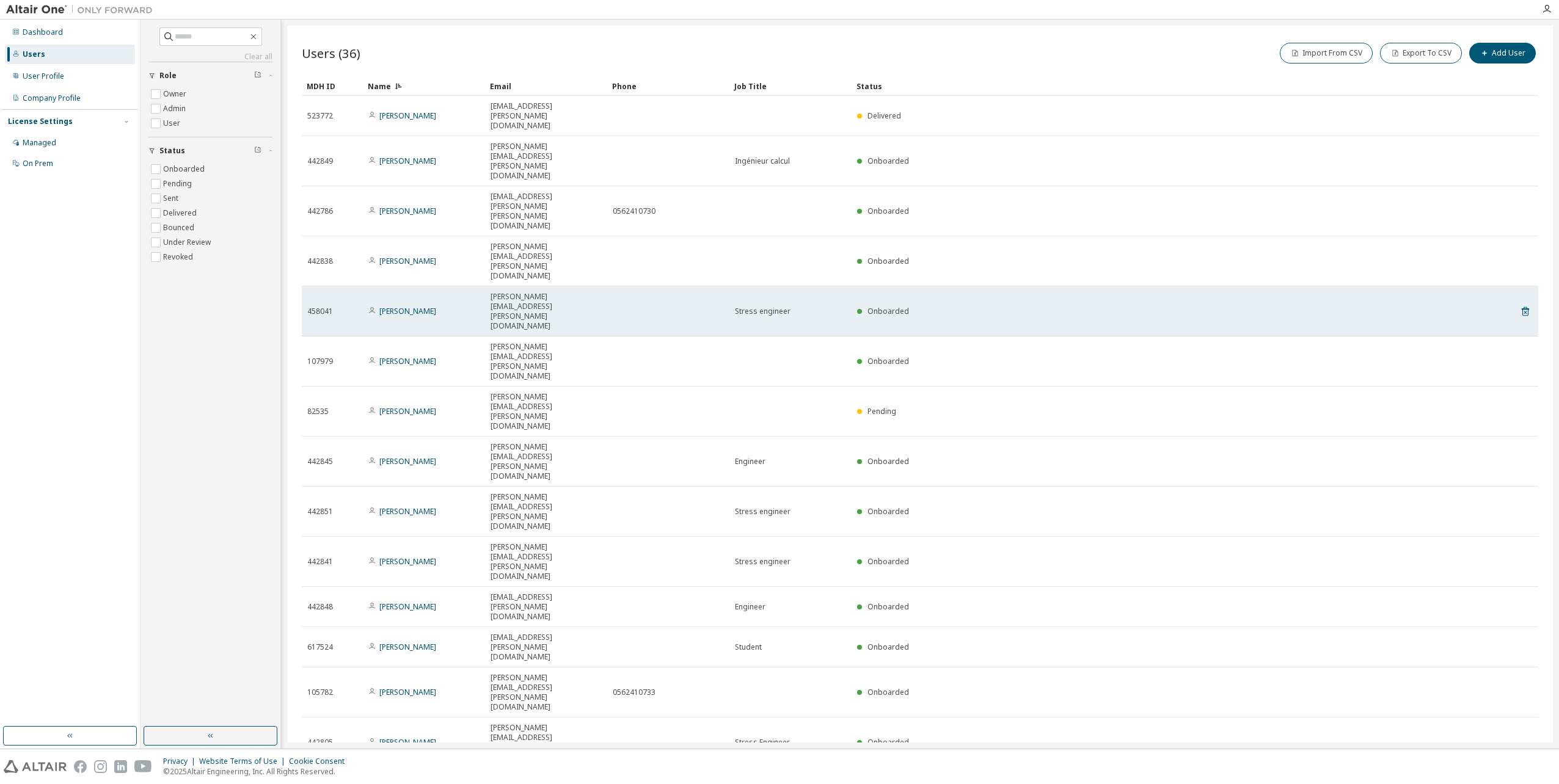
click at [692, 286] on td at bounding box center [669, 311] width 123 height 50
click at [1520, 304] on icon at bounding box center [1525, 311] width 11 height 15
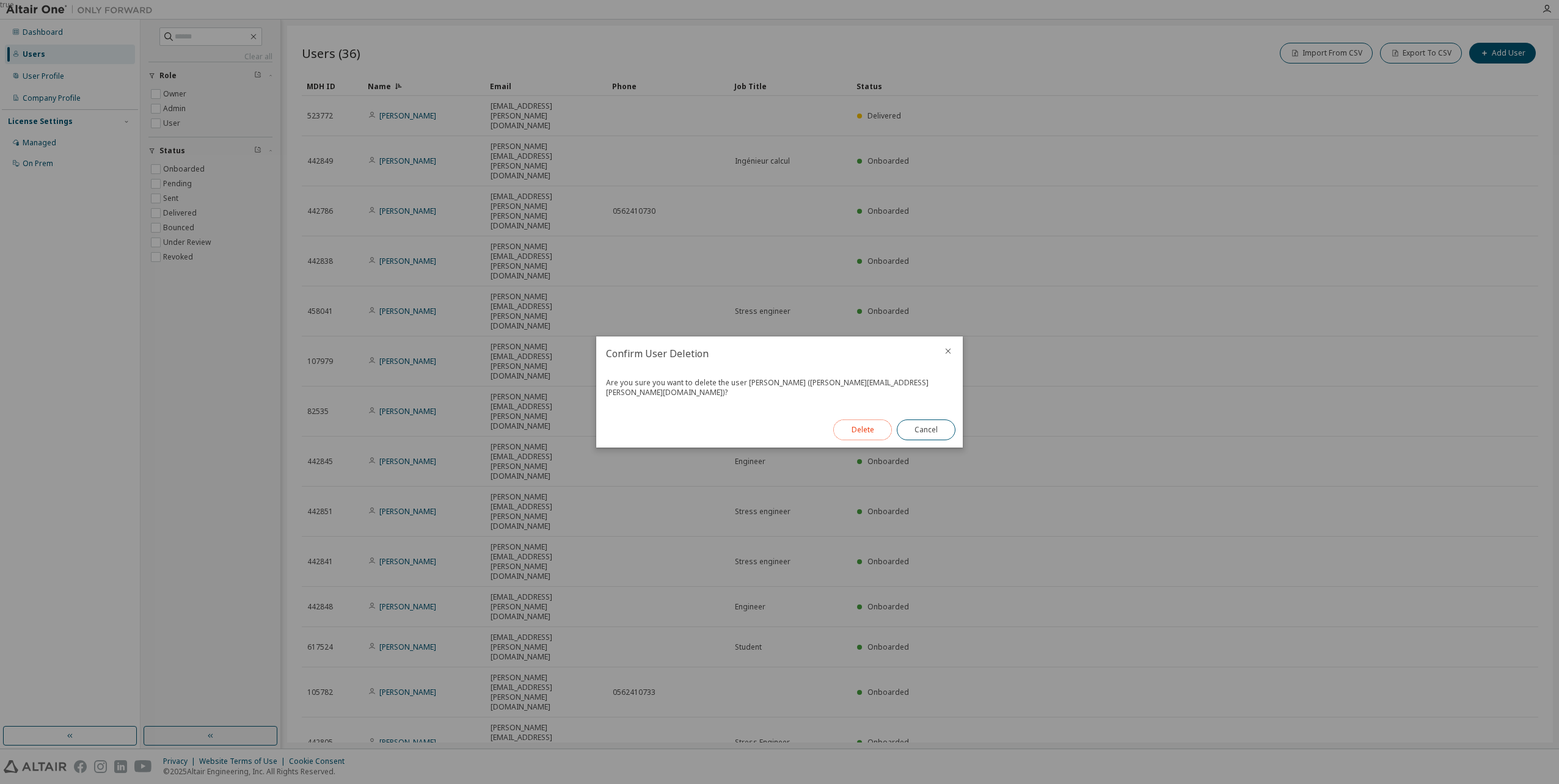
click at [861, 424] on button "Delete" at bounding box center [862, 430] width 58 height 21
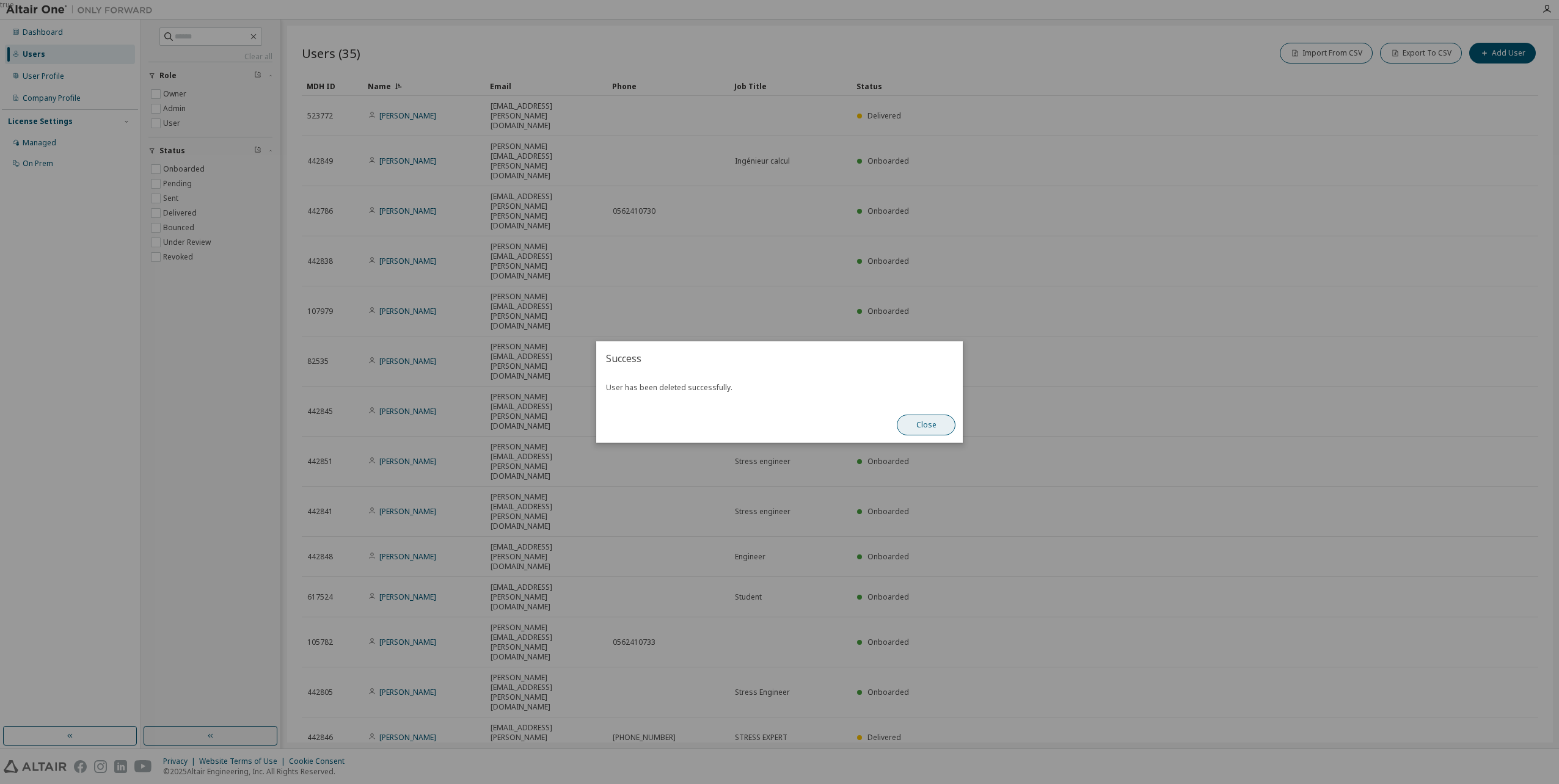
click at [916, 422] on button "Close" at bounding box center [926, 425] width 58 height 21
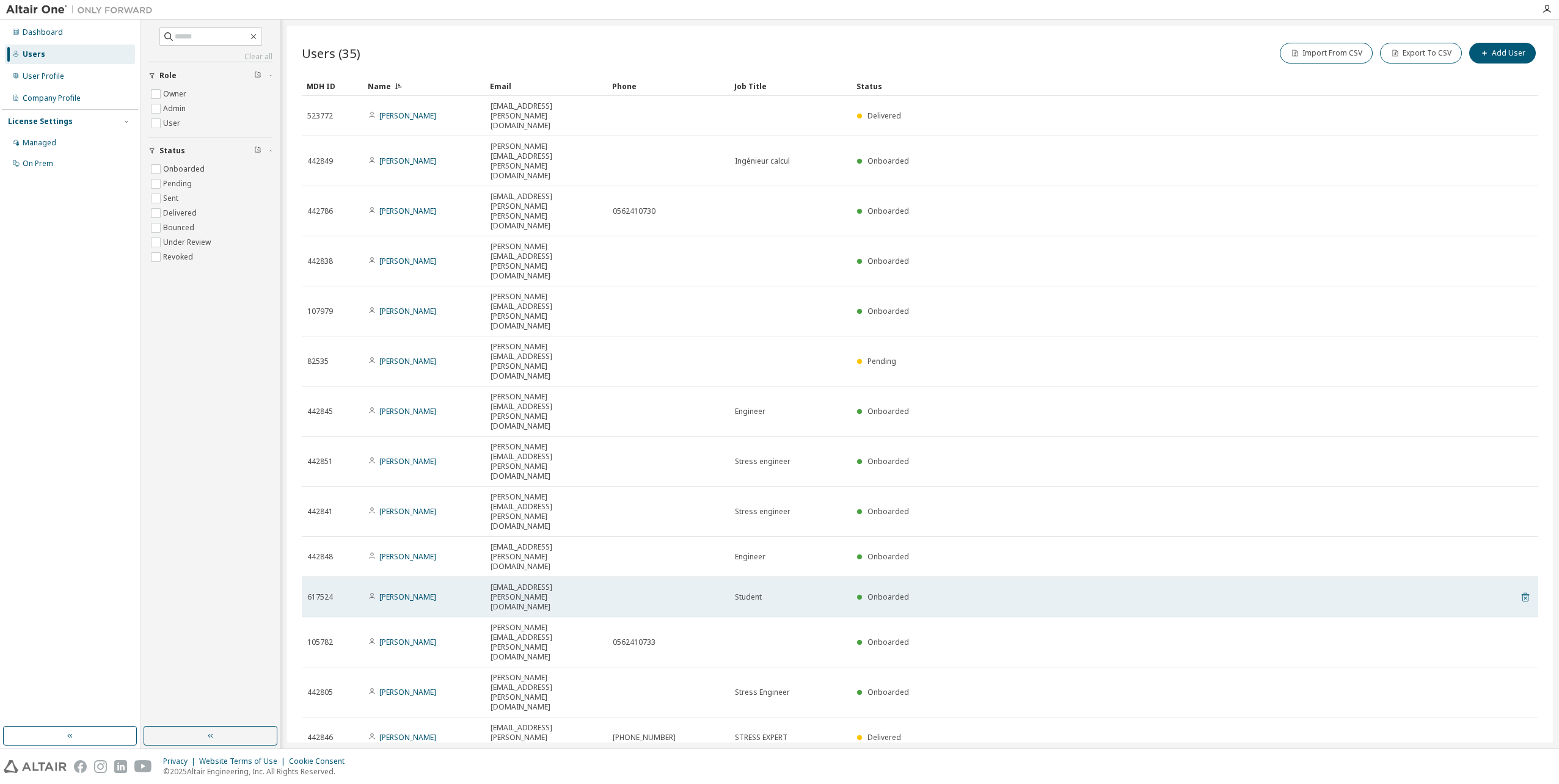
click at [1522, 593] on icon at bounding box center [1525, 597] width 7 height 9
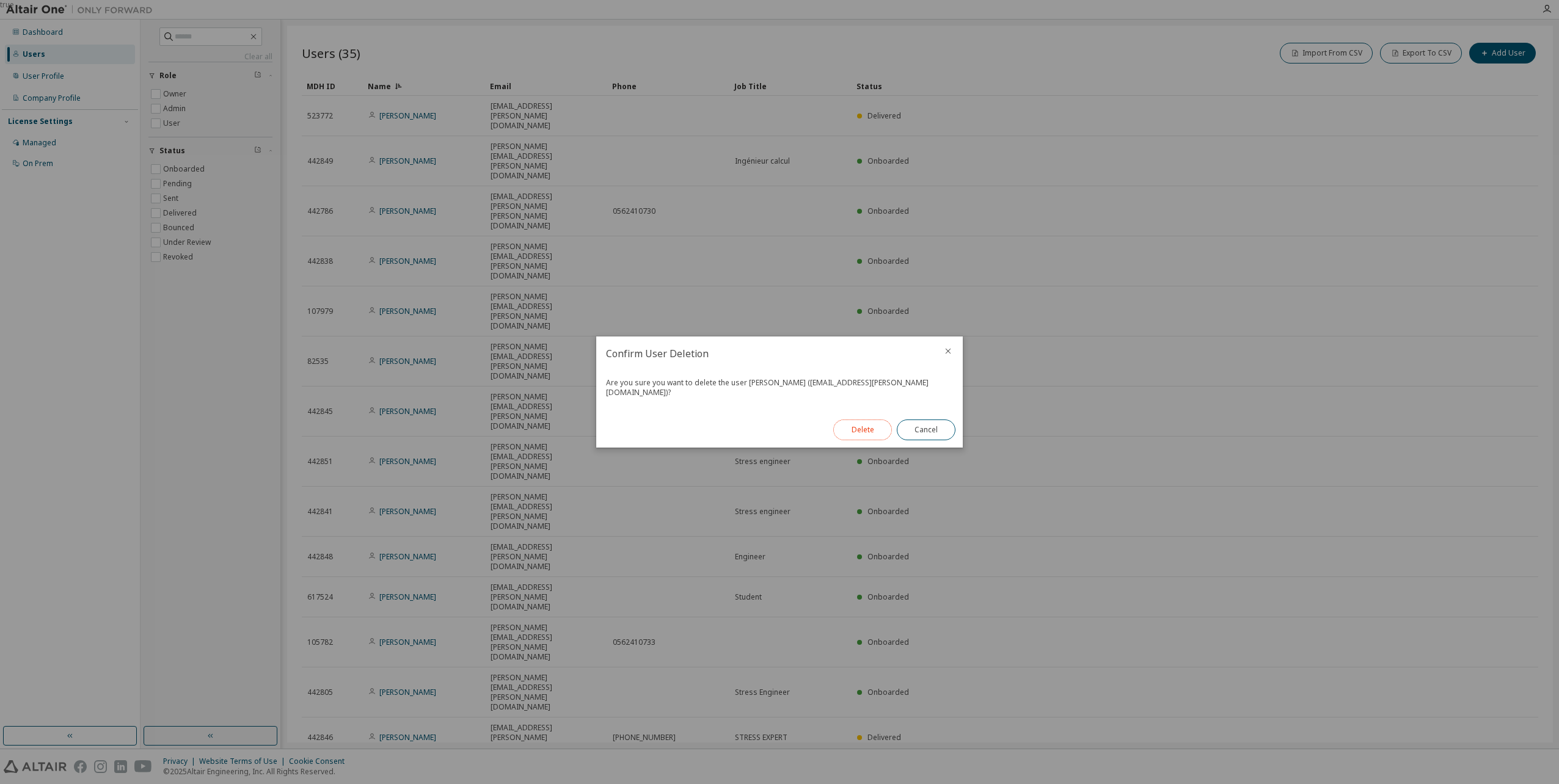
click at [870, 424] on button "Delete" at bounding box center [862, 430] width 58 height 21
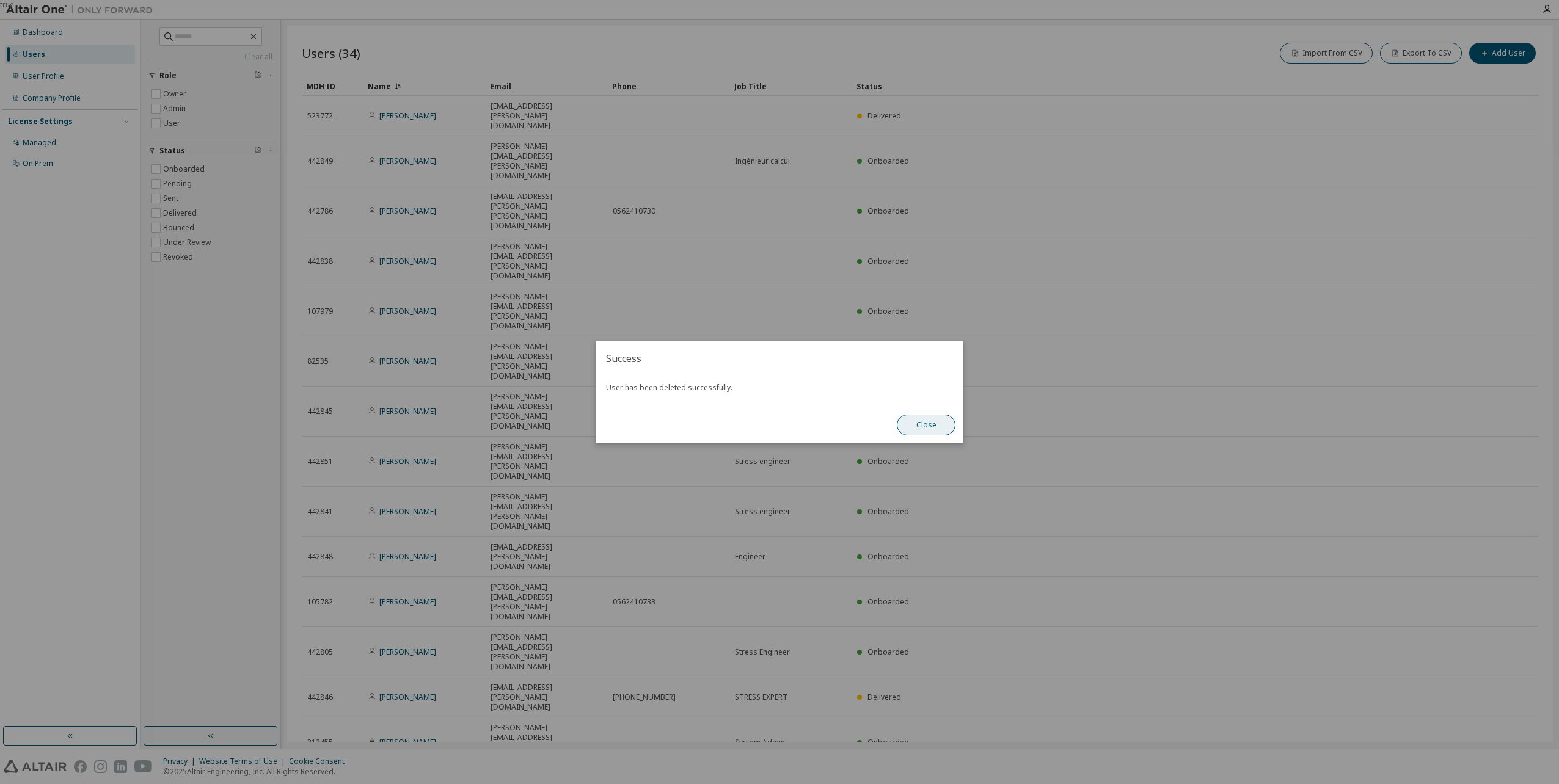
click at [911, 424] on button "Close" at bounding box center [926, 425] width 58 height 21
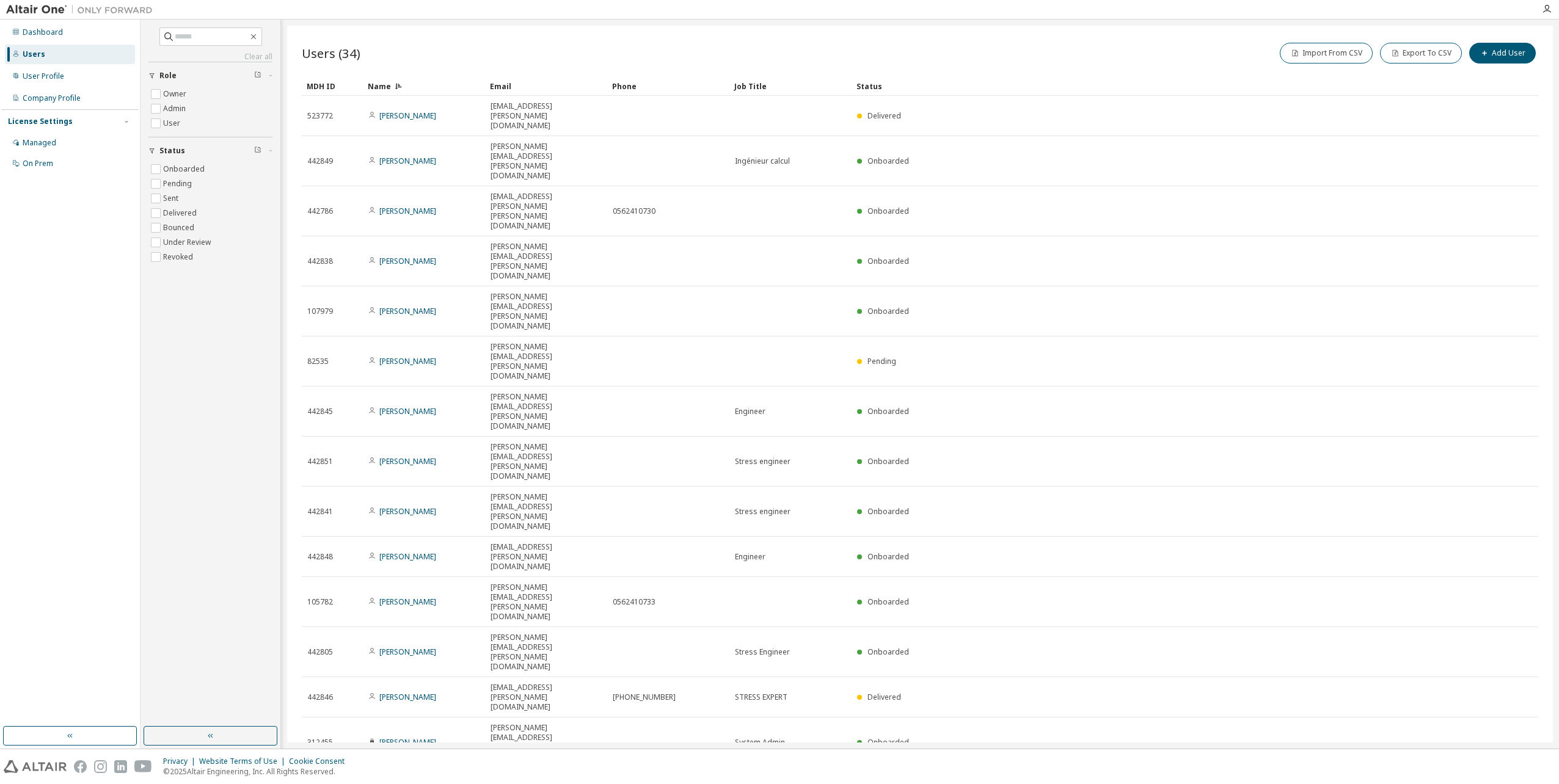
click at [1520, 780] on icon at bounding box center [1525, 787] width 11 height 15
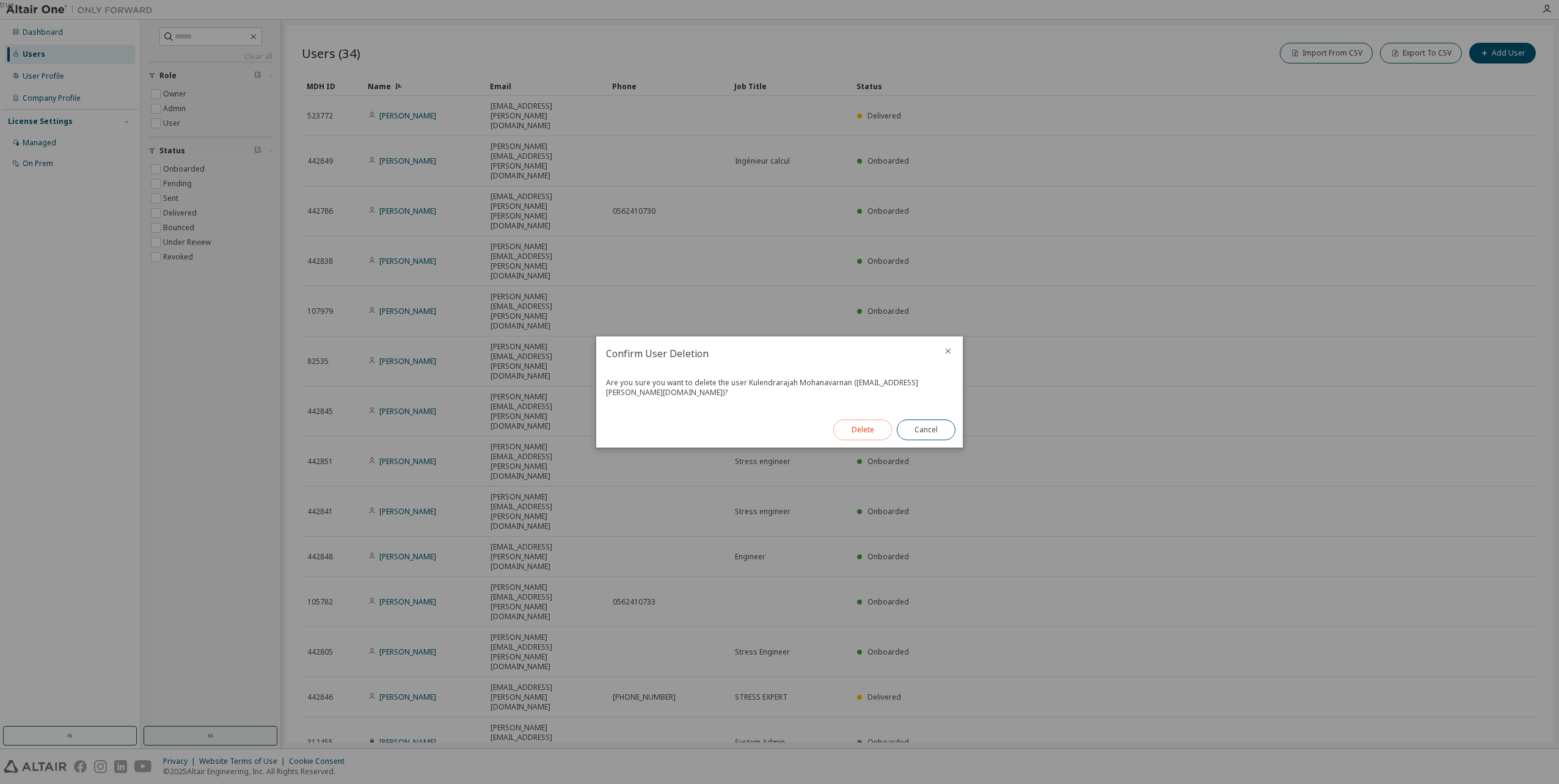
click at [858, 430] on button "Delete" at bounding box center [862, 430] width 58 height 21
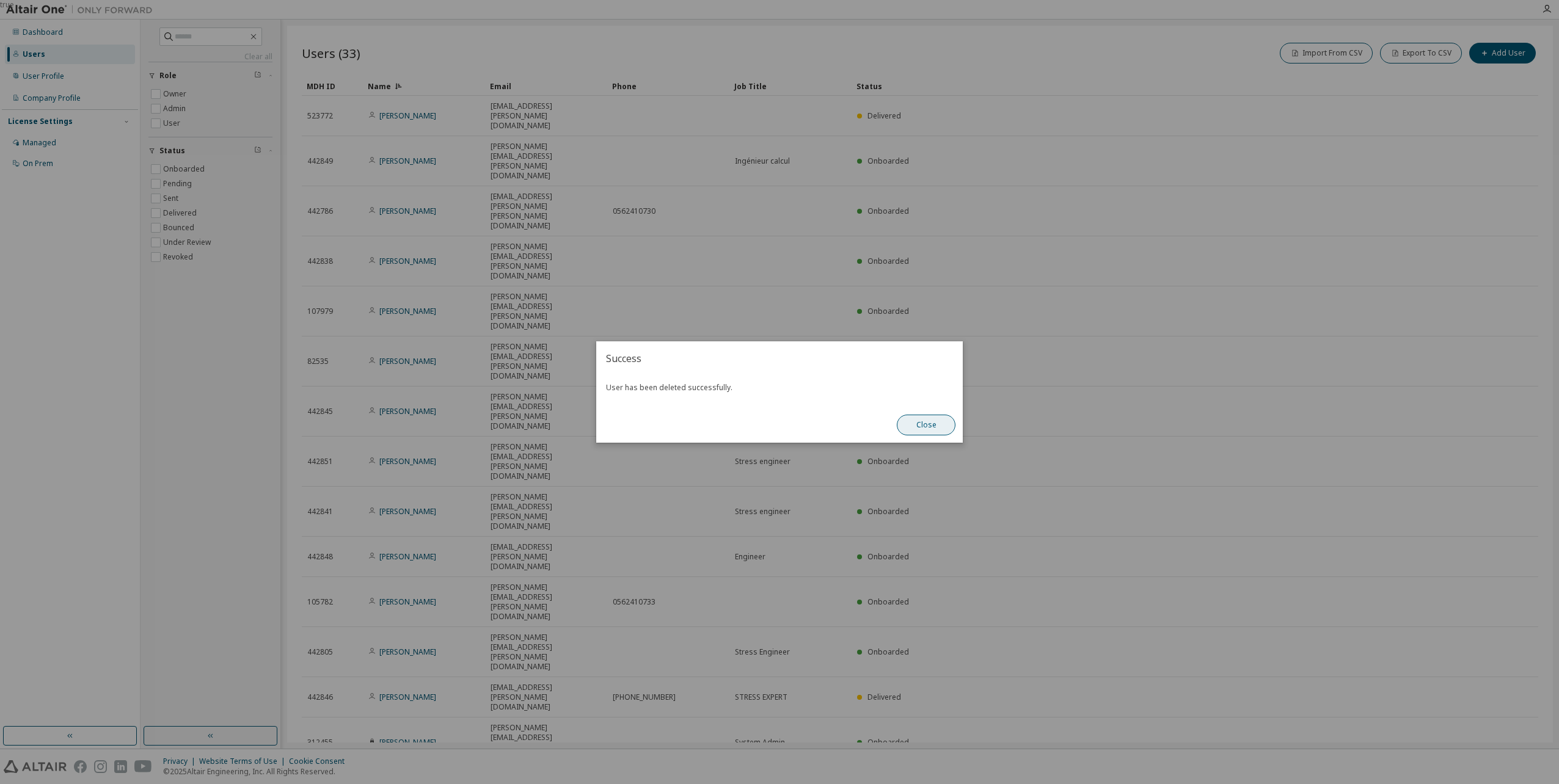
click at [915, 425] on button "Close" at bounding box center [926, 425] width 58 height 21
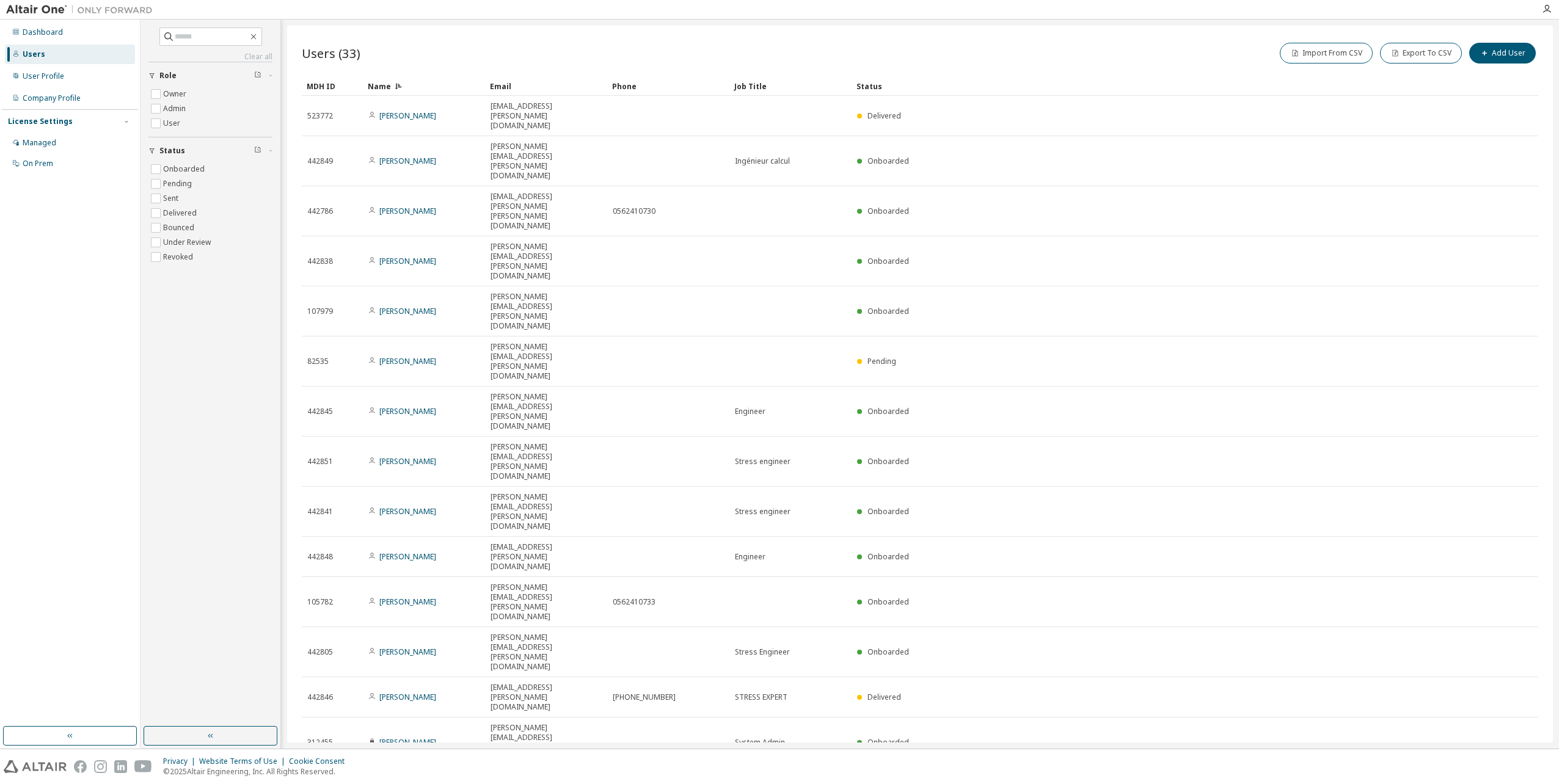
scroll to position [61, 0]
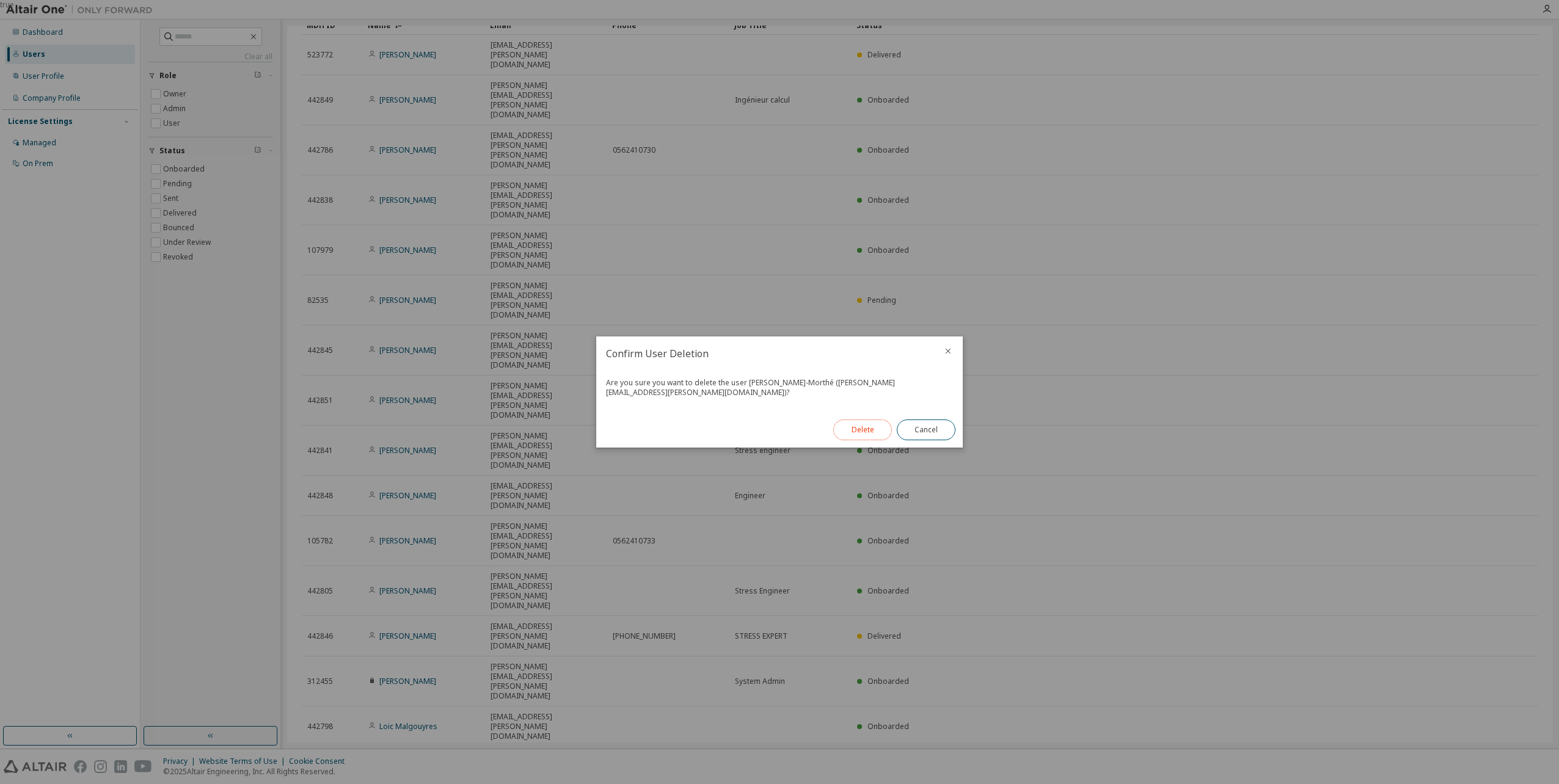
click at [839, 425] on button "Delete" at bounding box center [862, 430] width 58 height 21
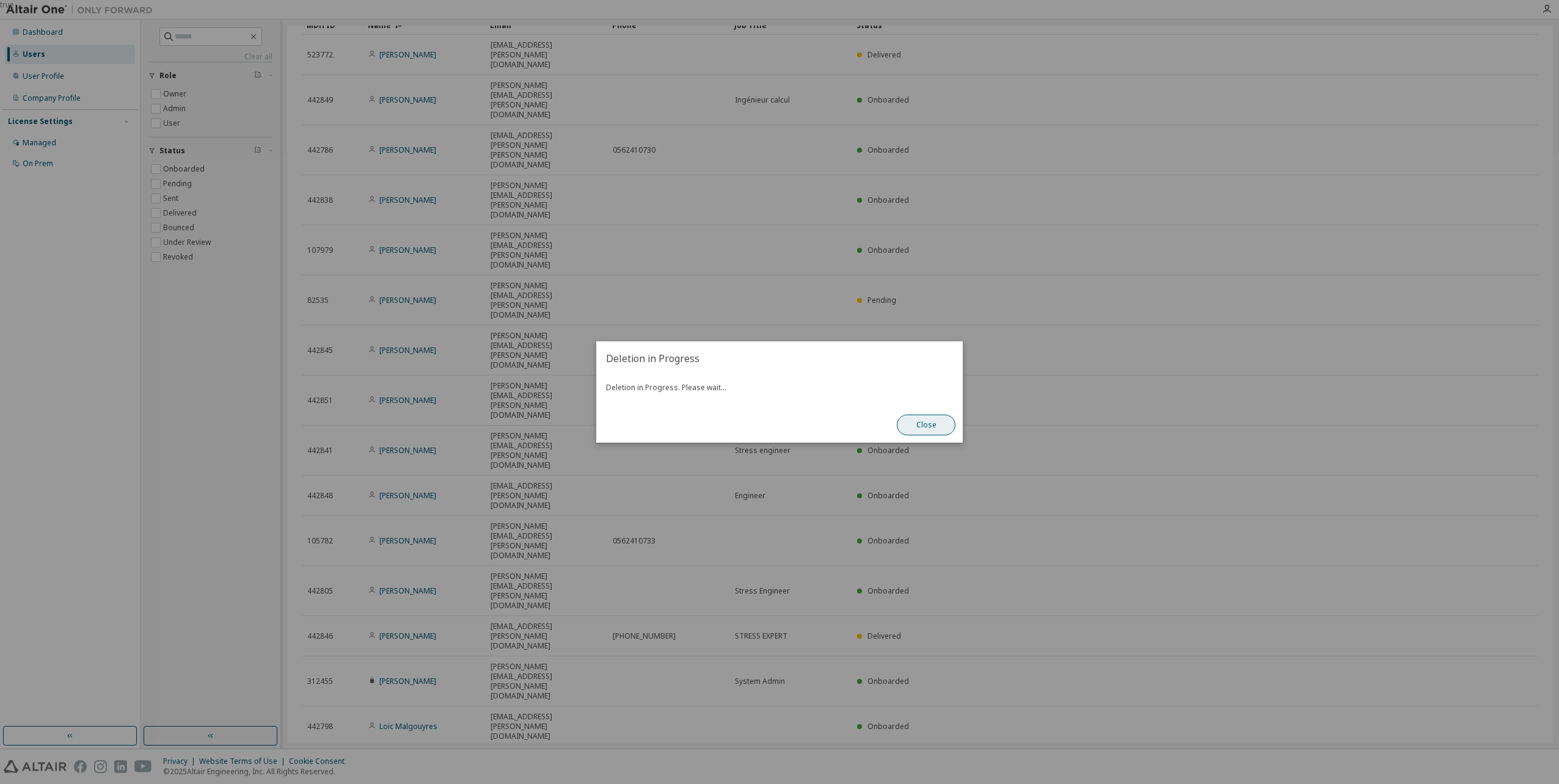
click at [932, 427] on button "Close" at bounding box center [926, 425] width 58 height 21
click at [913, 430] on button "Close" at bounding box center [926, 425] width 58 height 21
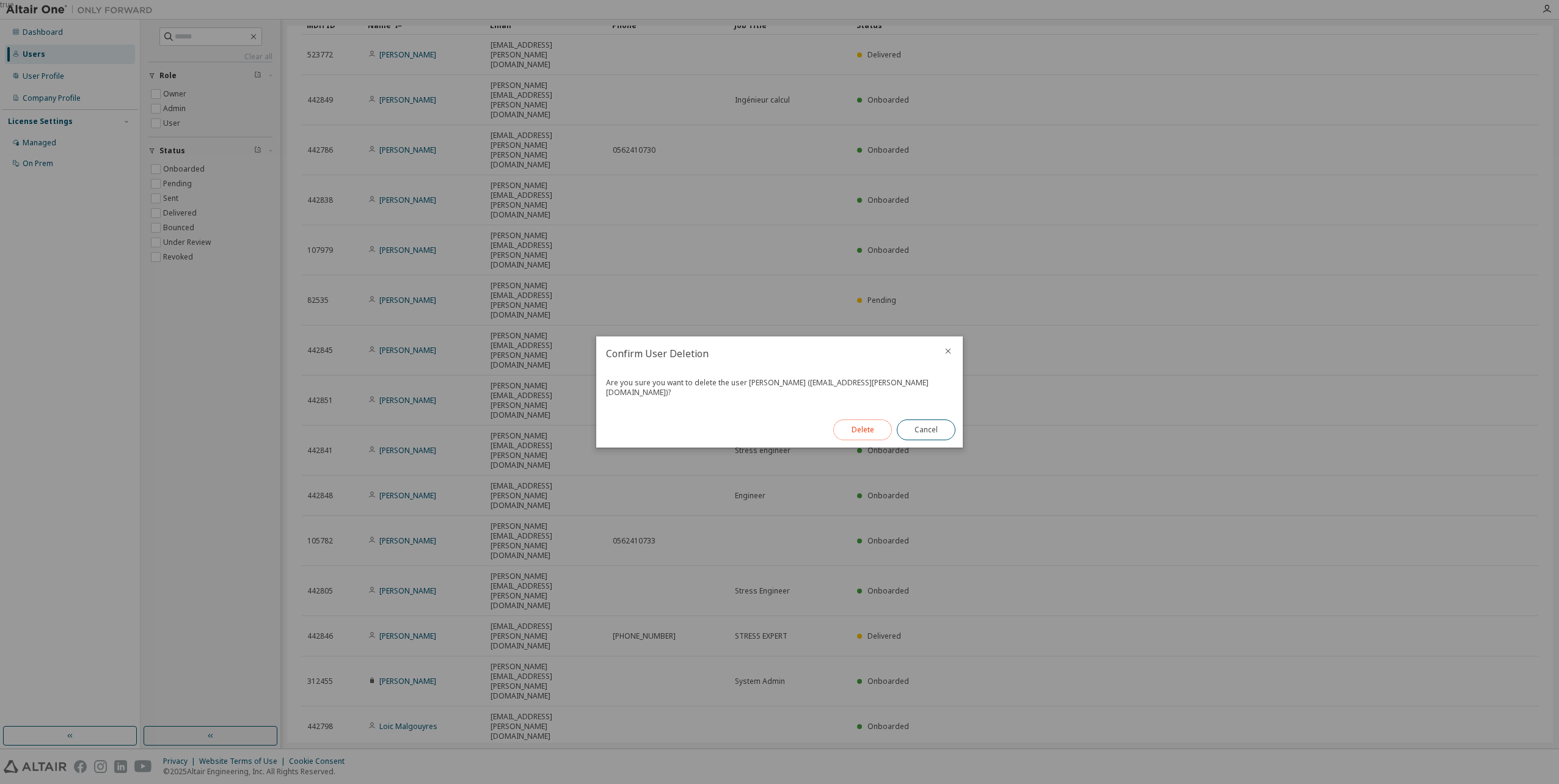
click at [865, 420] on button "Delete" at bounding box center [862, 430] width 58 height 21
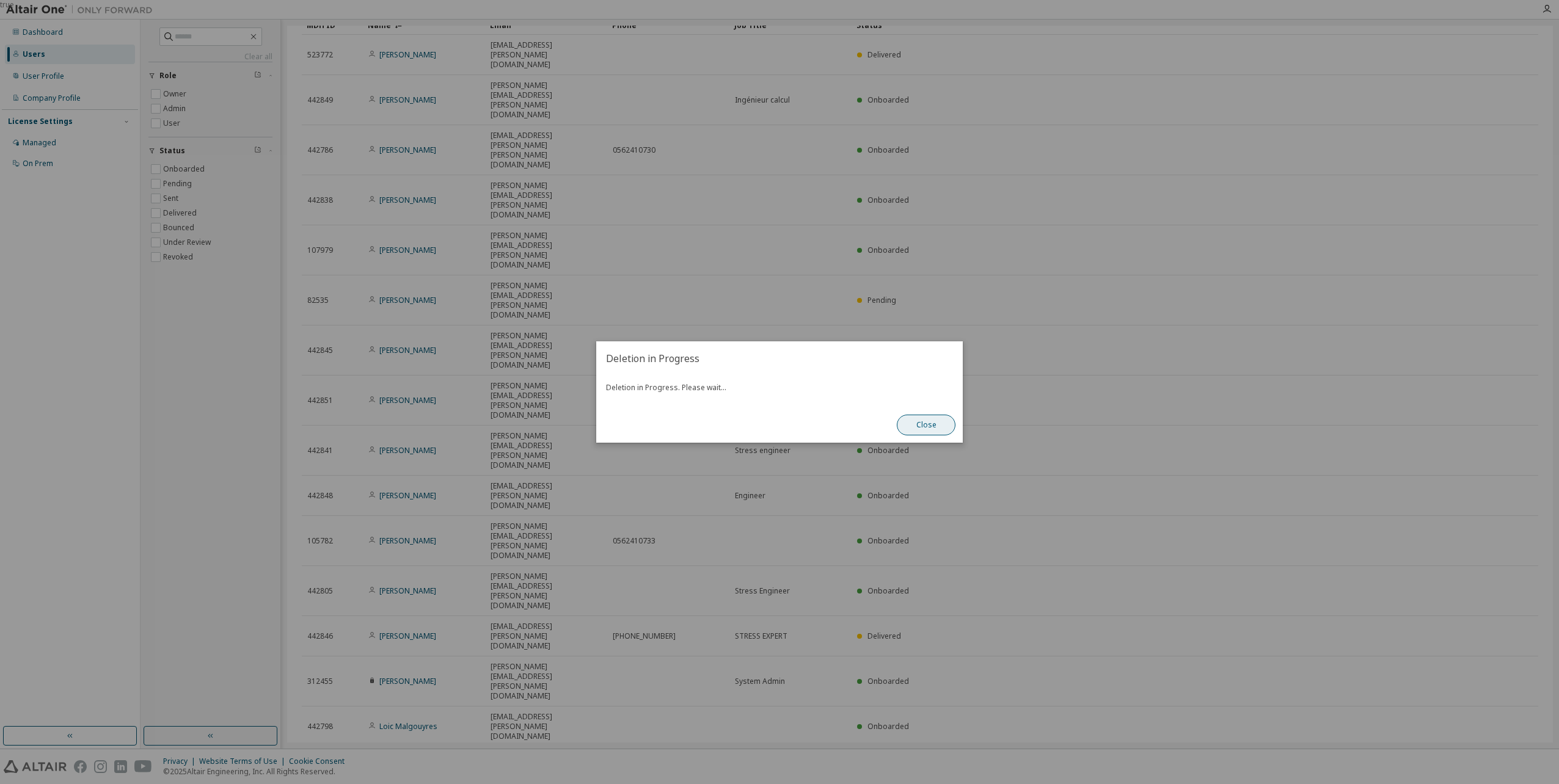
click at [916, 424] on button "Close" at bounding box center [926, 425] width 58 height 21
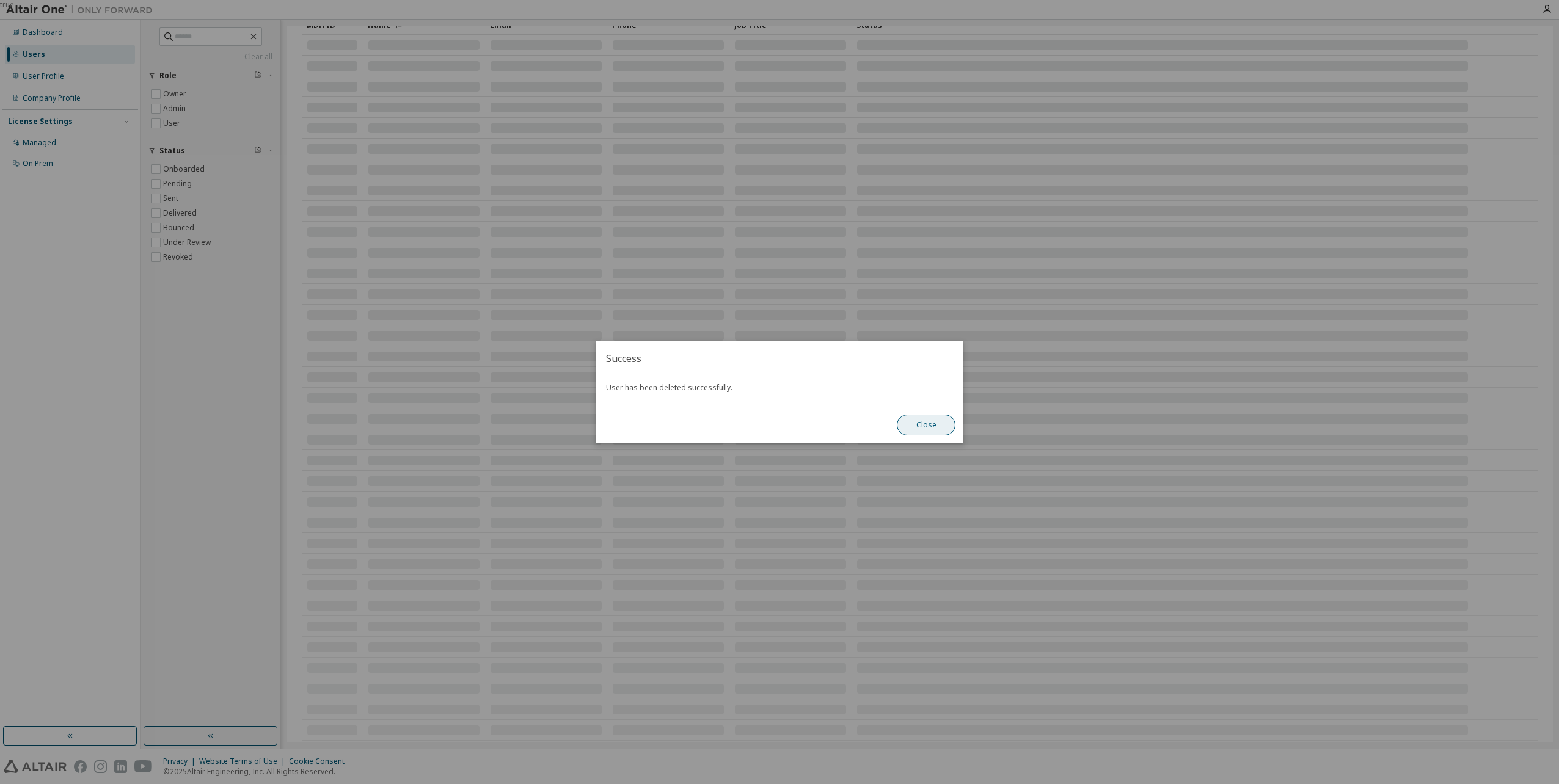
scroll to position [53, 0]
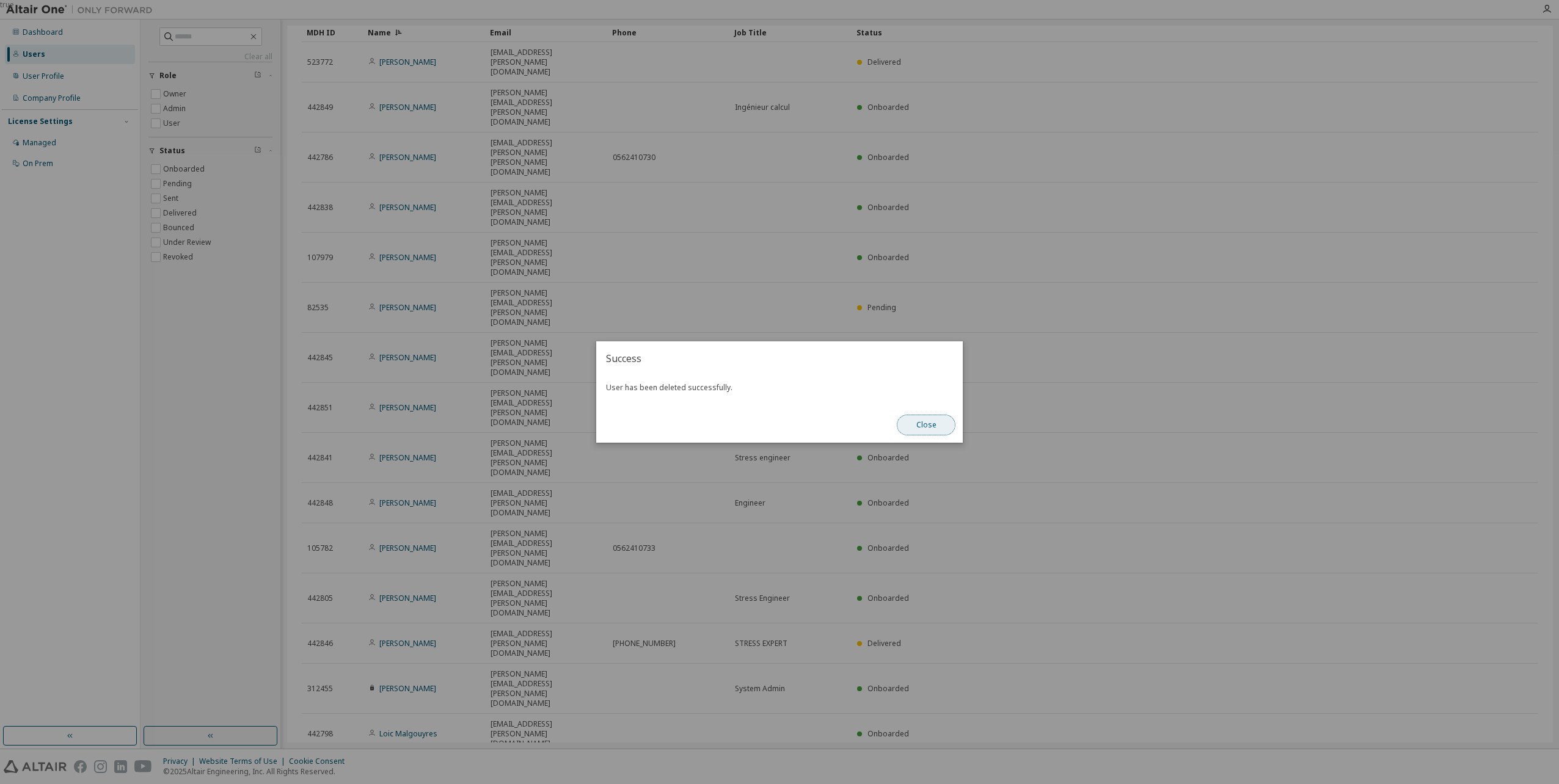
click at [916, 424] on button "Close" at bounding box center [926, 425] width 58 height 21
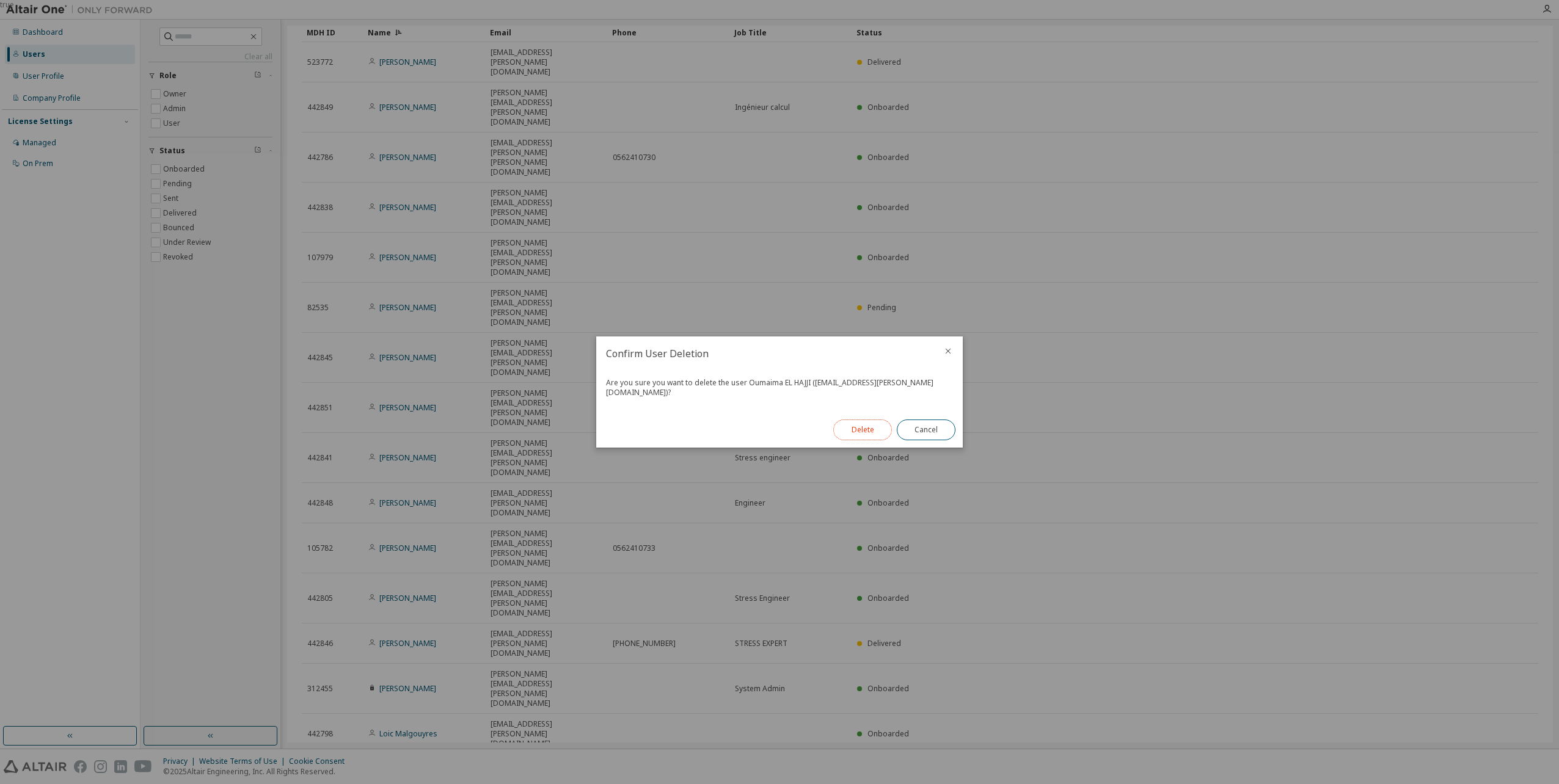
click at [855, 425] on button "Delete" at bounding box center [862, 430] width 58 height 21
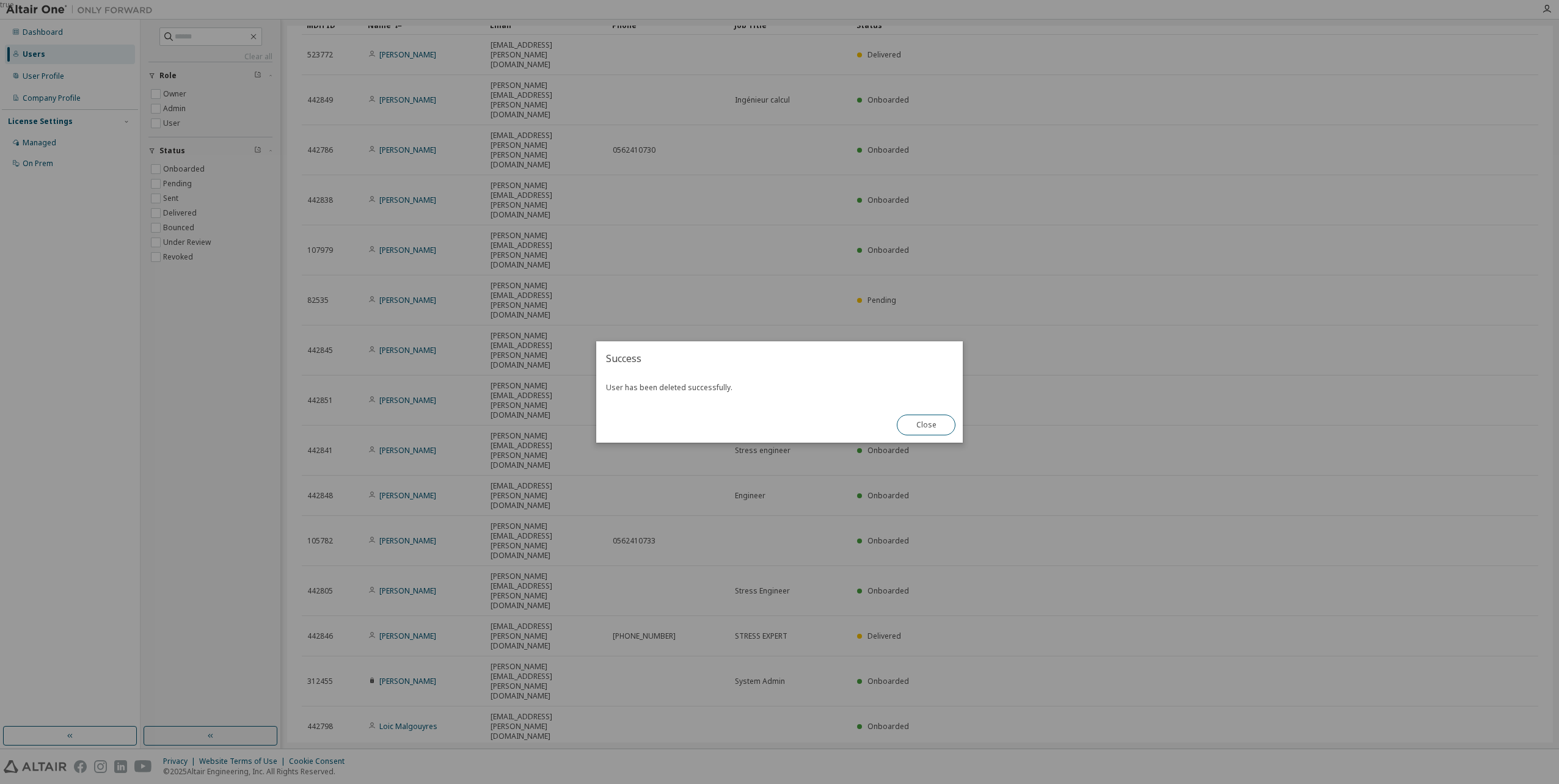
scroll to position [33, 0]
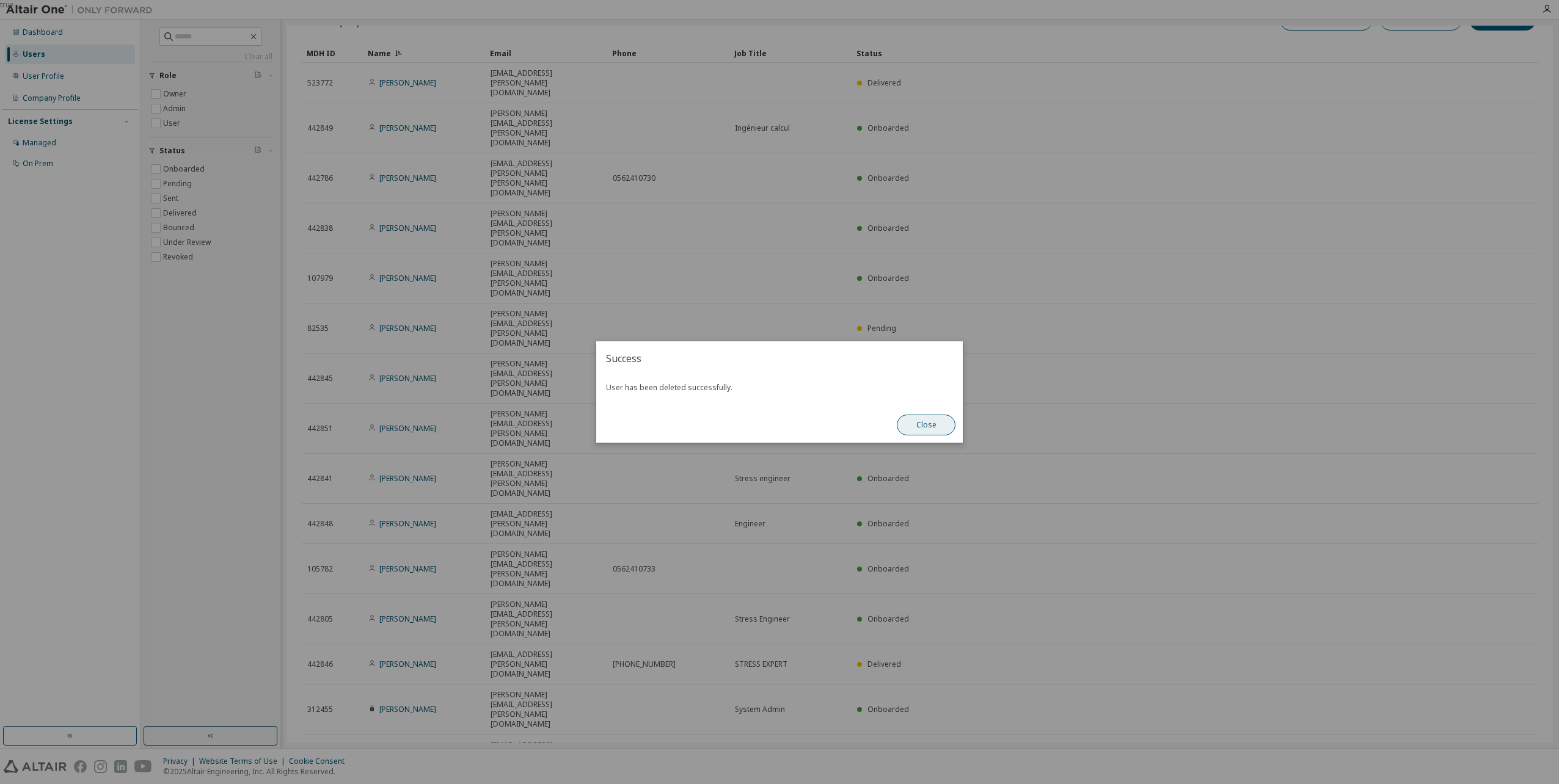
click at [919, 430] on button "Close" at bounding box center [926, 425] width 58 height 21
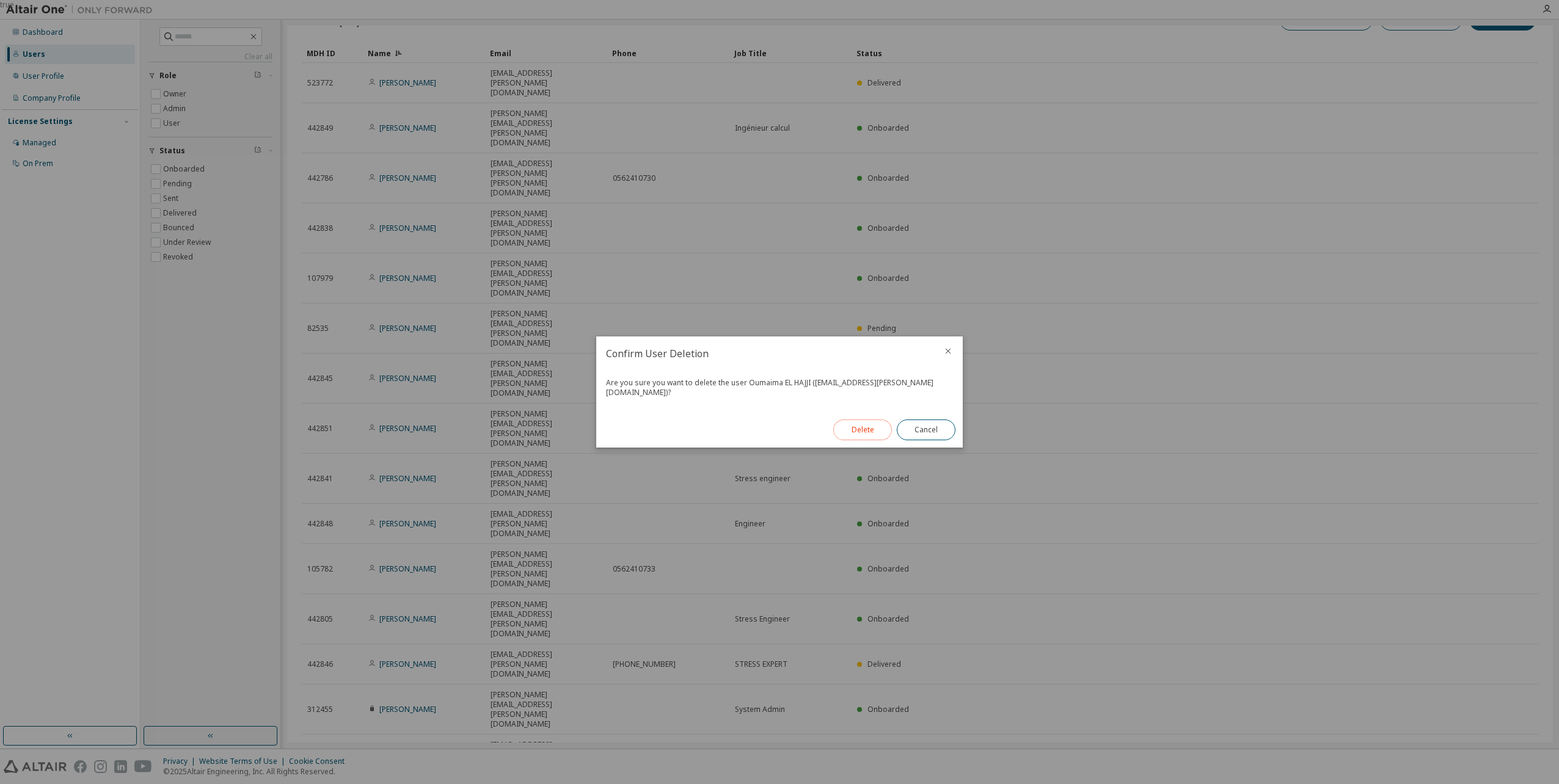
click at [845, 428] on button "Delete" at bounding box center [862, 430] width 58 height 21
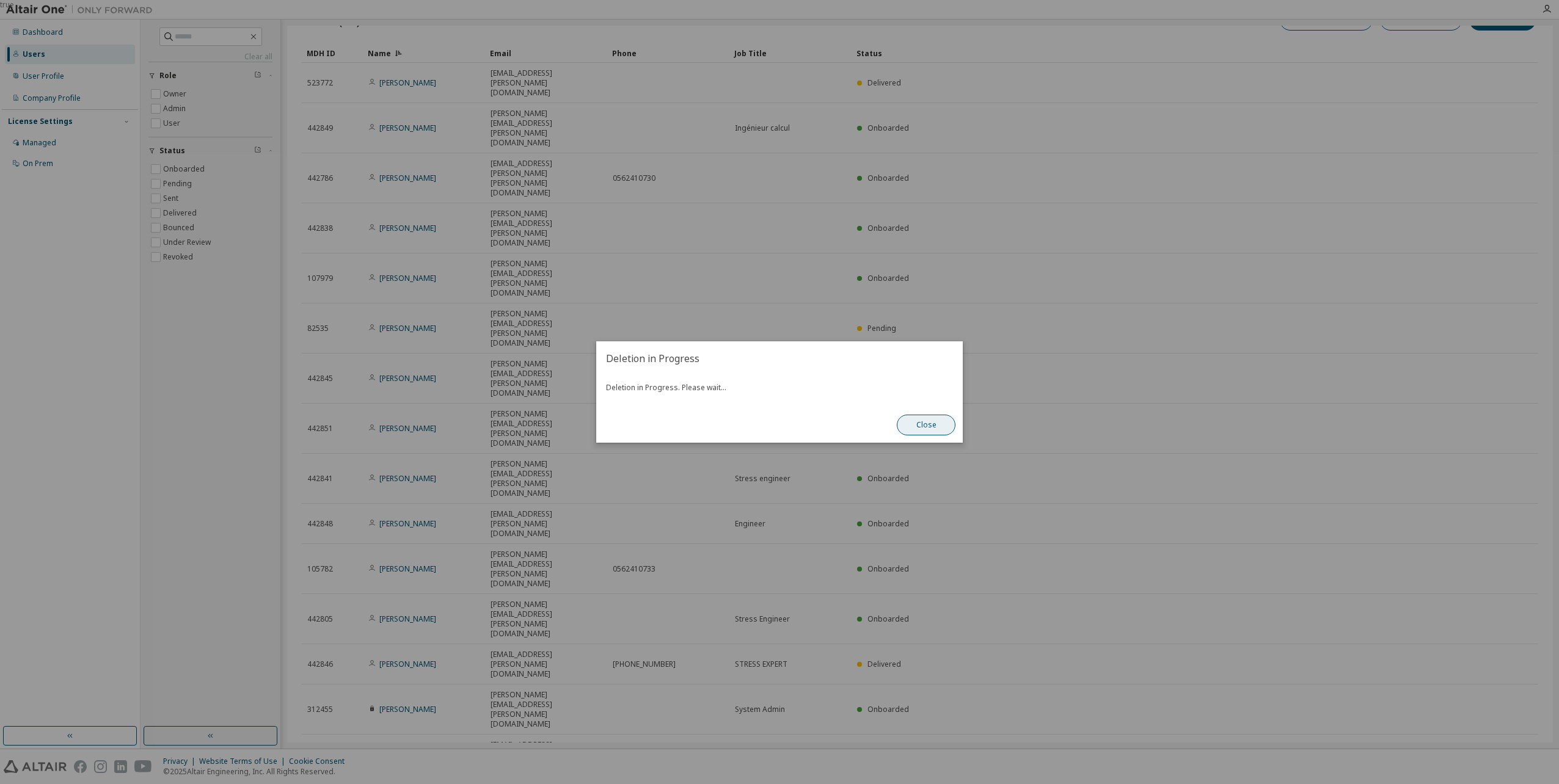
click at [914, 429] on button "Close" at bounding box center [926, 425] width 58 height 21
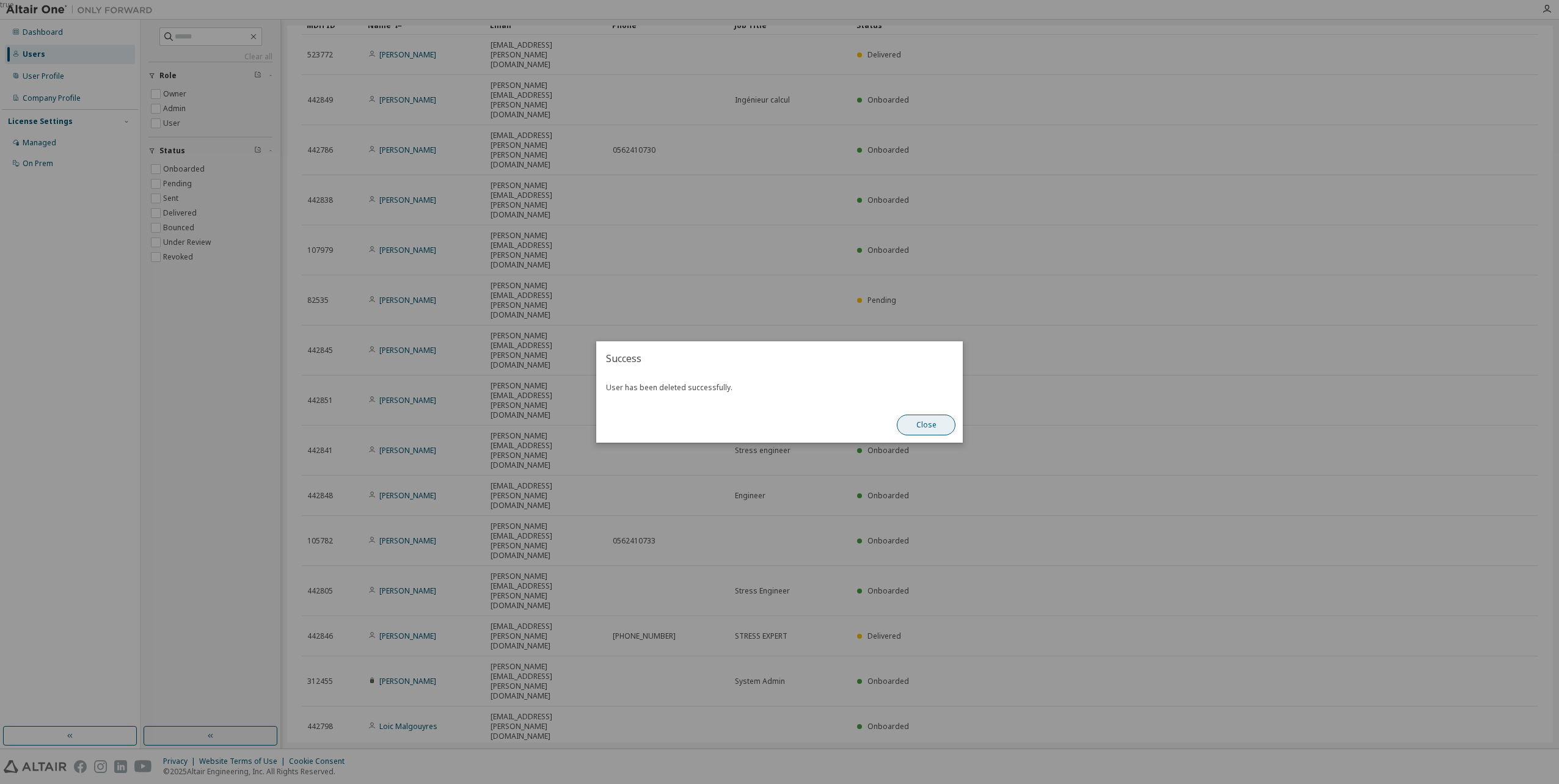
scroll to position [12, 0]
click at [921, 419] on button "Close" at bounding box center [926, 425] width 58 height 21
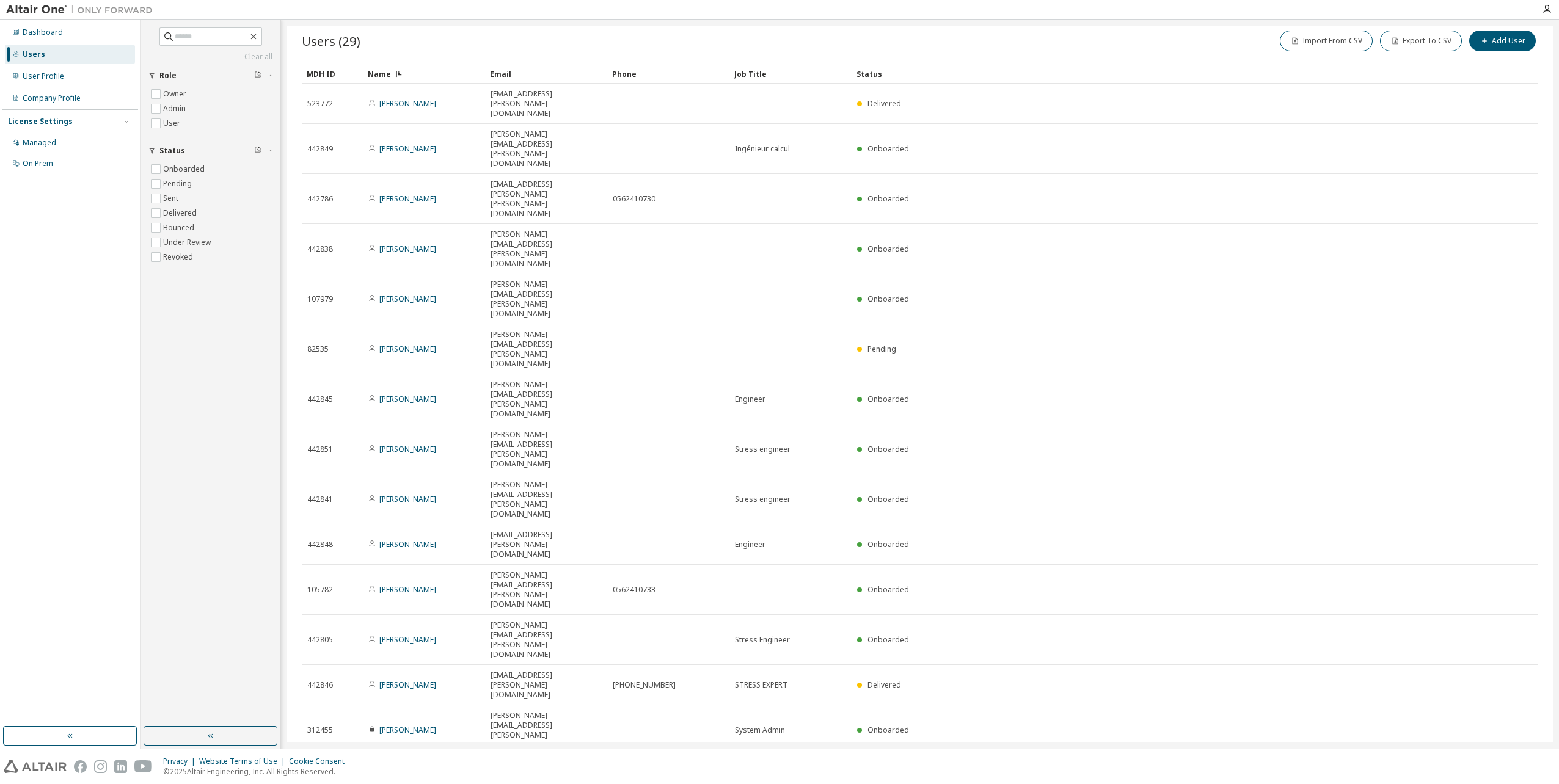
scroll to position [0, 0]
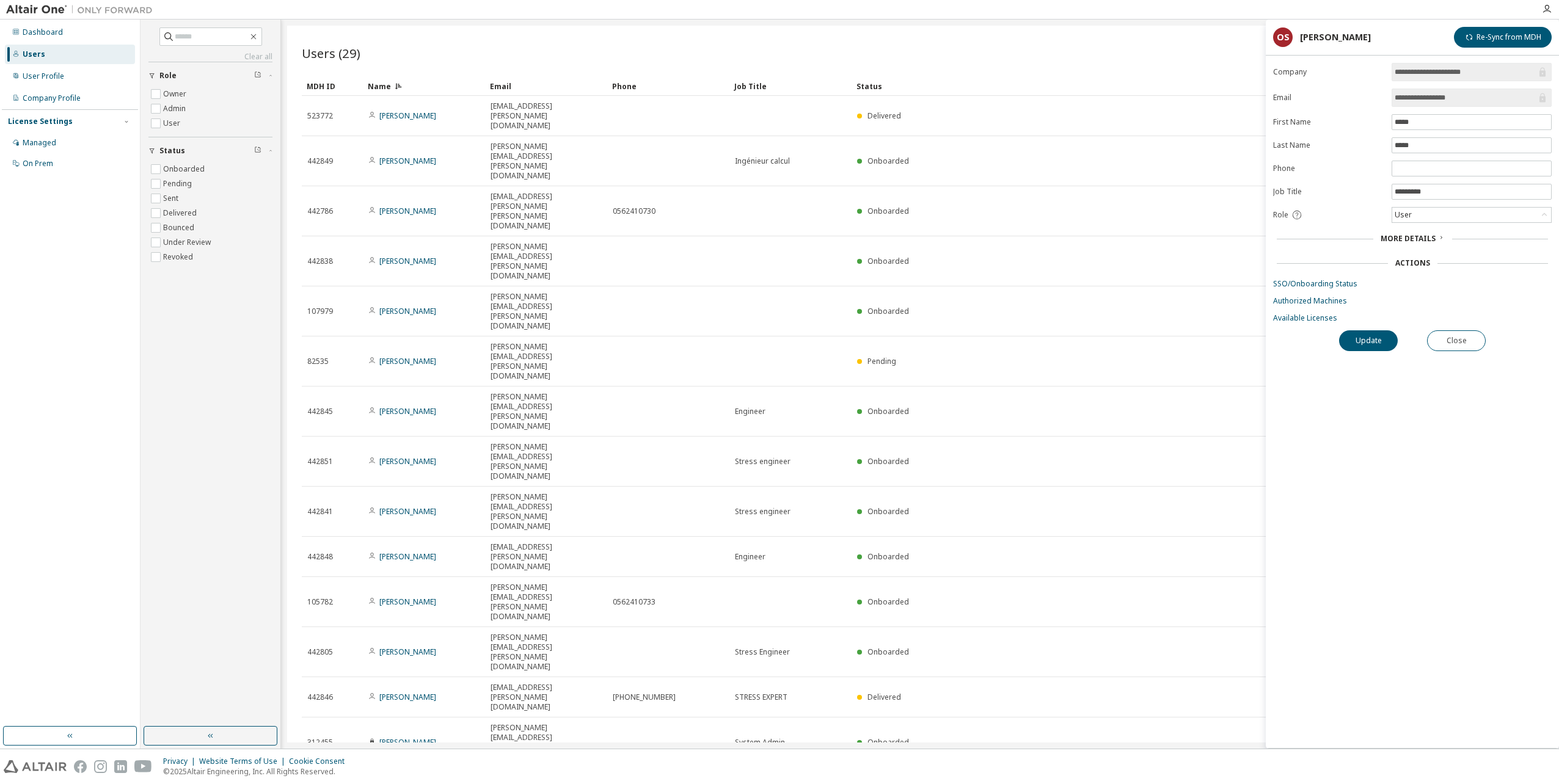
click at [1385, 238] on span "More Details" at bounding box center [1409, 238] width 55 height 11
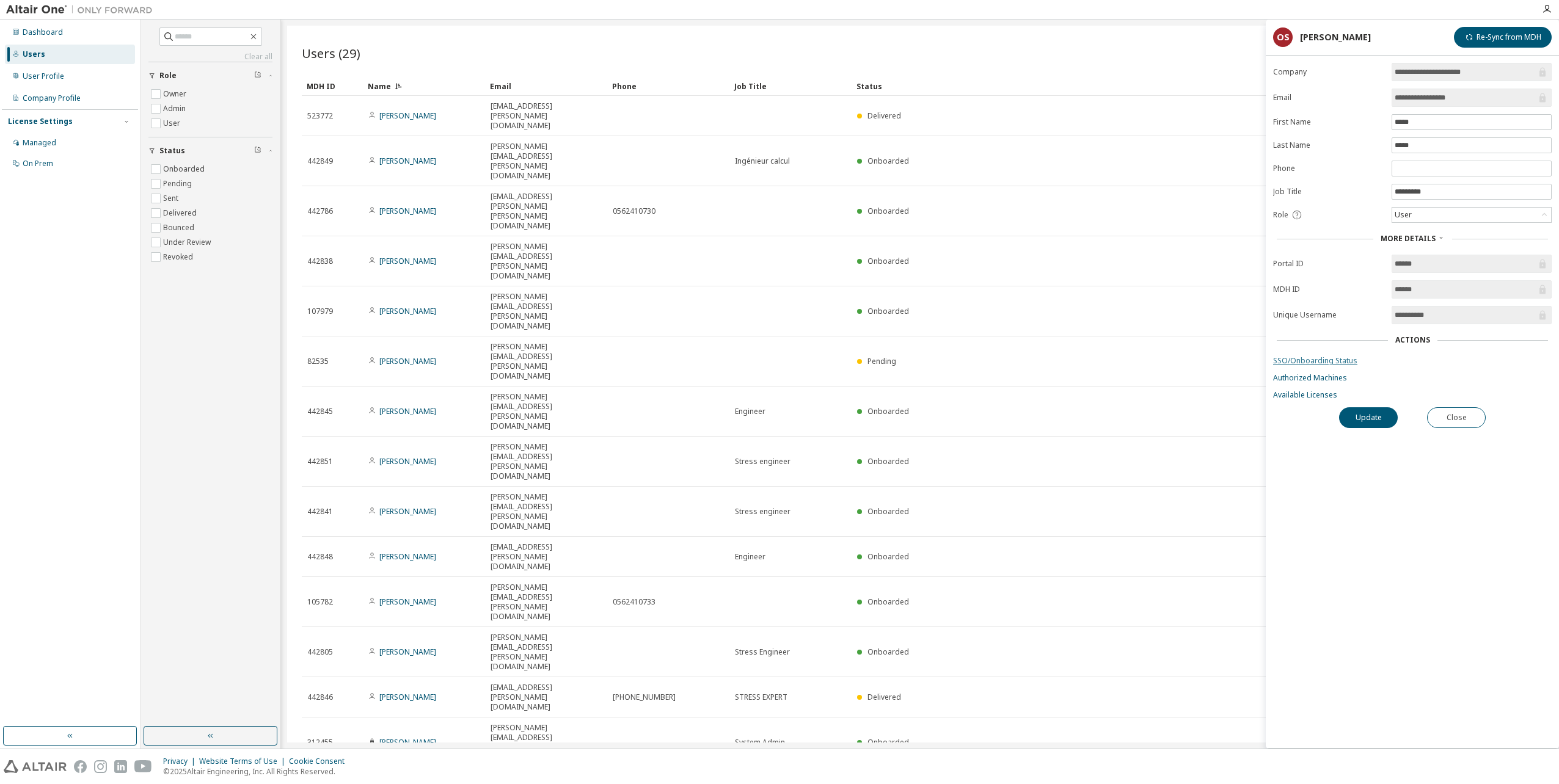
click at [1297, 361] on link "SSO/Onboarding Status" at bounding box center [1413, 361] width 279 height 10
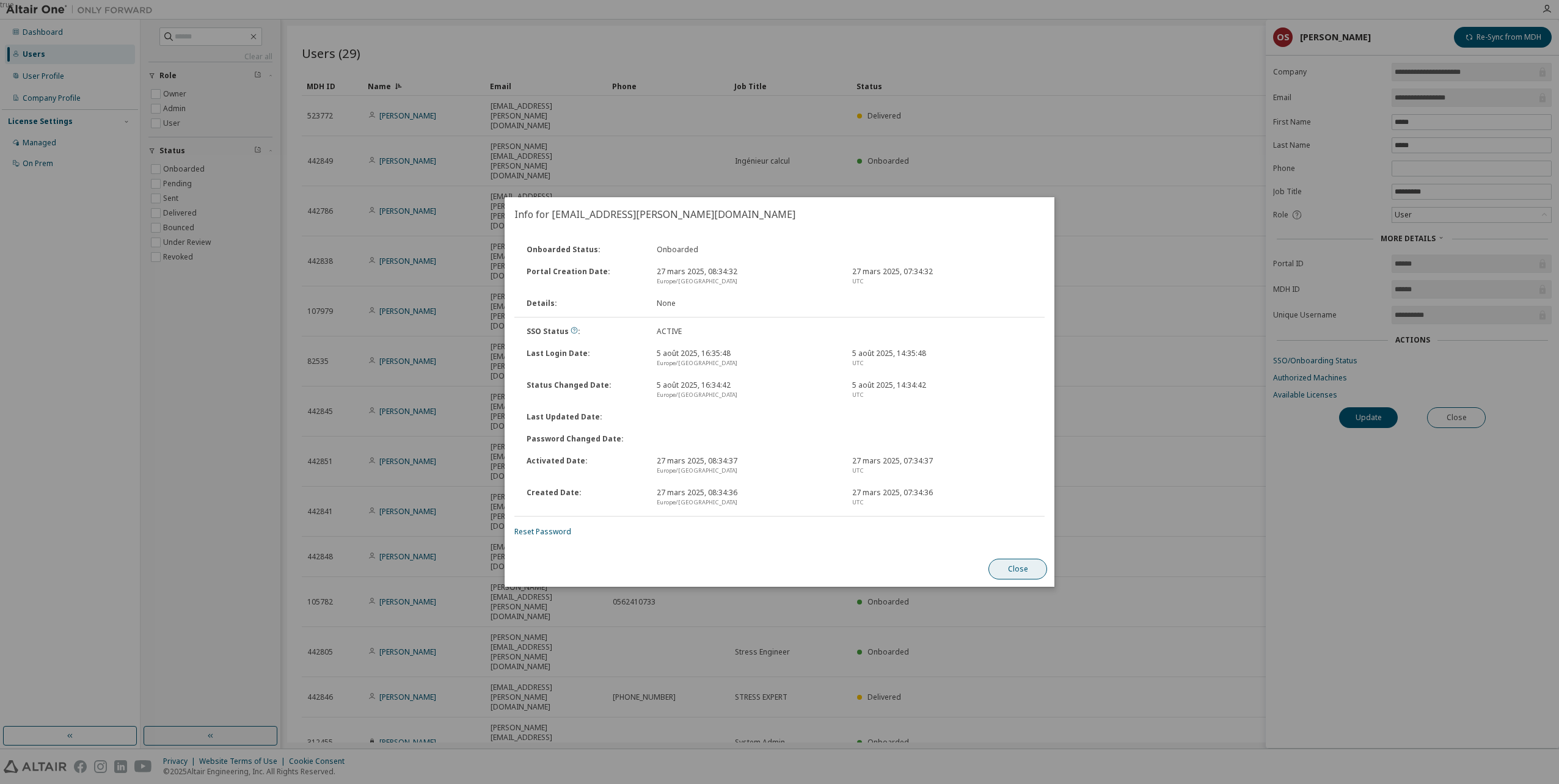
click at [1010, 570] on button "Close" at bounding box center [1018, 569] width 58 height 21
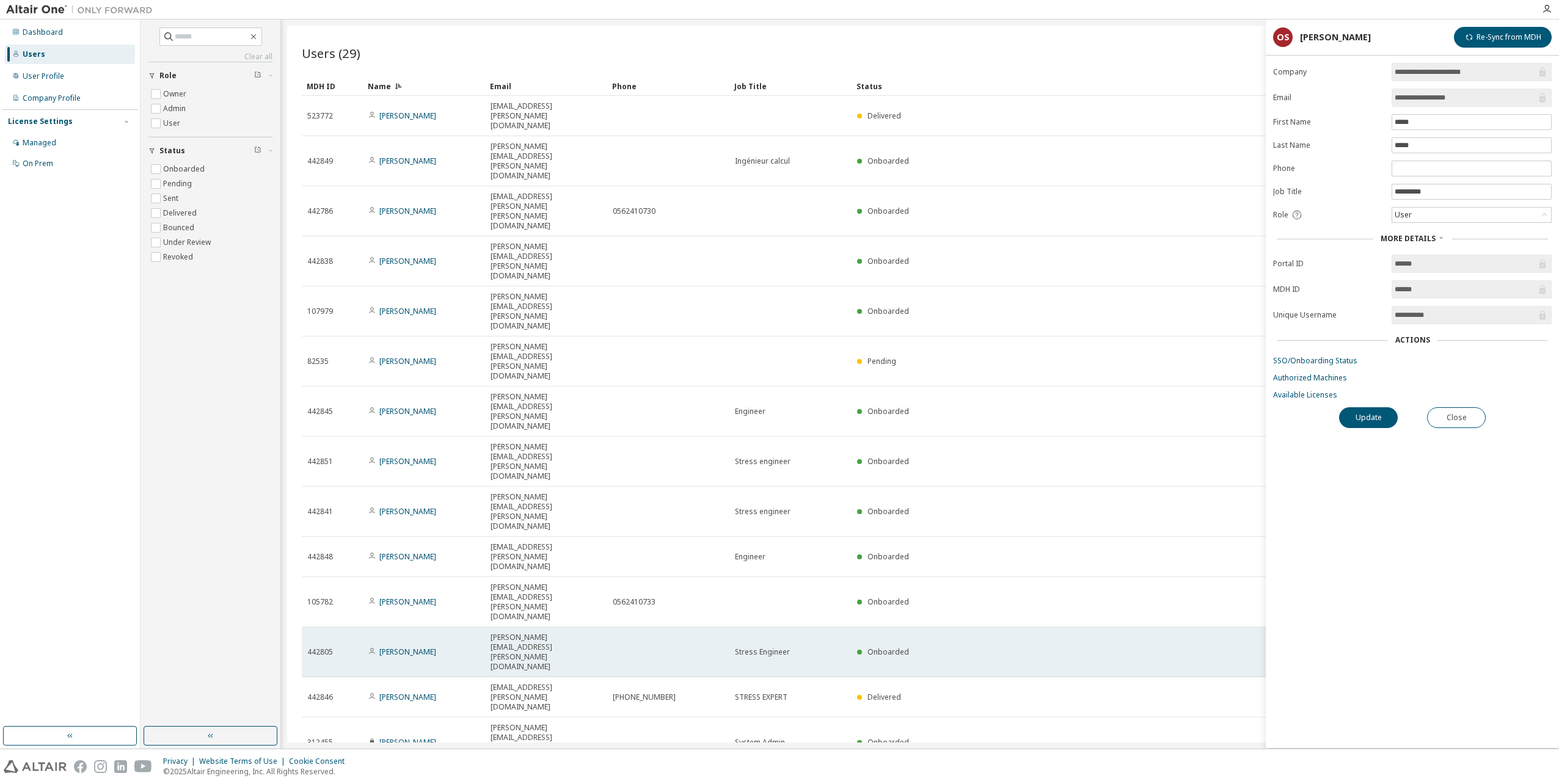
click at [629, 627] on td at bounding box center [669, 652] width 123 height 50
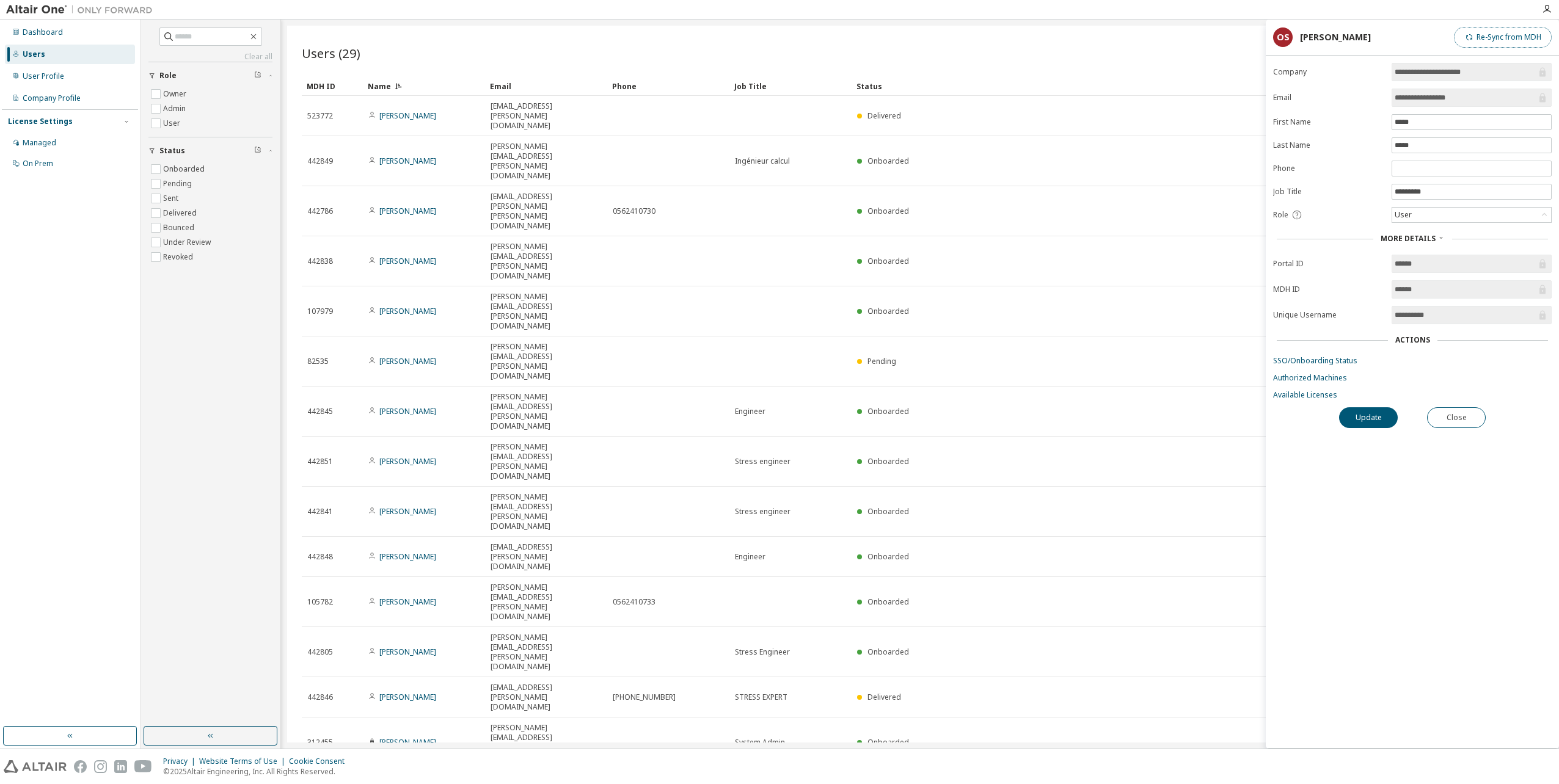
click at [1494, 39] on button "Re-Sync from MDH" at bounding box center [1503, 37] width 98 height 21
click at [1452, 415] on button "Close" at bounding box center [1456, 418] width 58 height 21
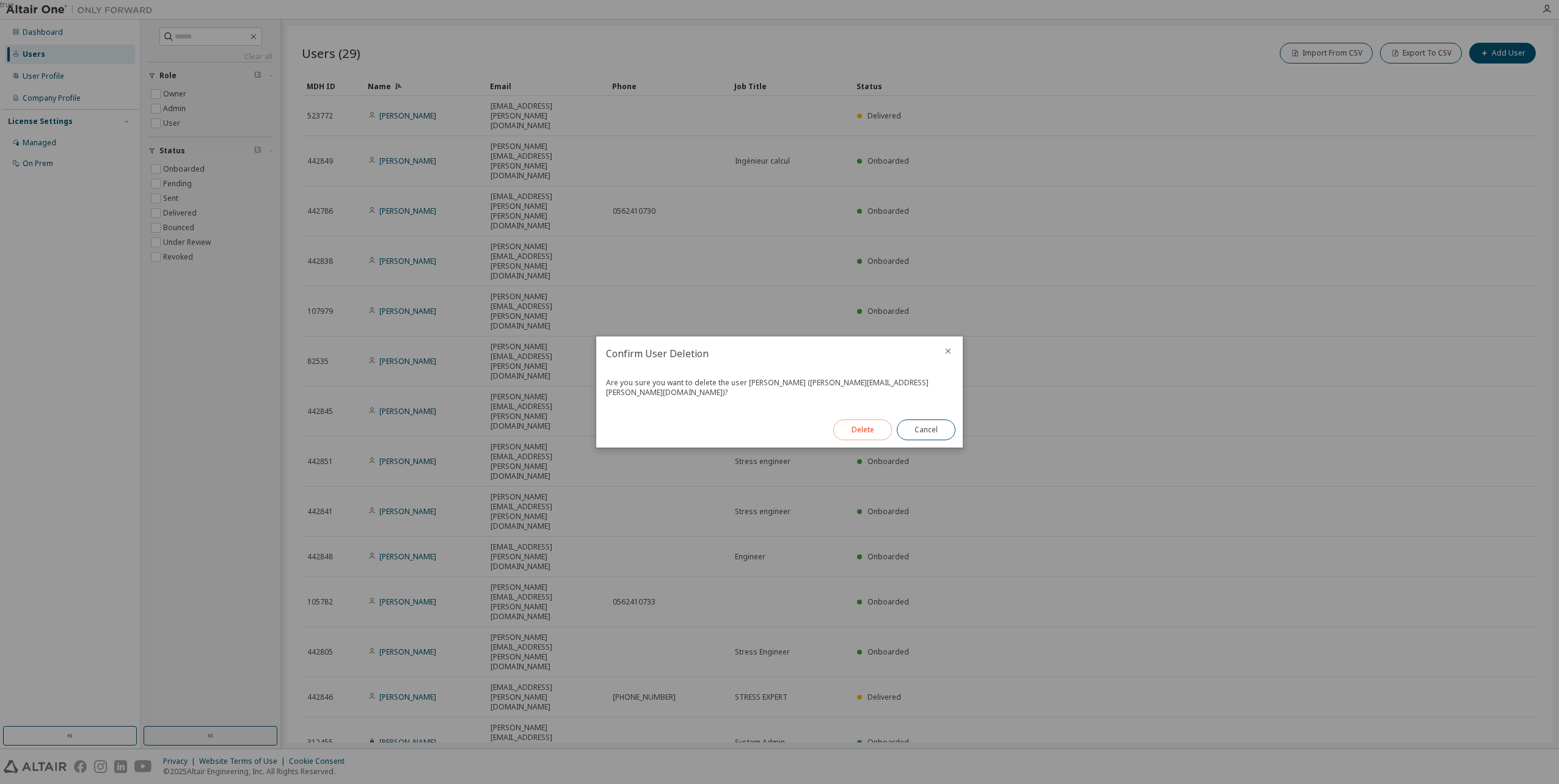
click at [863, 420] on button "Delete" at bounding box center [862, 430] width 58 height 21
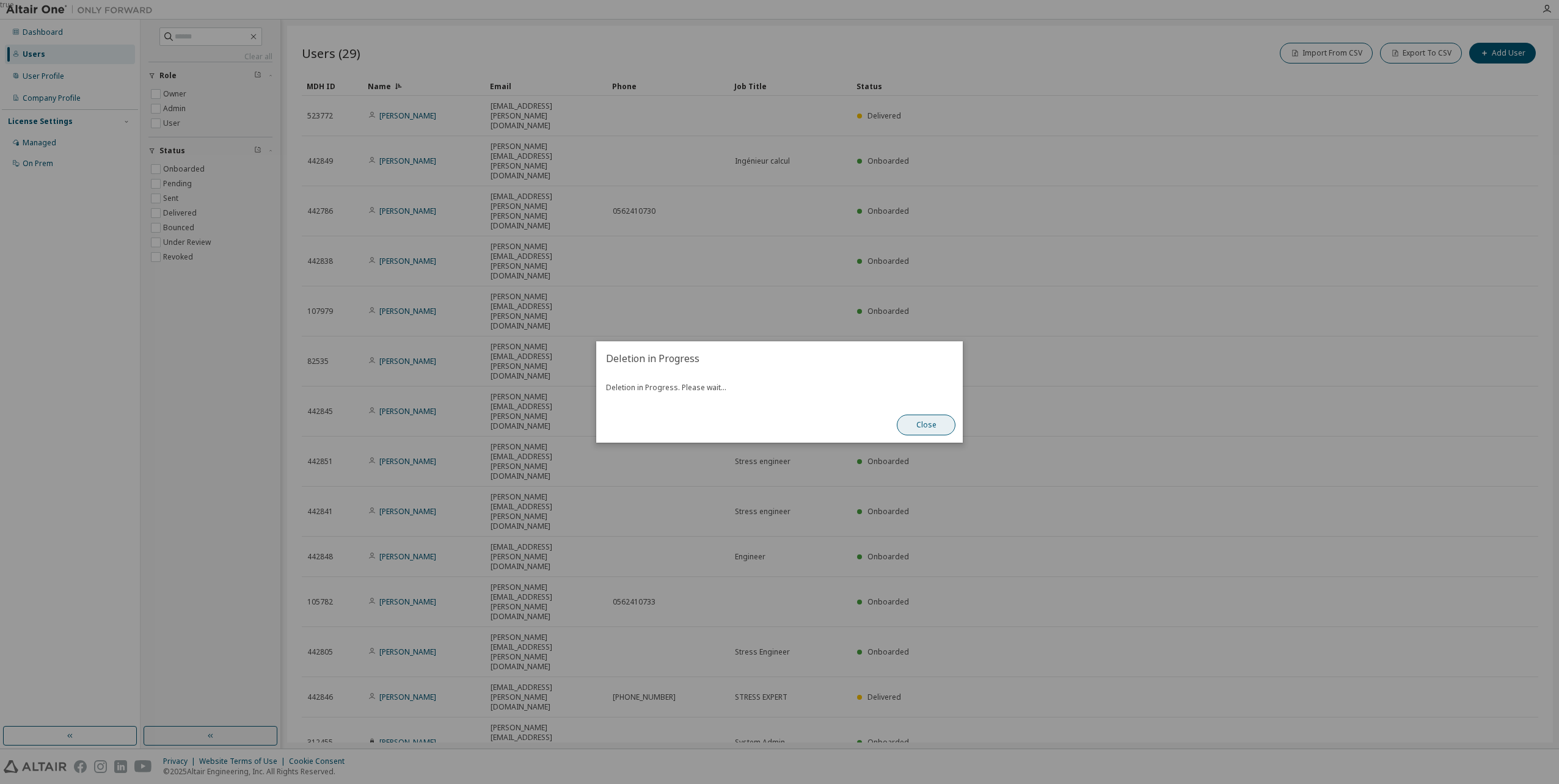
click at [924, 425] on button "Close" at bounding box center [926, 425] width 58 height 21
click at [944, 422] on button "Close" at bounding box center [926, 425] width 58 height 21
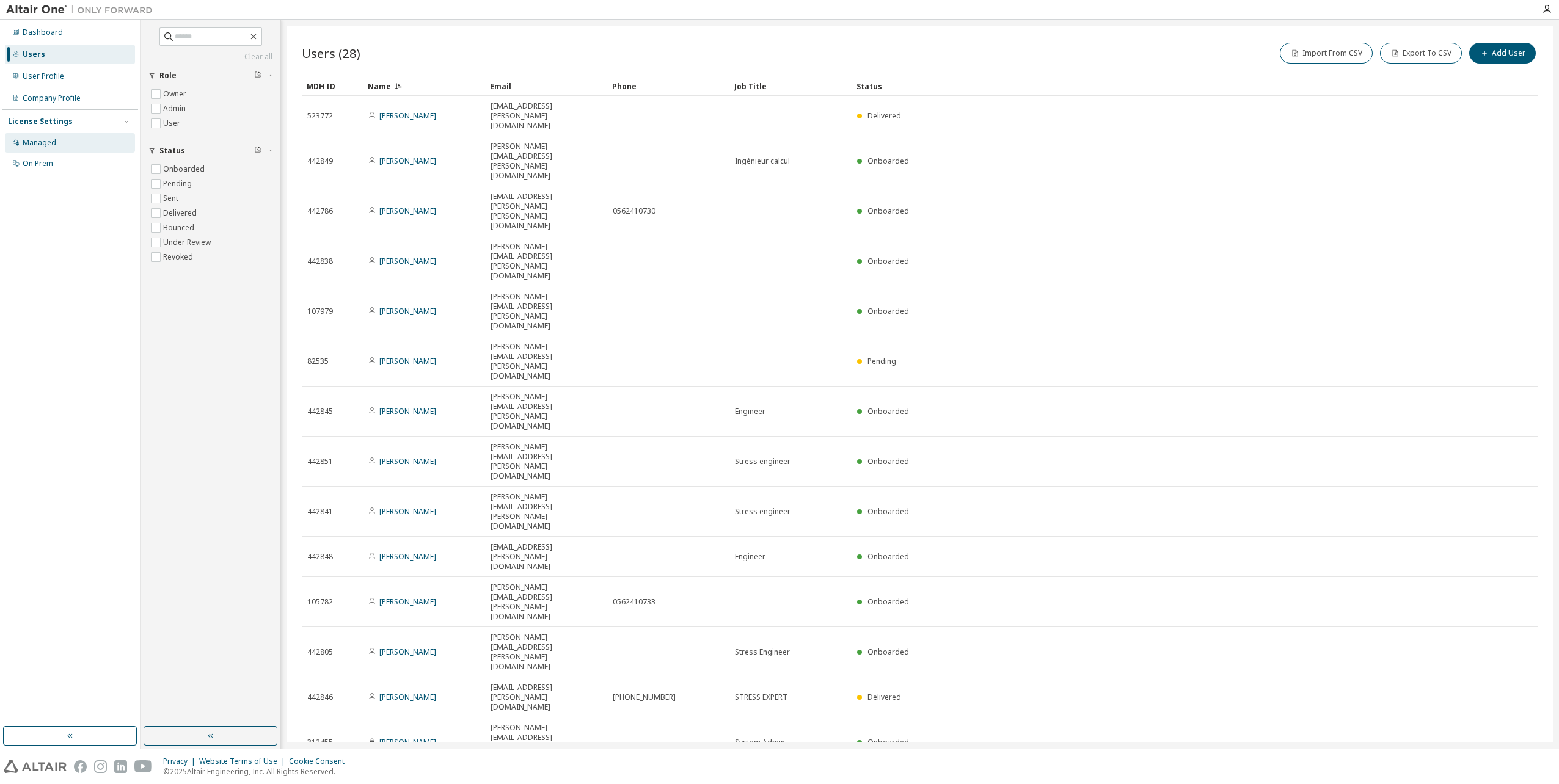
click at [27, 144] on div "Managed" at bounding box center [40, 143] width 34 height 10
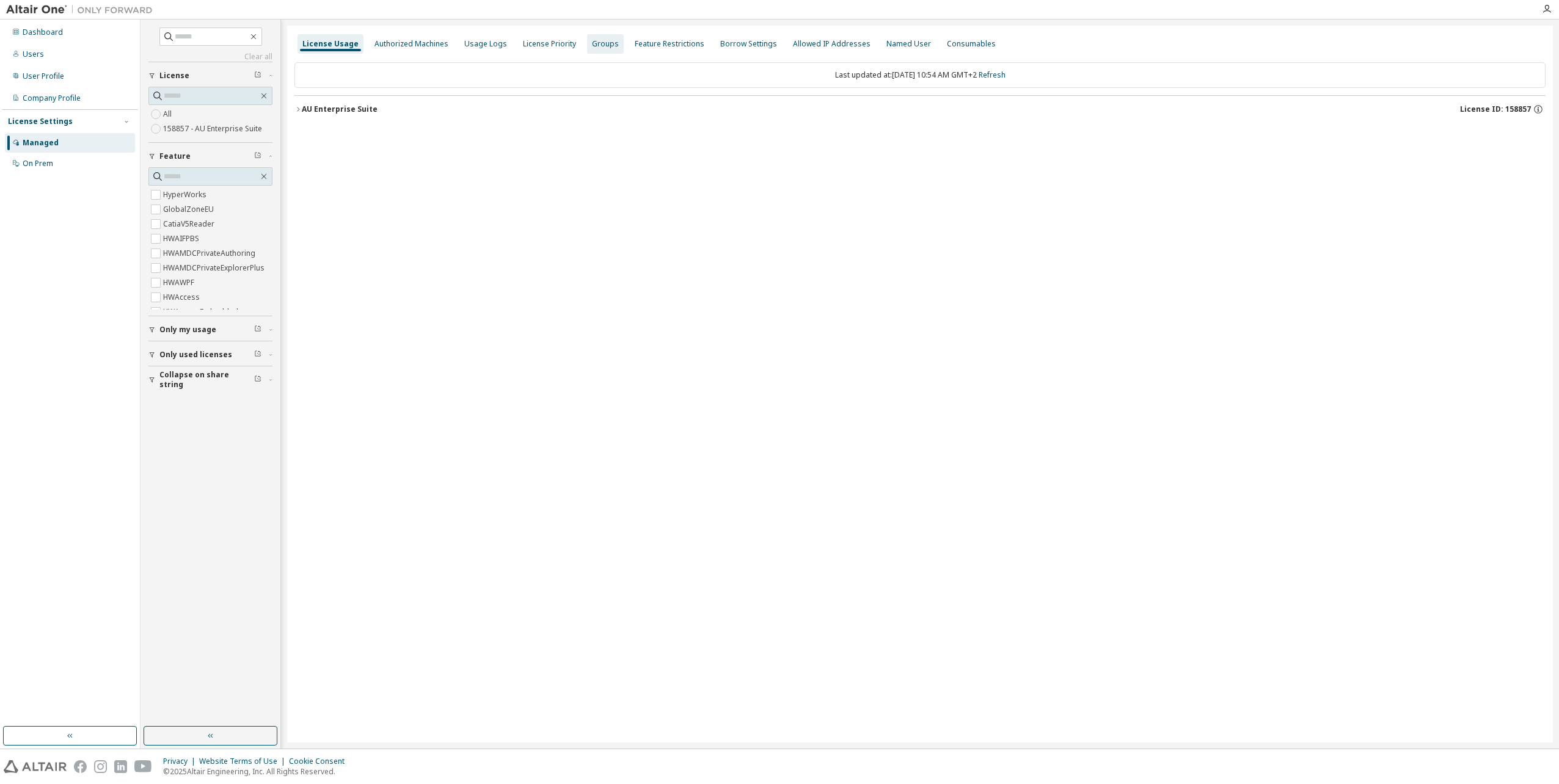
click at [597, 45] on div "Groups" at bounding box center [605, 44] width 27 height 10
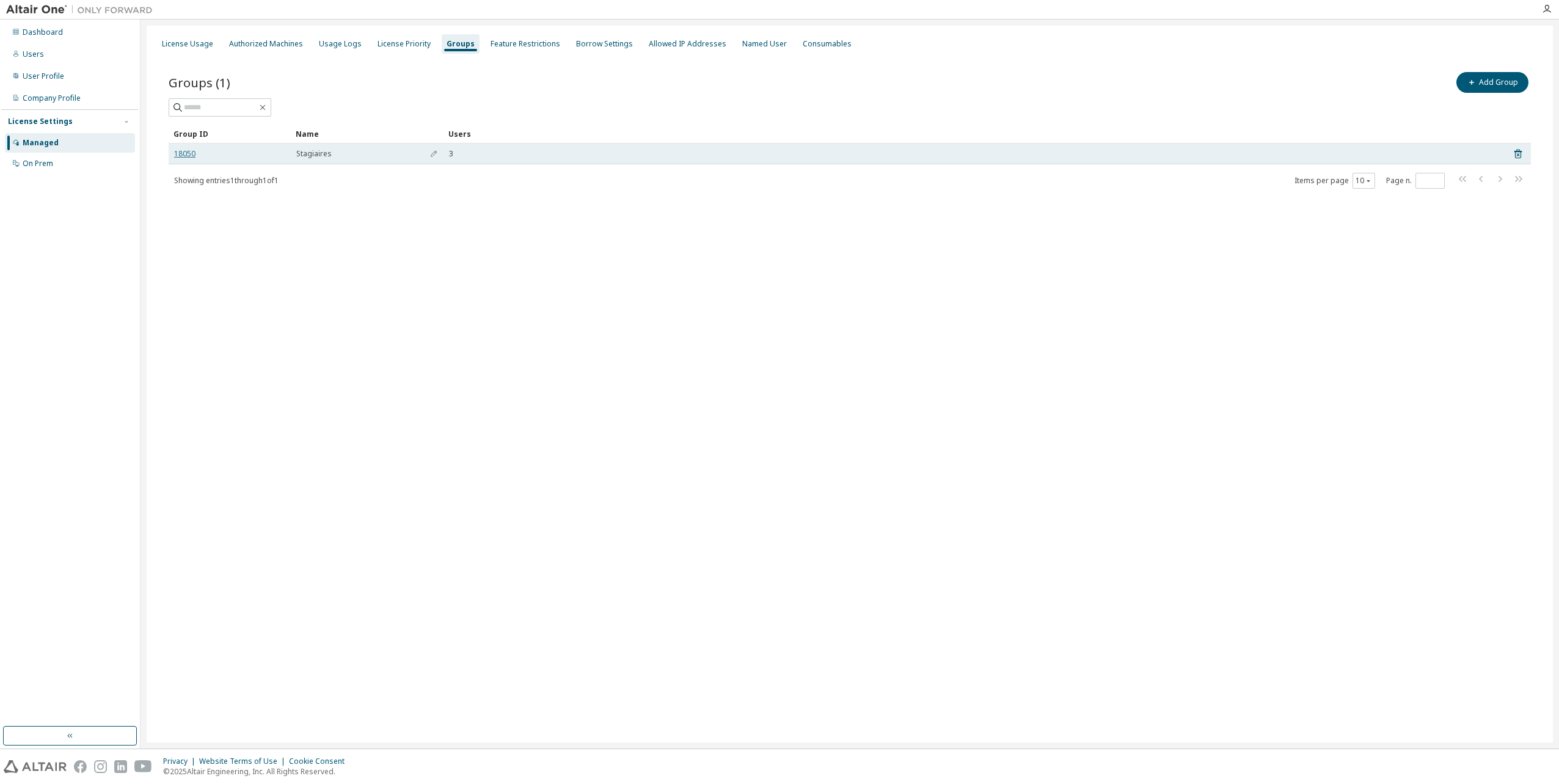
click at [179, 154] on link "18050" at bounding box center [185, 154] width 22 height 10
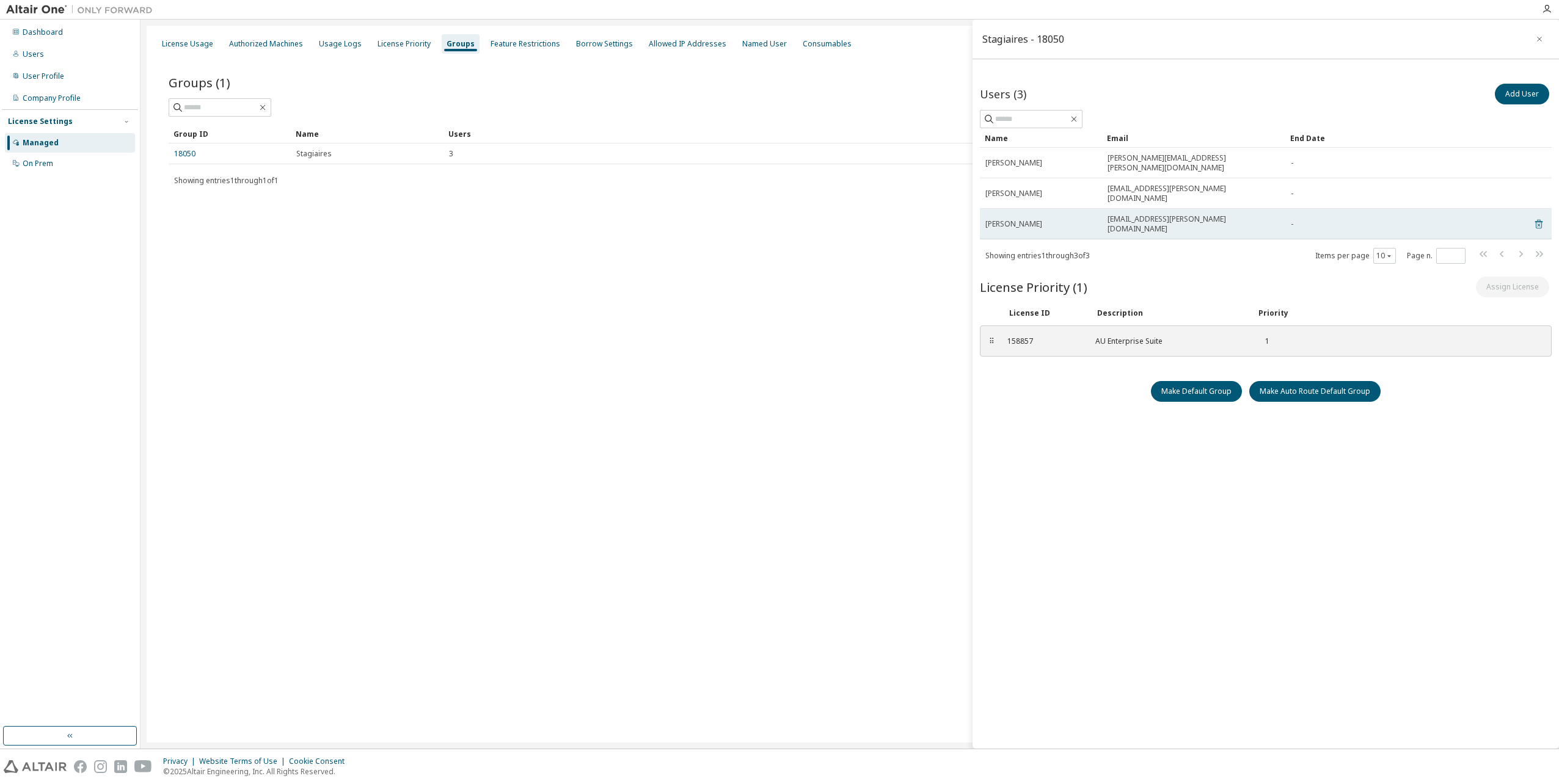
click at [1538, 217] on icon at bounding box center [1538, 224] width 11 height 15
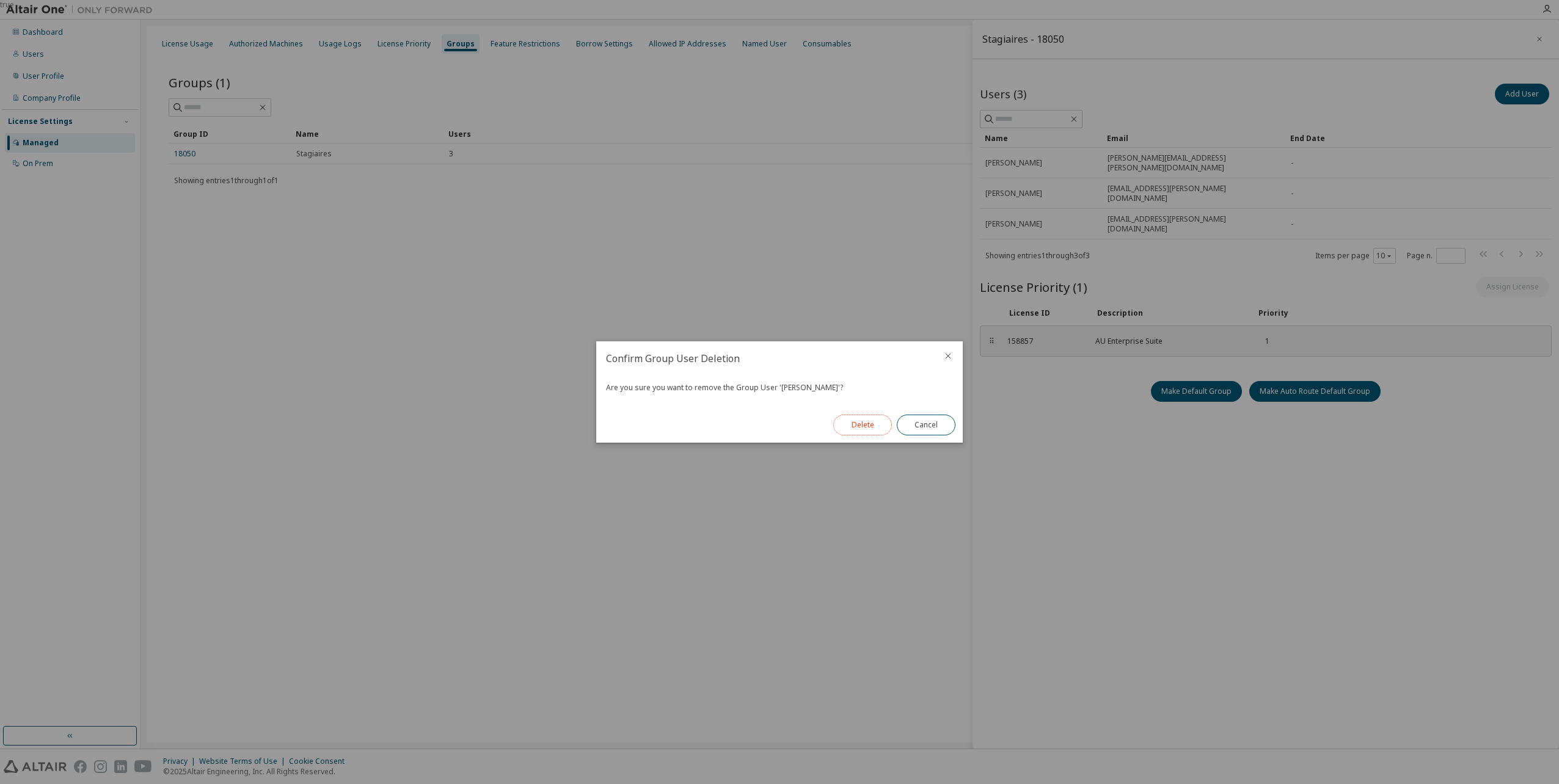
click at [865, 422] on button "Delete" at bounding box center [862, 425] width 58 height 21
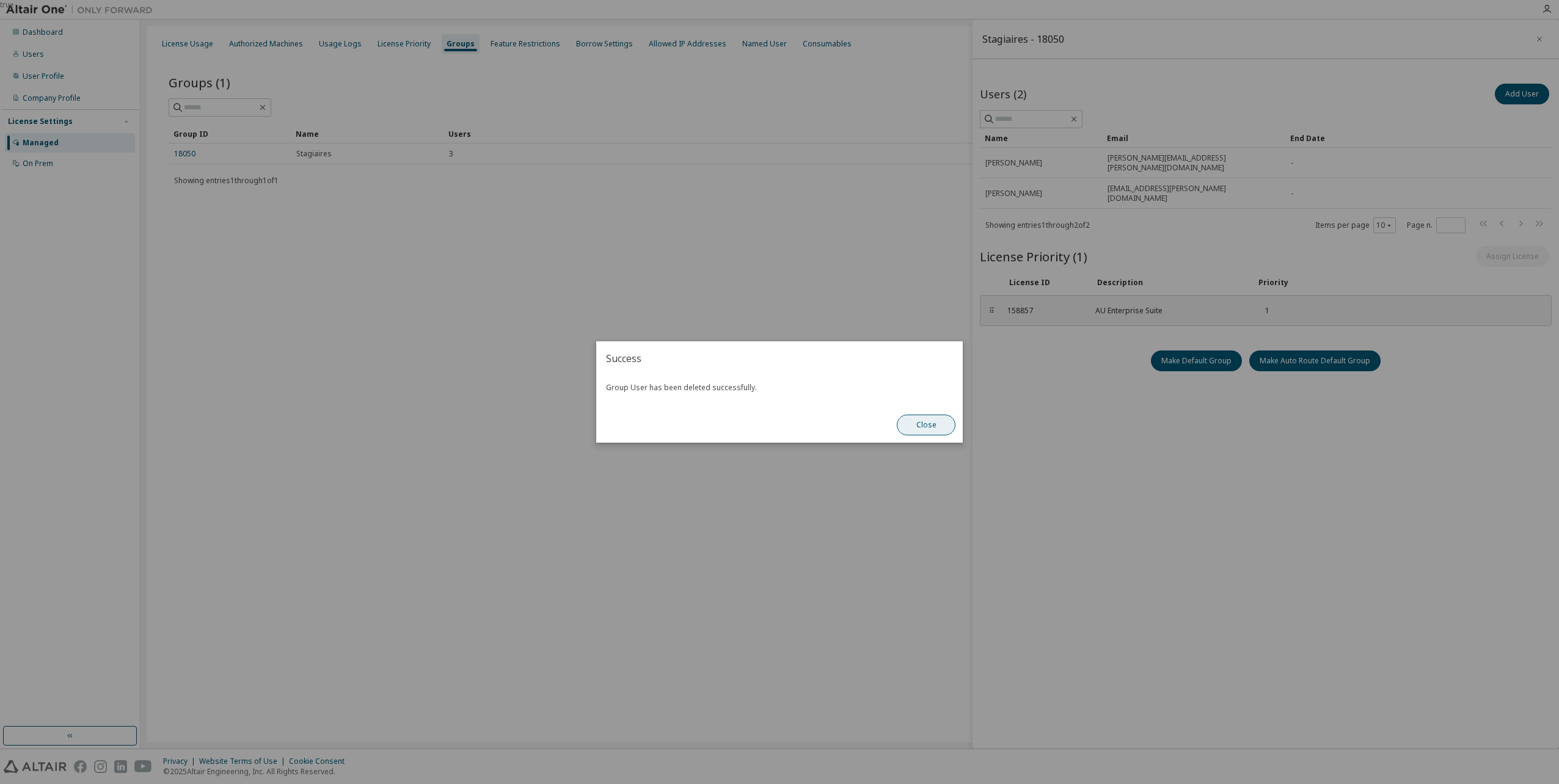
click at [921, 422] on button "Close" at bounding box center [926, 425] width 58 height 21
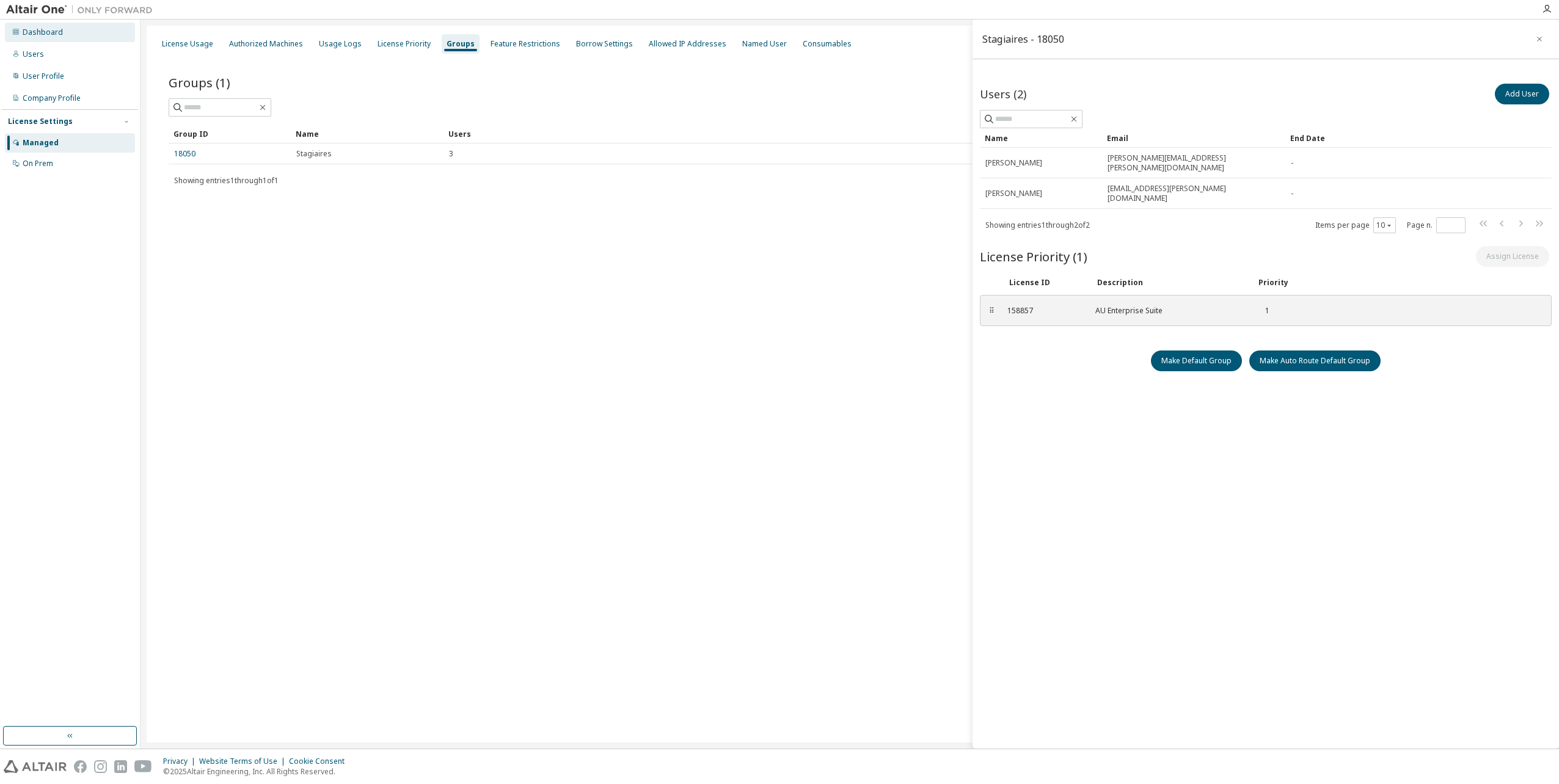
click at [56, 33] on div "Dashboard" at bounding box center [42, 33] width 41 height 10
